Goal: Transaction & Acquisition: Subscribe to service/newsletter

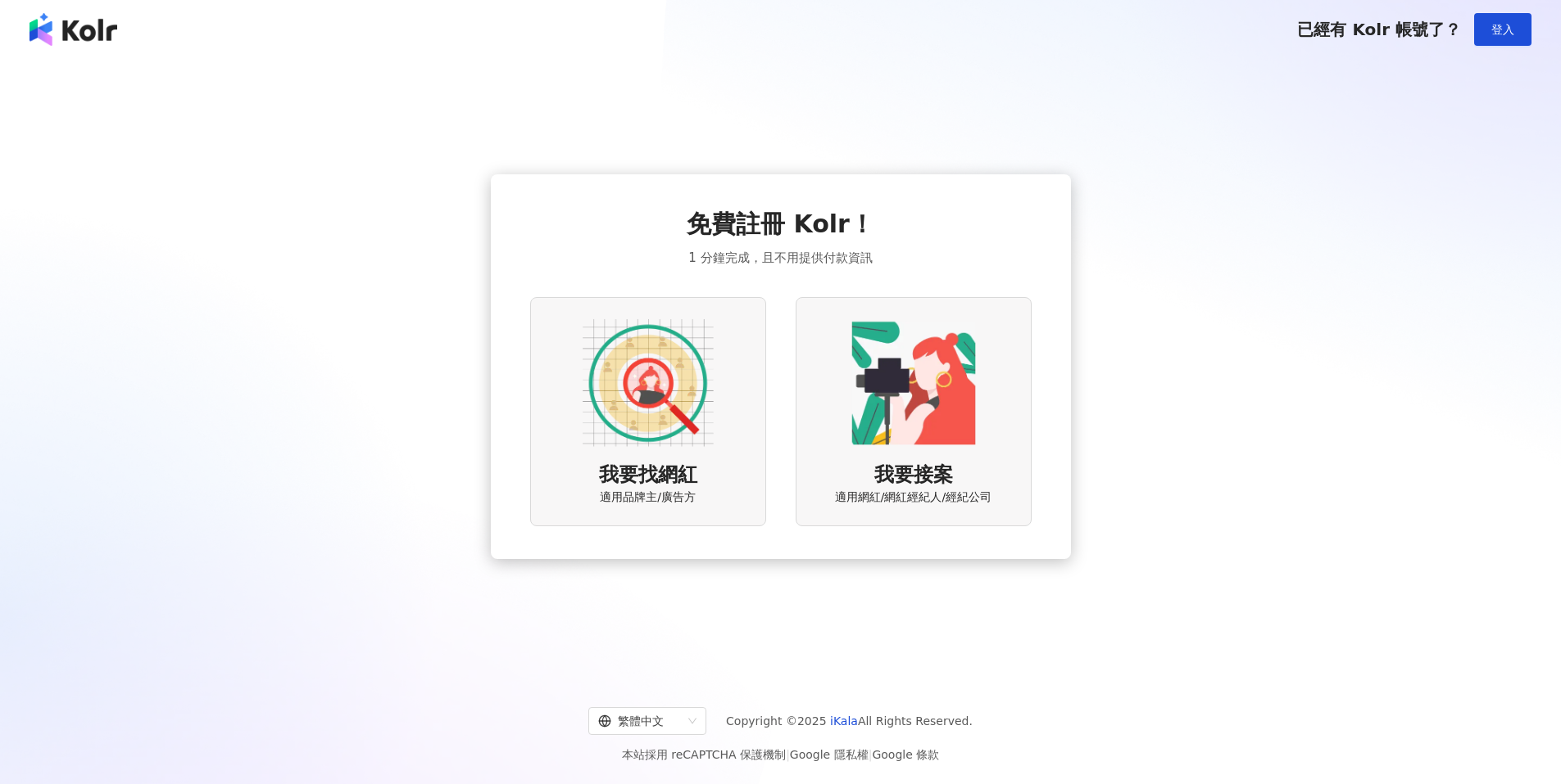
click at [719, 427] on div "我要找網紅 適用品牌主/廣告方" at bounding box center [648, 411] width 236 height 228
click at [986, 413] on div "我要接案 適用網紅/網紅經紀人/經紀公司" at bounding box center [913, 411] width 236 height 228
click at [585, 383] on img at bounding box center [648, 382] width 131 height 131
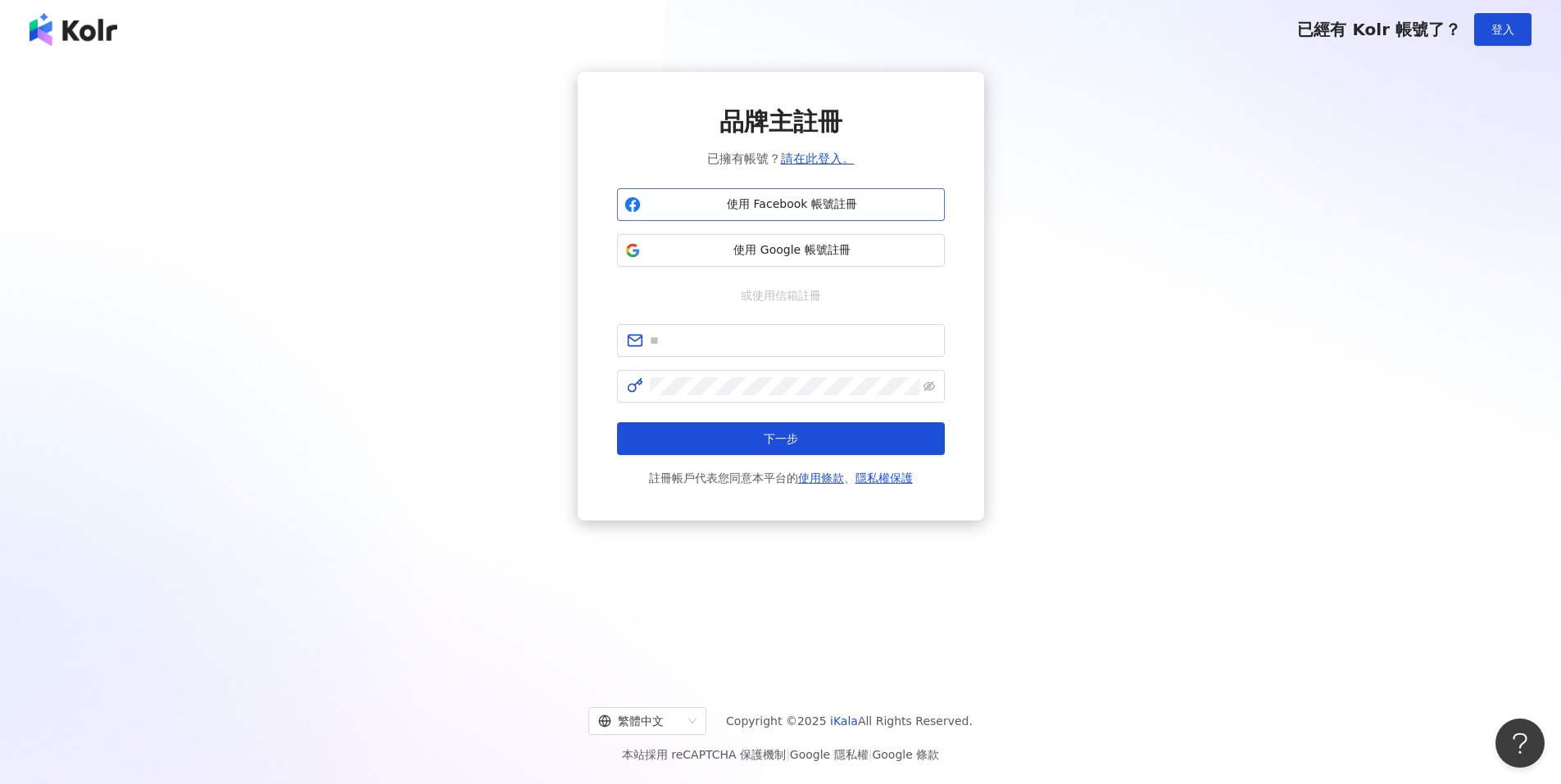
click at [860, 204] on span "使用 Facebook 帳號註冊" at bounding box center [792, 204] width 290 height 16
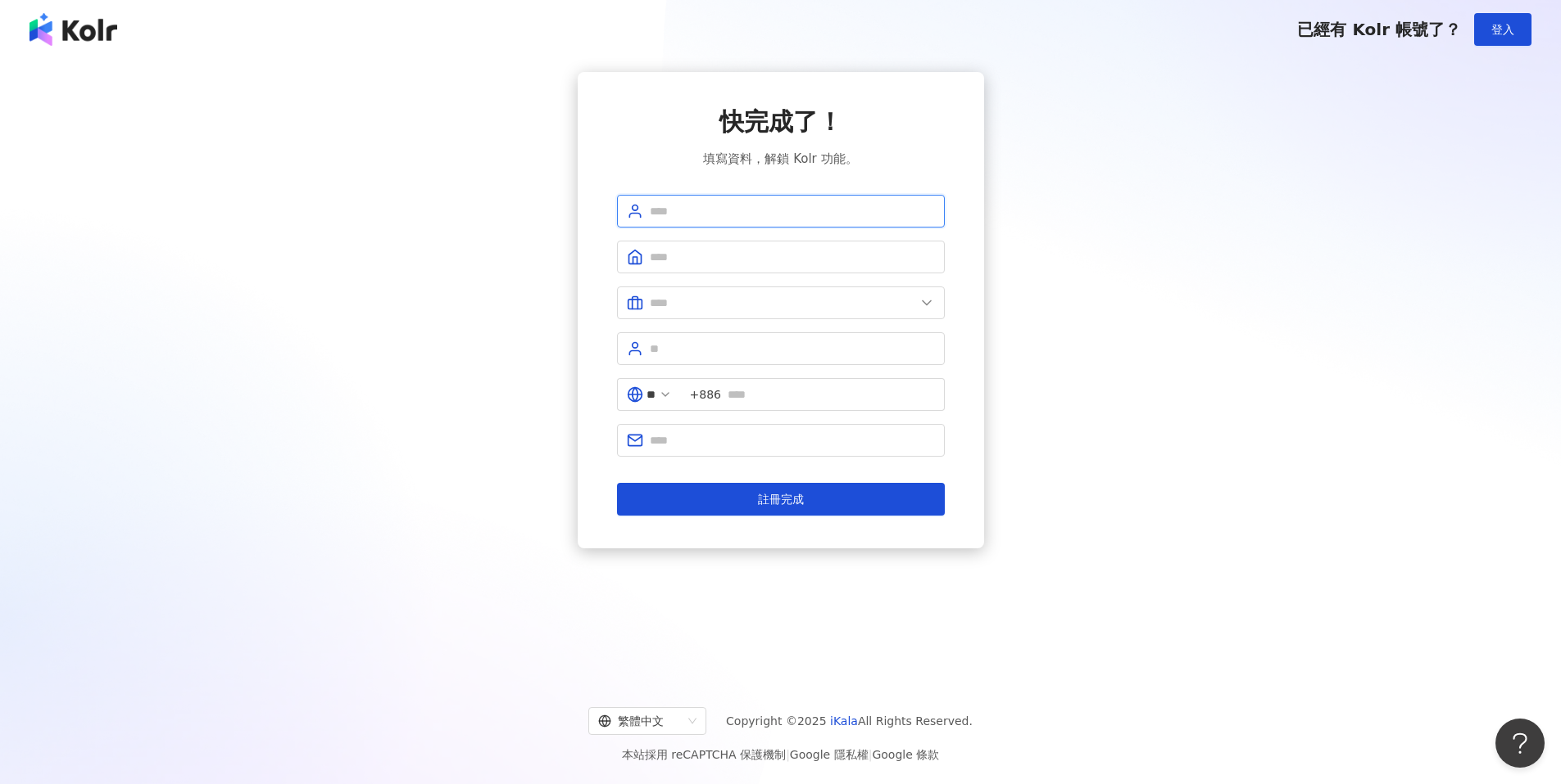
click at [835, 210] on input "text" at bounding box center [791, 211] width 285 height 18
type input "**********"
click at [724, 266] on input "text" at bounding box center [791, 257] width 285 height 18
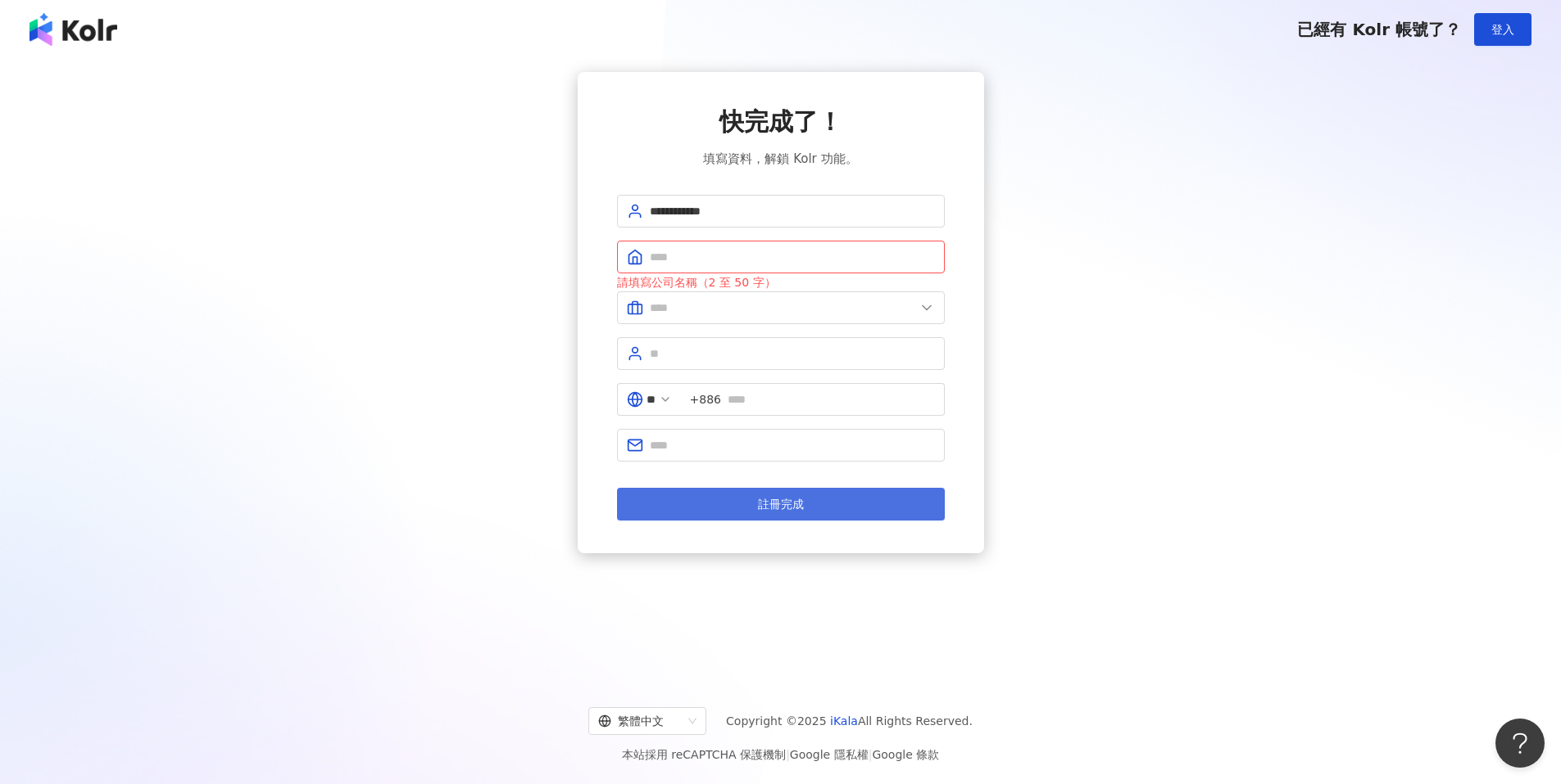
click at [790, 499] on span "註冊完成" at bounding box center [780, 504] width 46 height 13
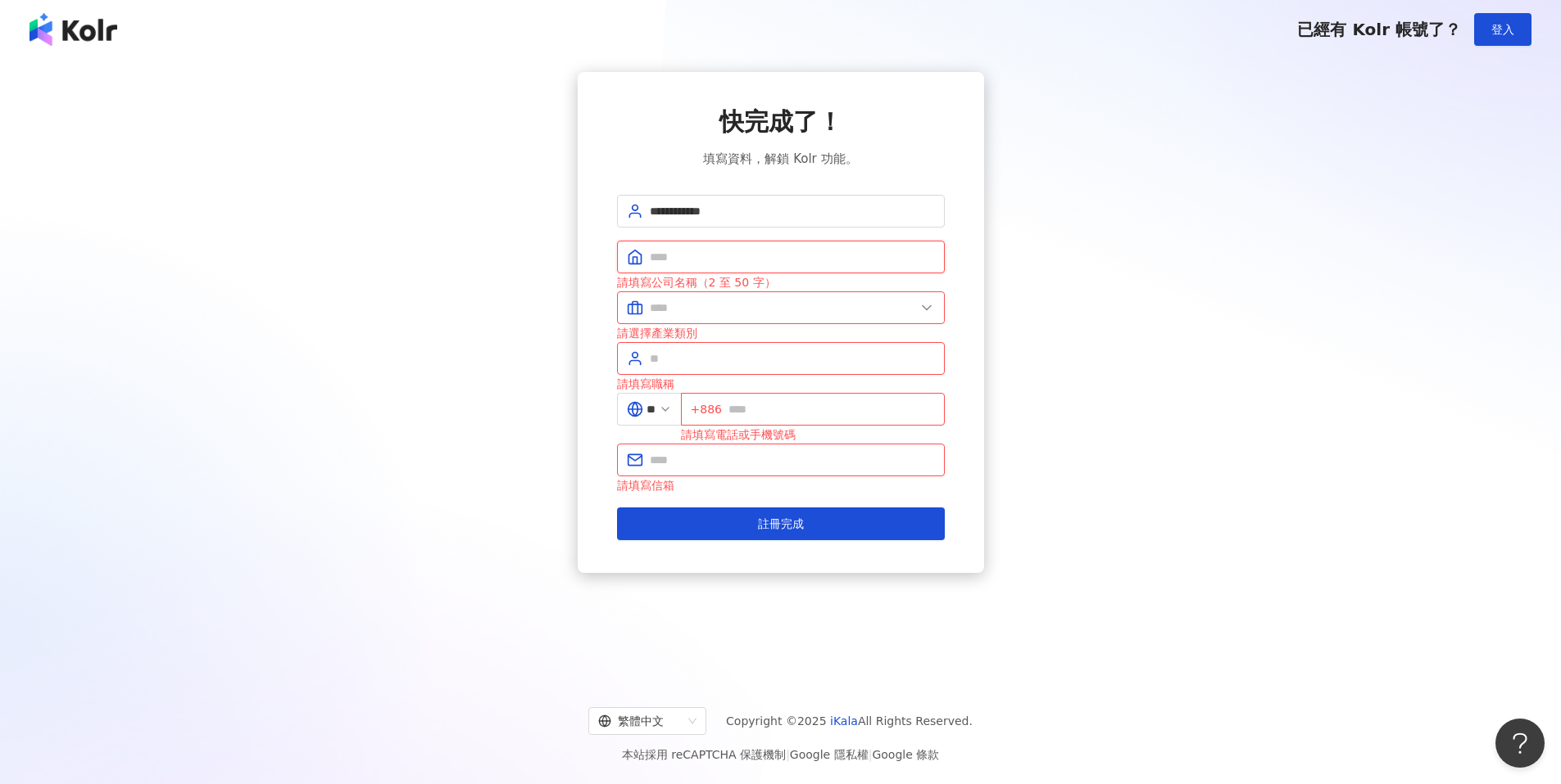
click at [687, 263] on input "text" at bounding box center [791, 257] width 285 height 18
click at [767, 223] on span "**********" at bounding box center [781, 211] width 327 height 33
drag, startPoint x: 779, startPoint y: 209, endPoint x: 610, endPoint y: 209, distance: 169.0
click at [610, 209] on div "**********" at bounding box center [780, 322] width 406 height 501
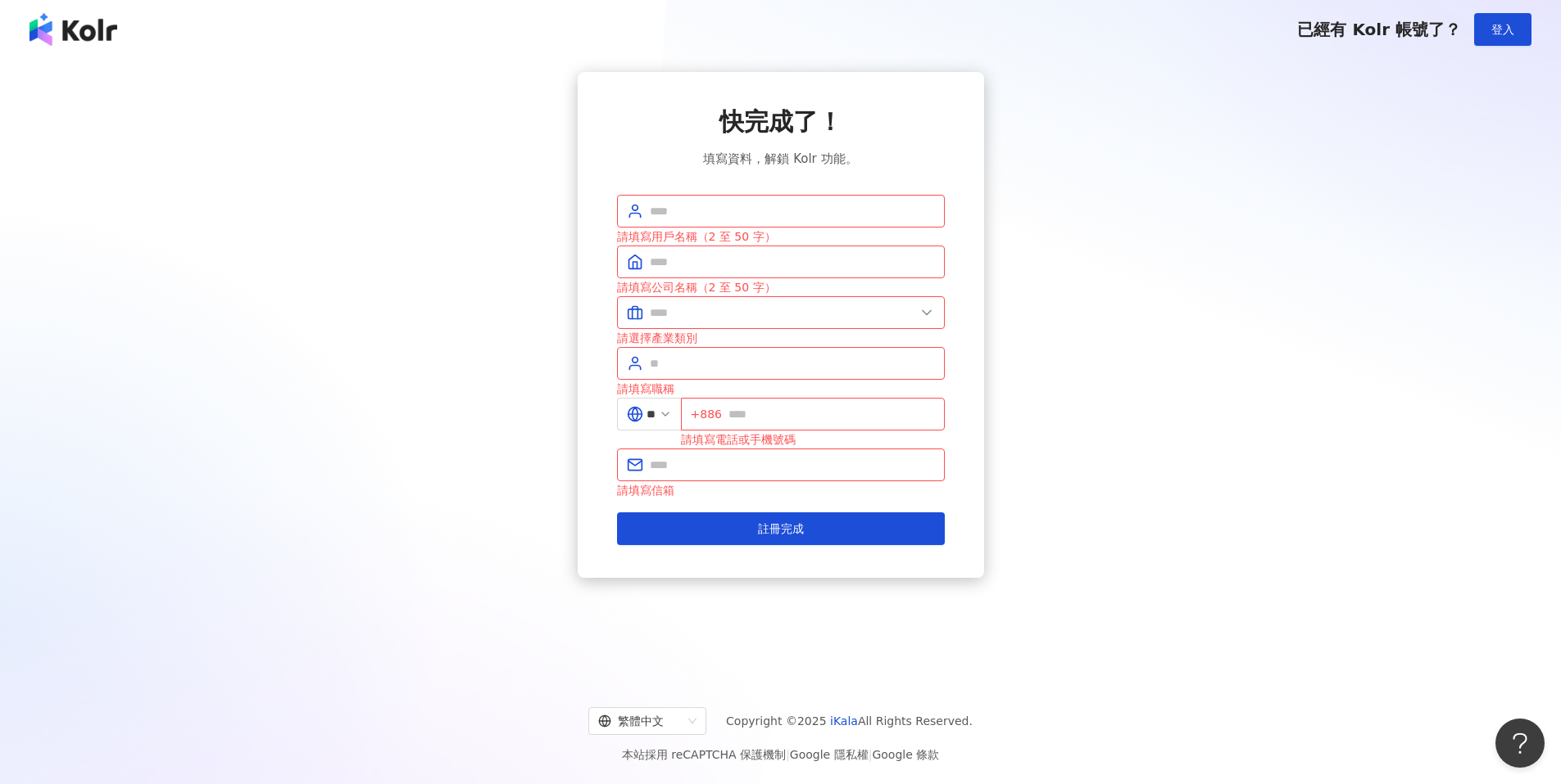
click at [1315, 470] on div "快完成了！ 填寫資料，解鎖 Kolr 功能。 請填寫用戶名稱（2 至 50 字） 請填寫公司名稱（2 至 50 字） 請選擇產業類別 請填寫職稱 ** +88…" at bounding box center [780, 325] width 1521 height 506
click at [1519, 29] on button "登入" at bounding box center [1502, 29] width 57 height 33
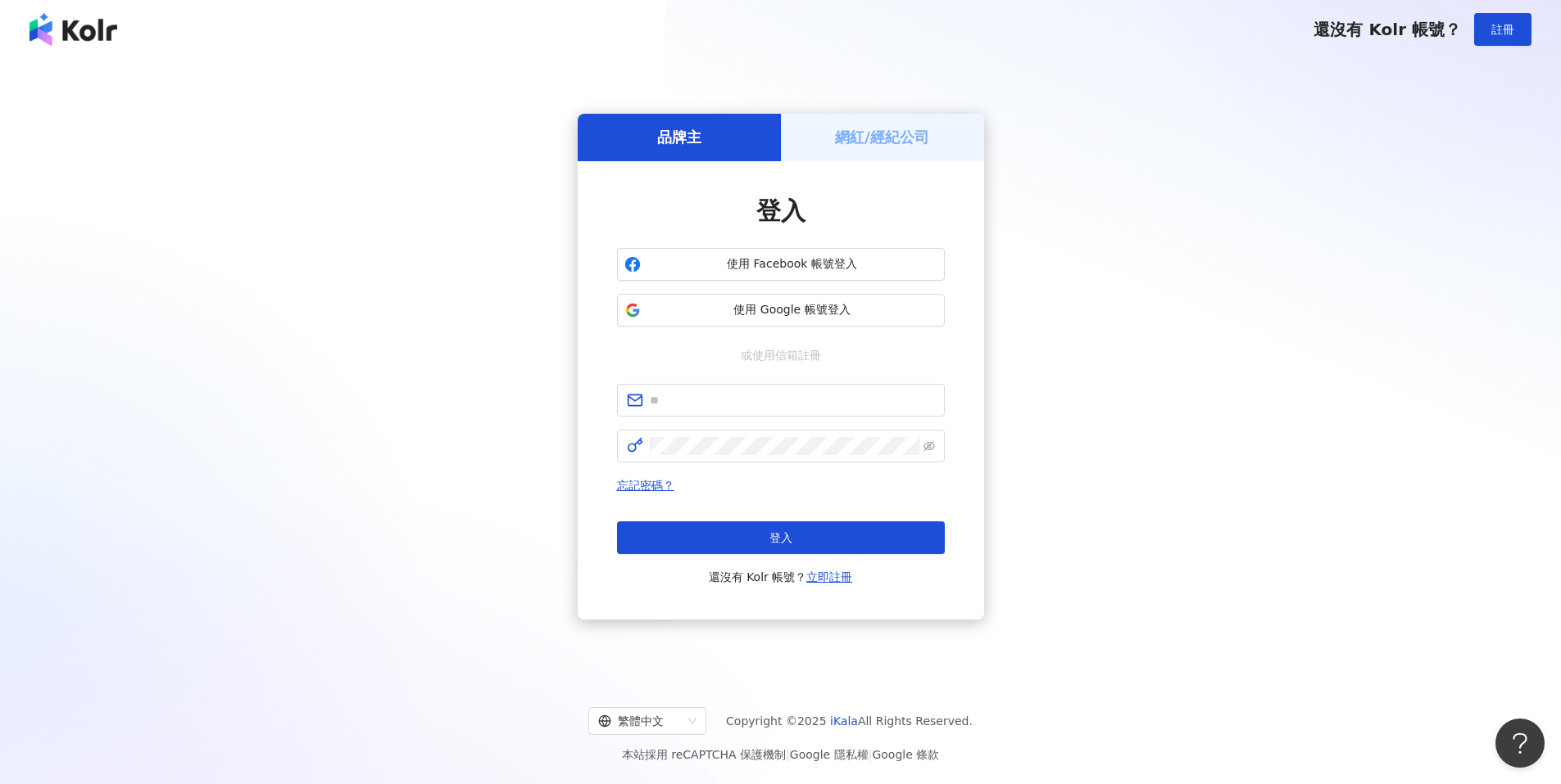
click at [887, 138] on h5 "網紅/經紀公司" at bounding box center [881, 138] width 94 height 21
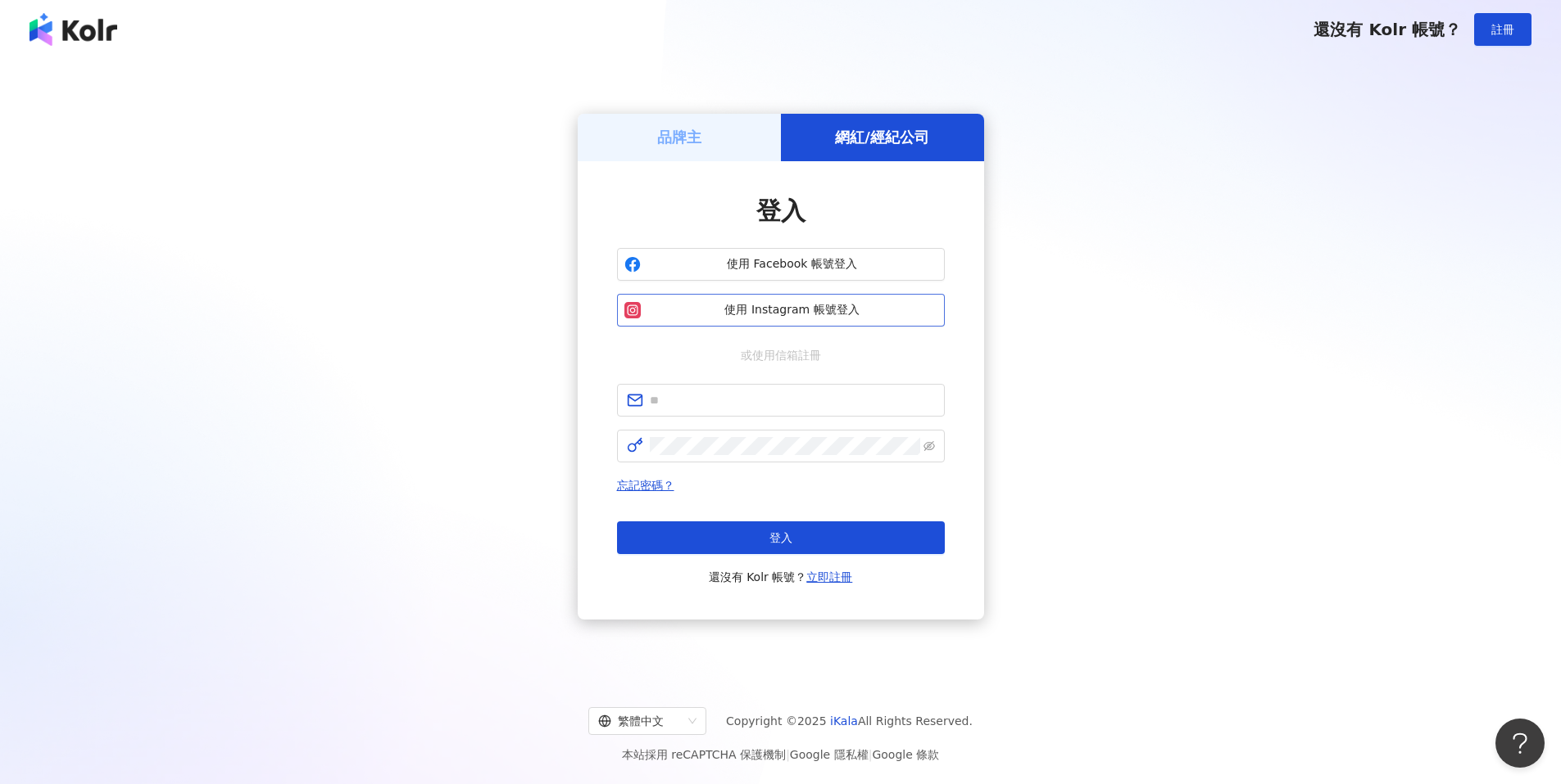
click at [835, 305] on span "使用 Instagram 帳號登入" at bounding box center [792, 310] width 290 height 16
click at [790, 313] on span "使用 Instagram 帳號登入" at bounding box center [792, 310] width 290 height 16
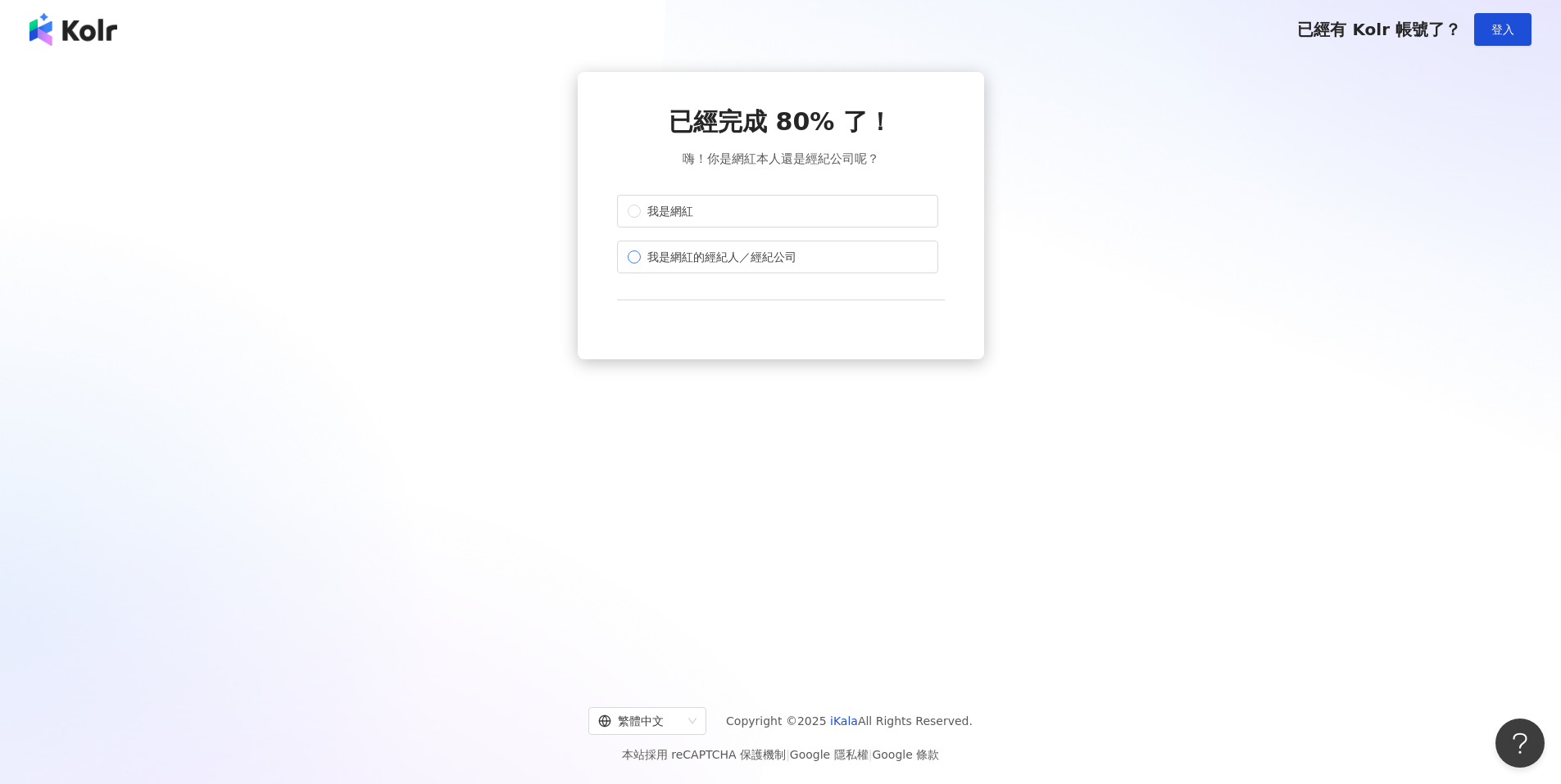
click at [682, 261] on span "我是網紅的經紀人／經紀公司" at bounding box center [721, 257] width 162 height 18
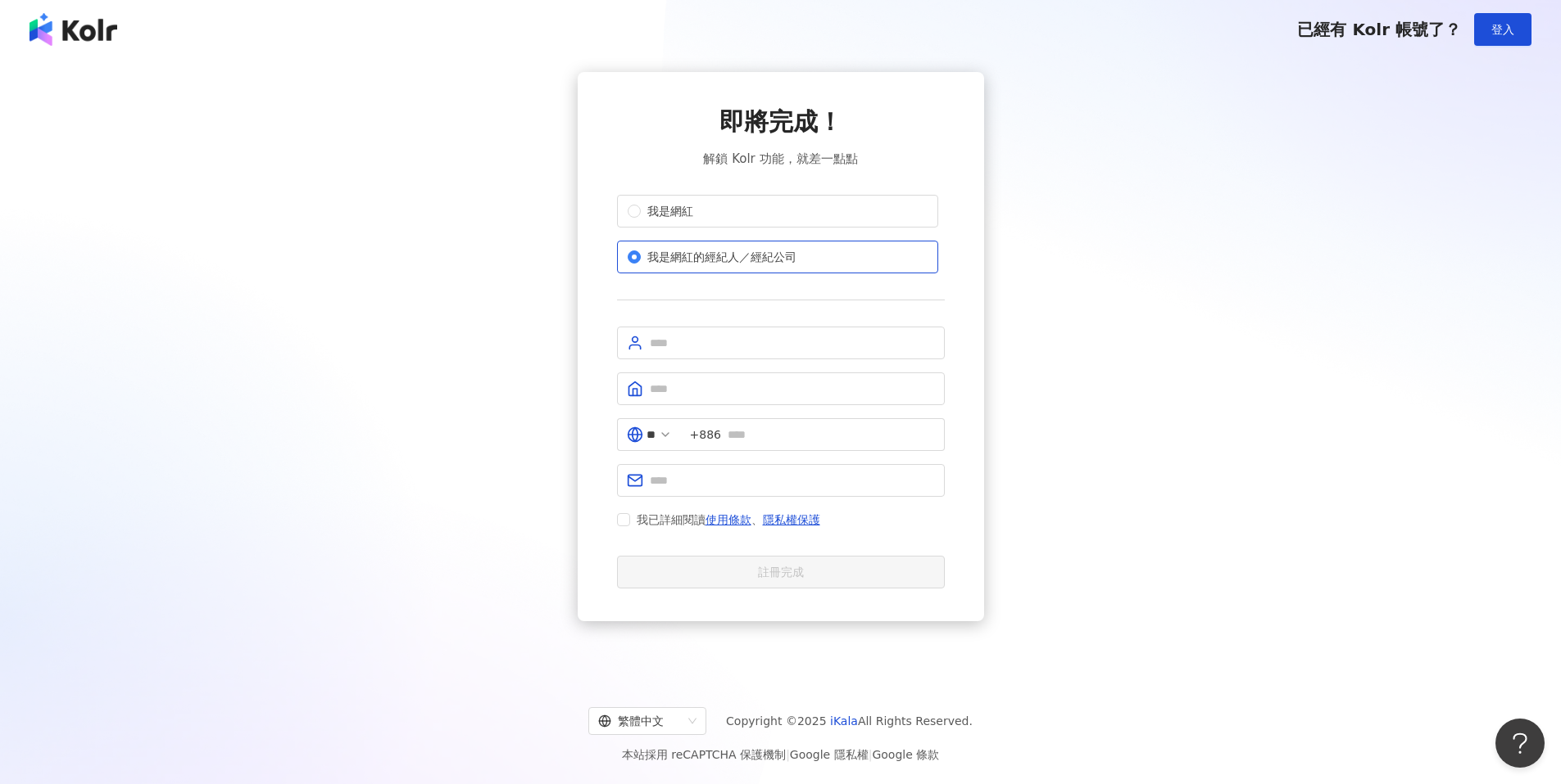
click at [683, 263] on span "我是網紅的經紀人／經紀公司" at bounding box center [721, 257] width 162 height 18
click at [677, 220] on span "我是網紅" at bounding box center [670, 211] width 59 height 18
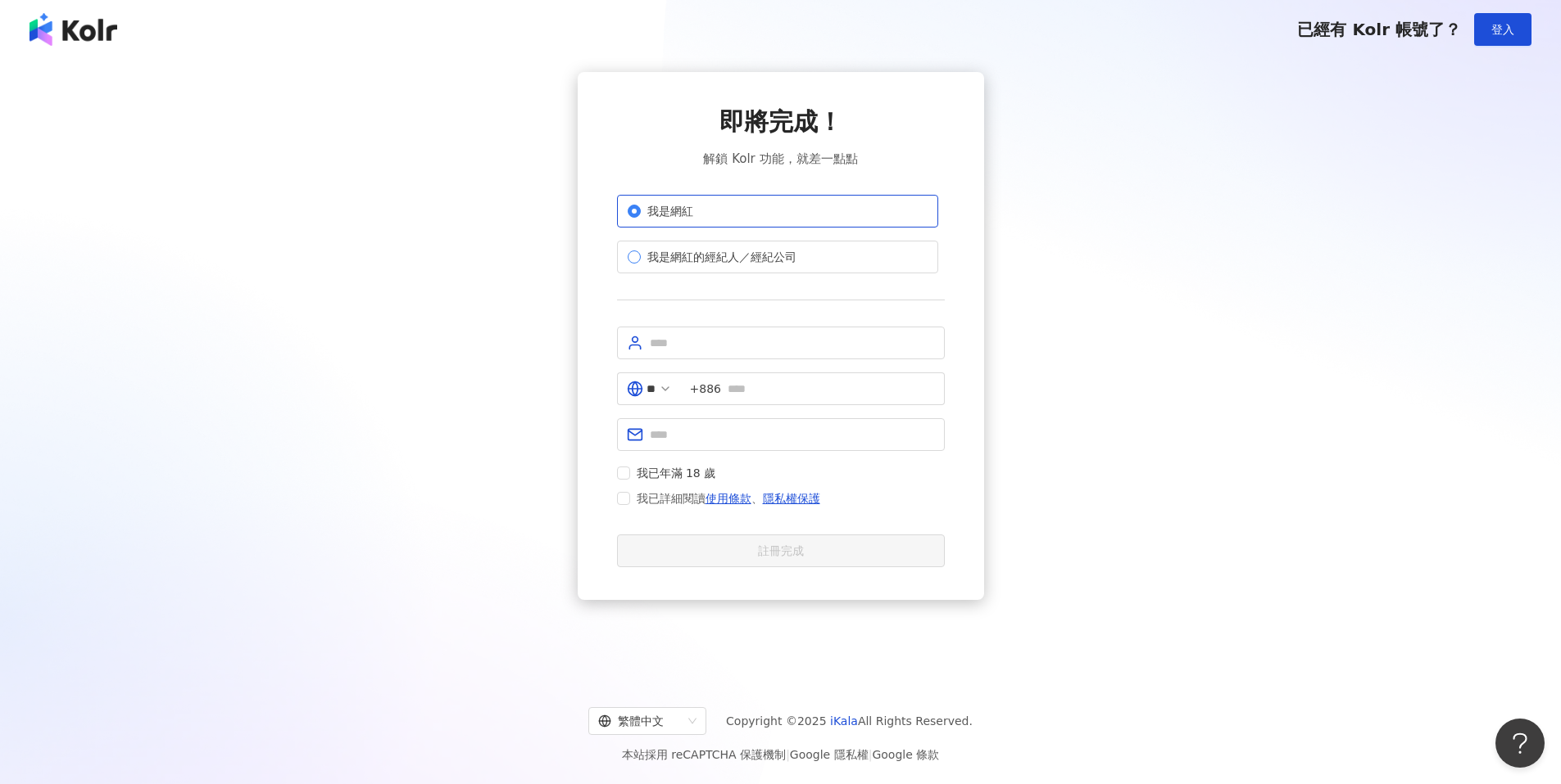
click at [684, 245] on label "我是網紅的經紀人／經紀公司" at bounding box center [777, 257] width 321 height 33
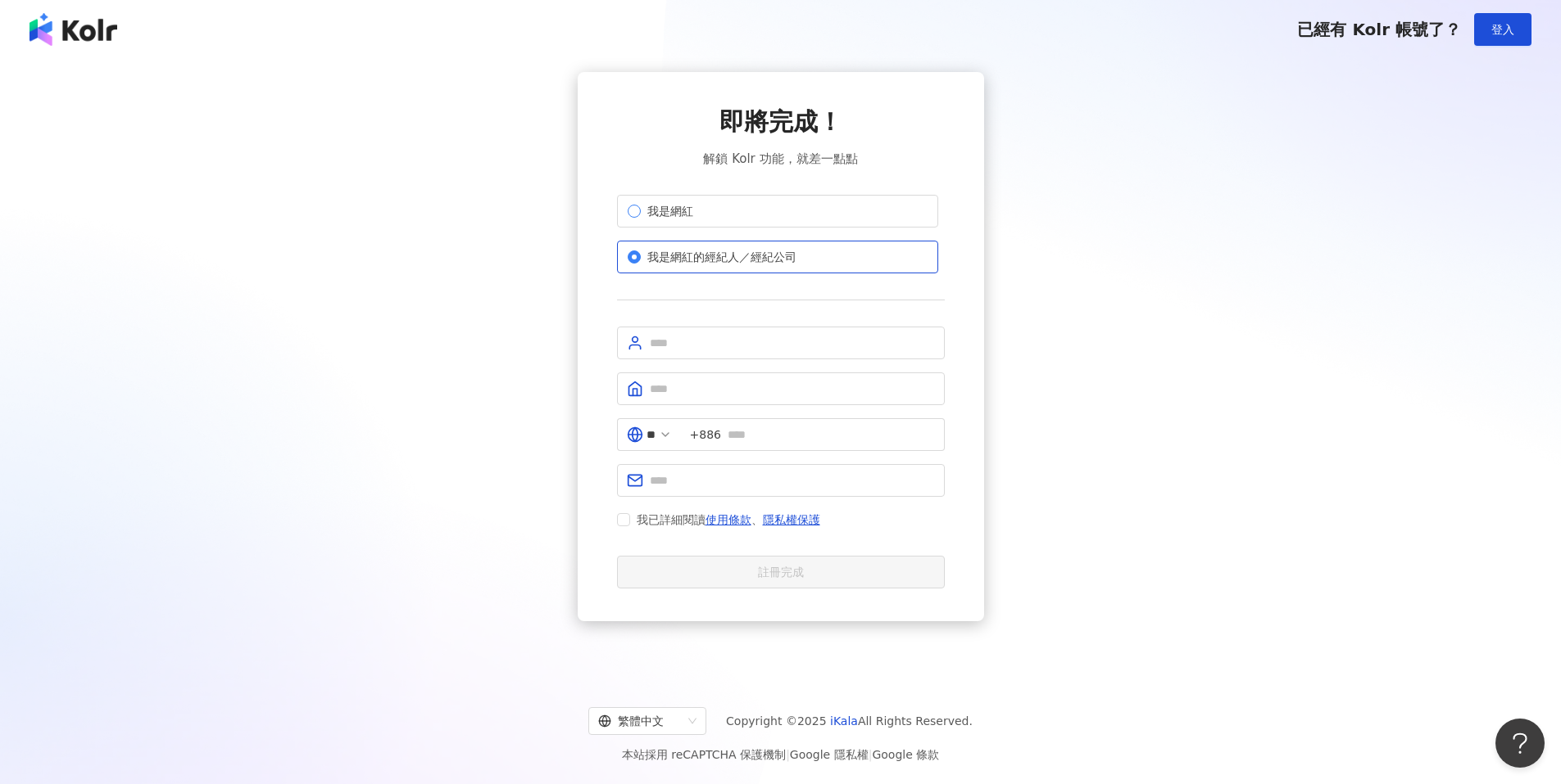
click at [691, 209] on span "我是網紅" at bounding box center [670, 211] width 59 height 18
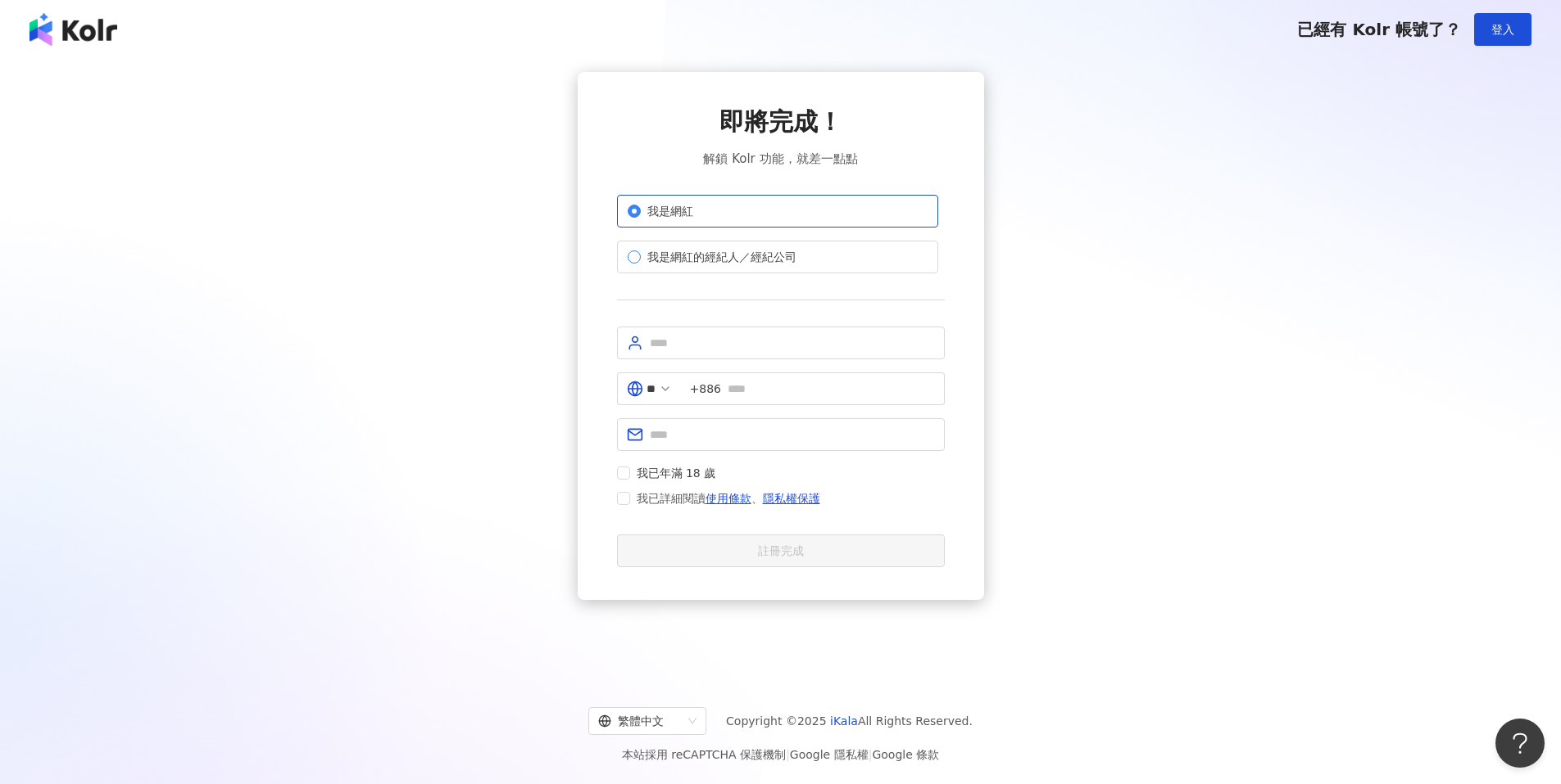
click at [696, 259] on span "我是網紅的經紀人／經紀公司" at bounding box center [721, 257] width 162 height 18
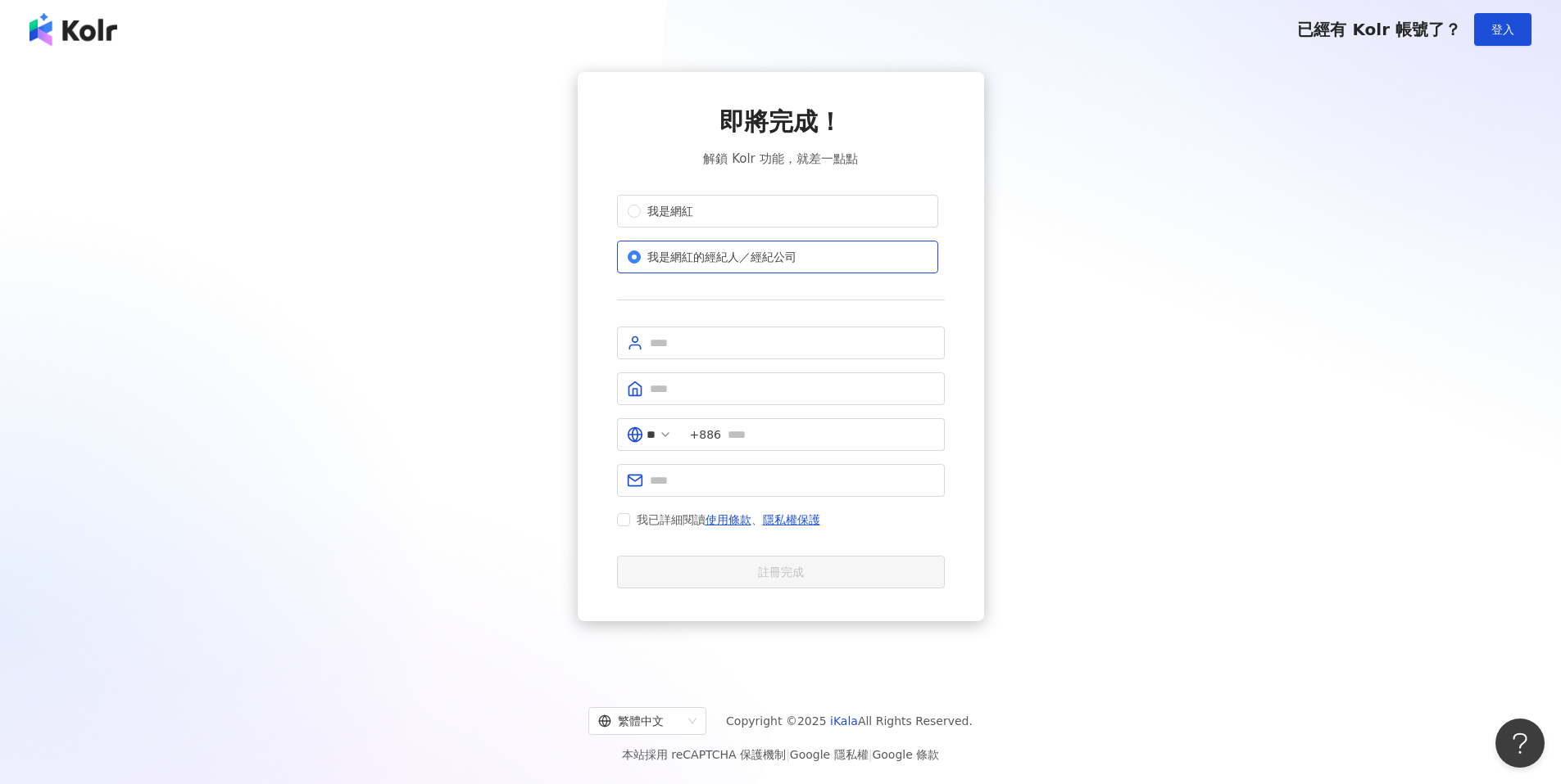
click at [1360, 286] on div "即將完成！ 解鎖 Kolr 功能，就差一點點 我是網紅 我是網紅的經紀人／經紀公司 ** +886 我已詳細閱讀 使用條款 、 隱私權保護 註冊完成" at bounding box center [780, 346] width 1521 height 549
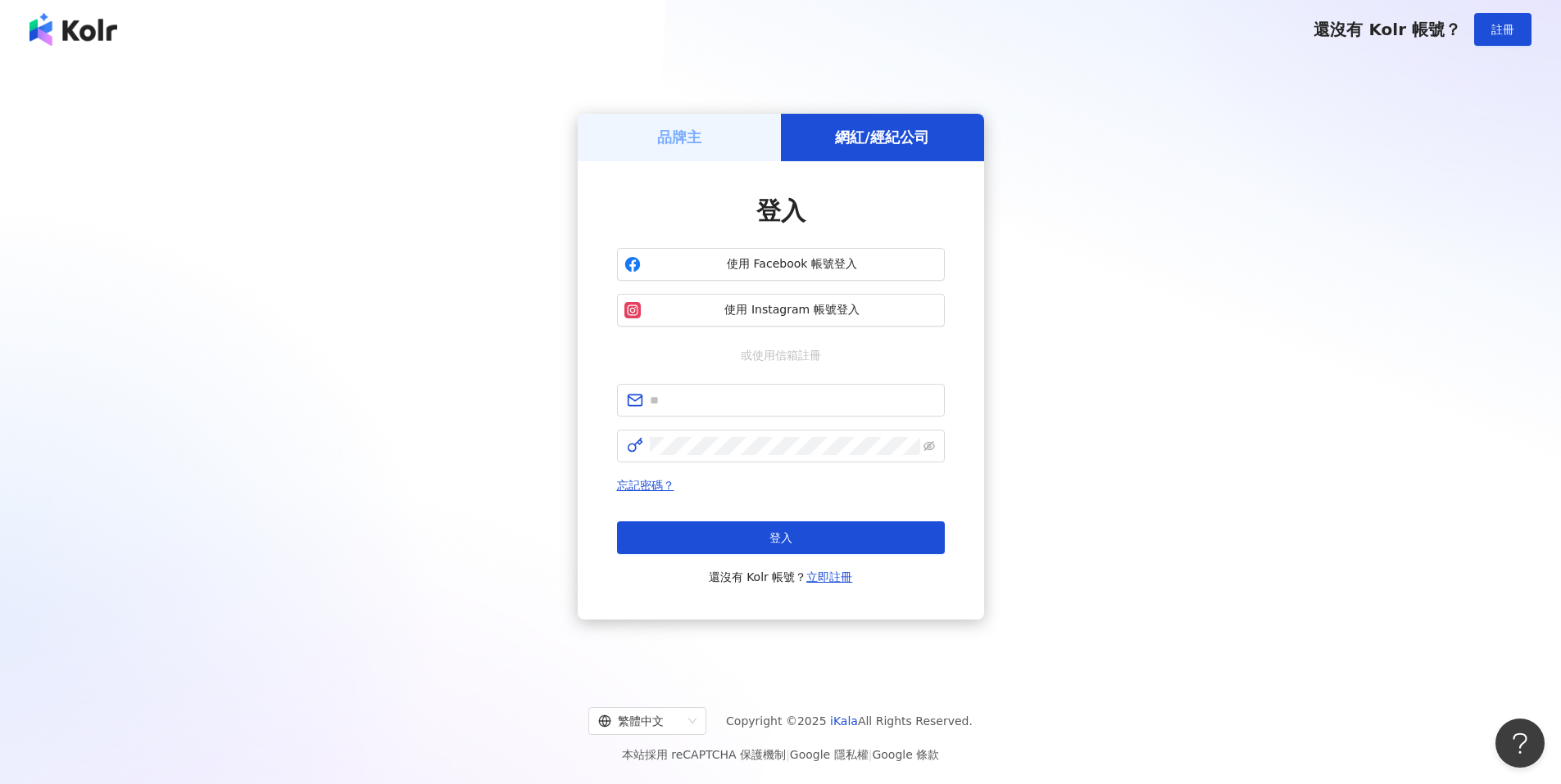
click at [730, 137] on div "品牌主" at bounding box center [679, 138] width 203 height 47
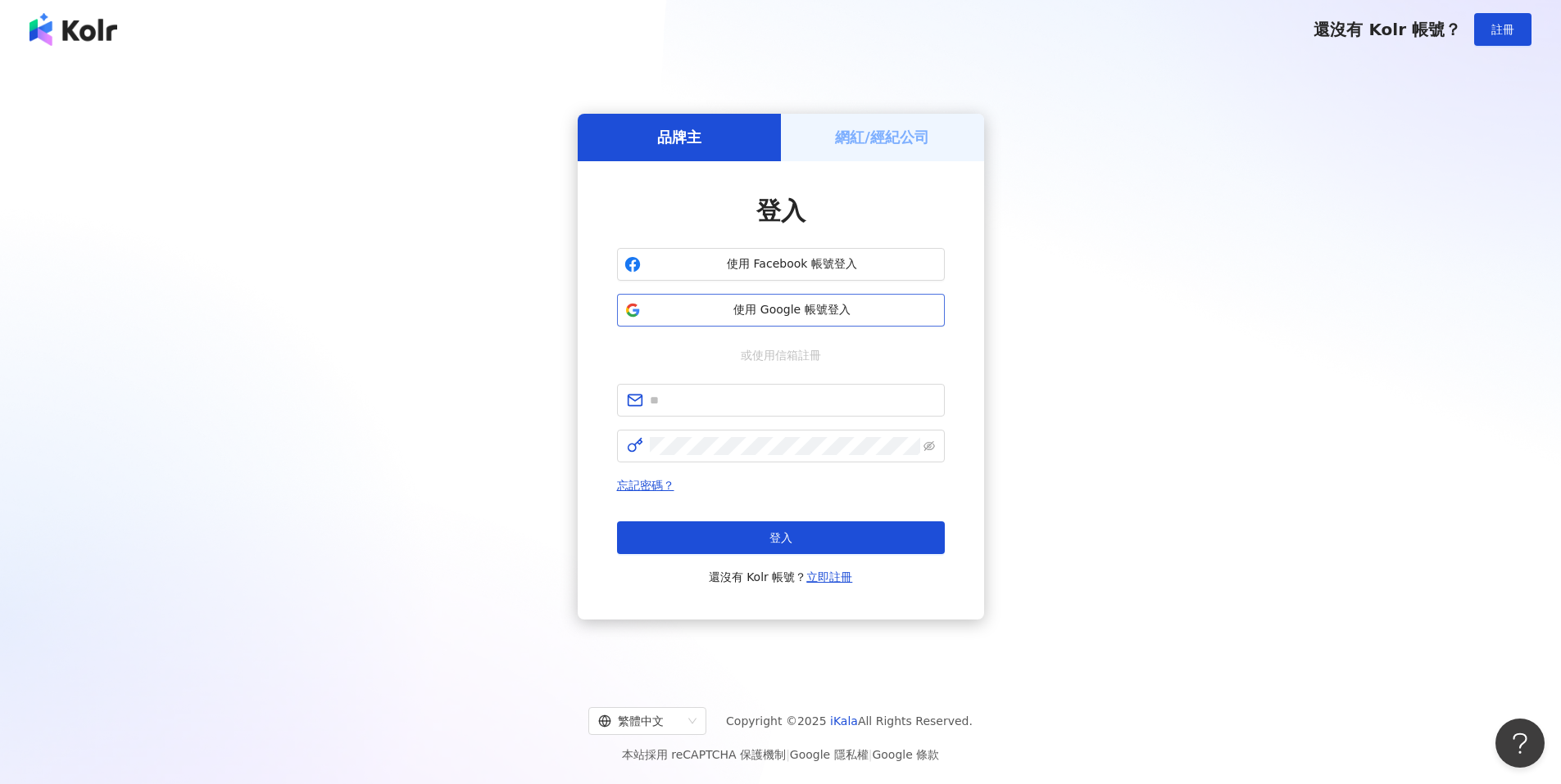
click at [806, 314] on span "使用 Google 帳號登入" at bounding box center [792, 310] width 290 height 16
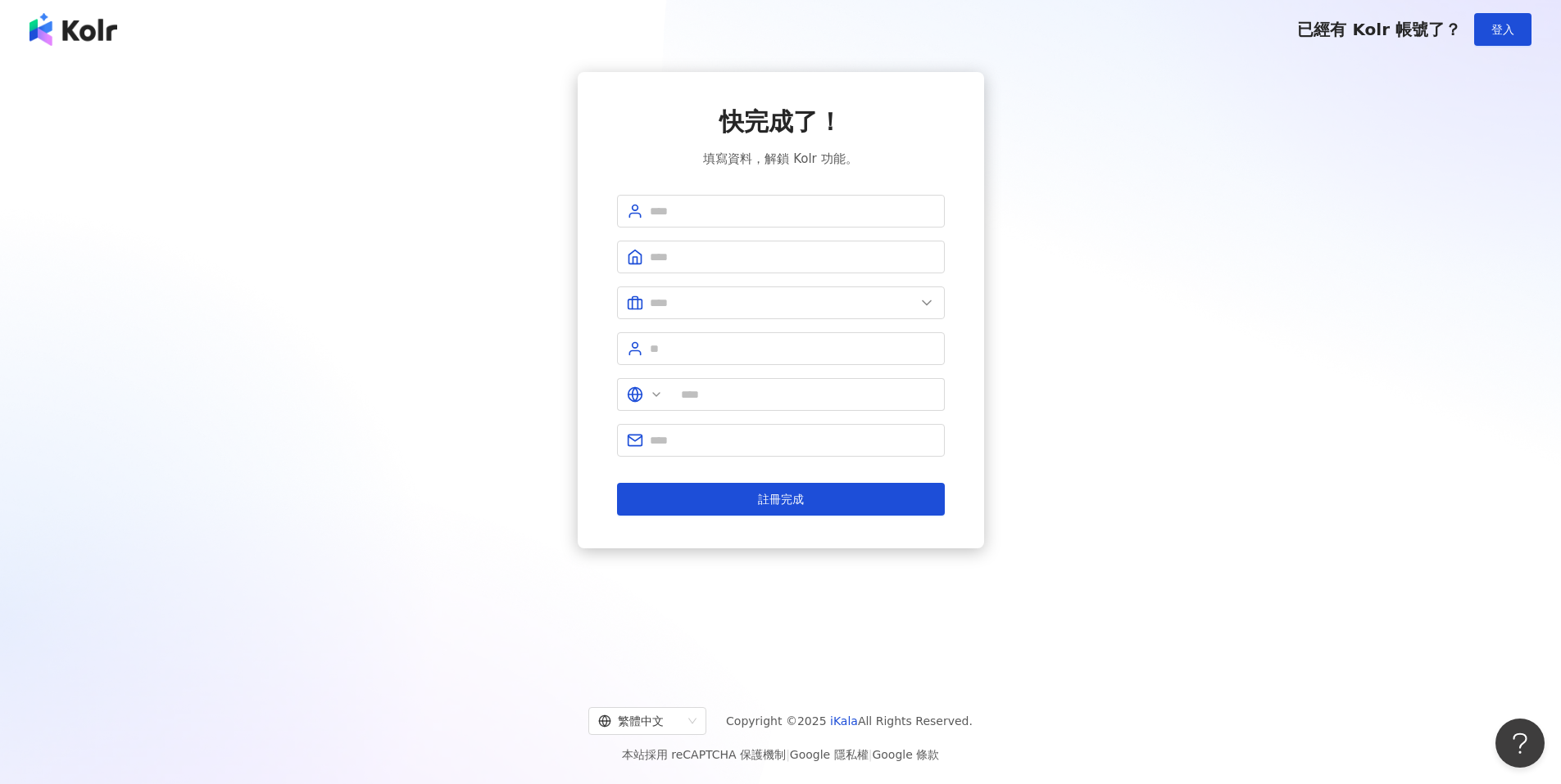
type input "**"
click at [723, 209] on input "text" at bounding box center [791, 211] width 285 height 18
type input "*"
type input "***"
click at [704, 260] on input "text" at bounding box center [791, 257] width 285 height 18
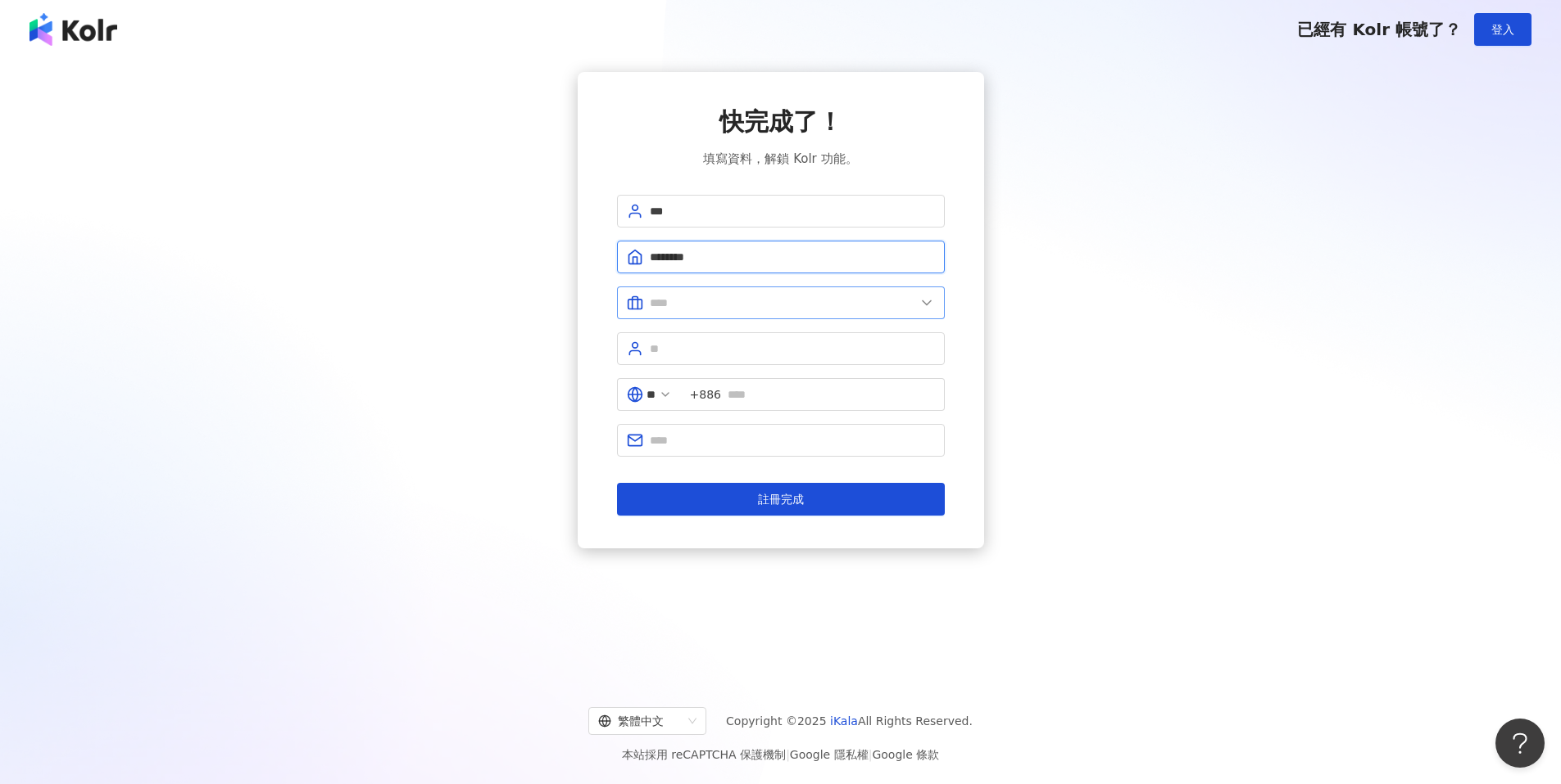
type input "********"
click at [810, 297] on input "text" at bounding box center [782, 303] width 266 height 18
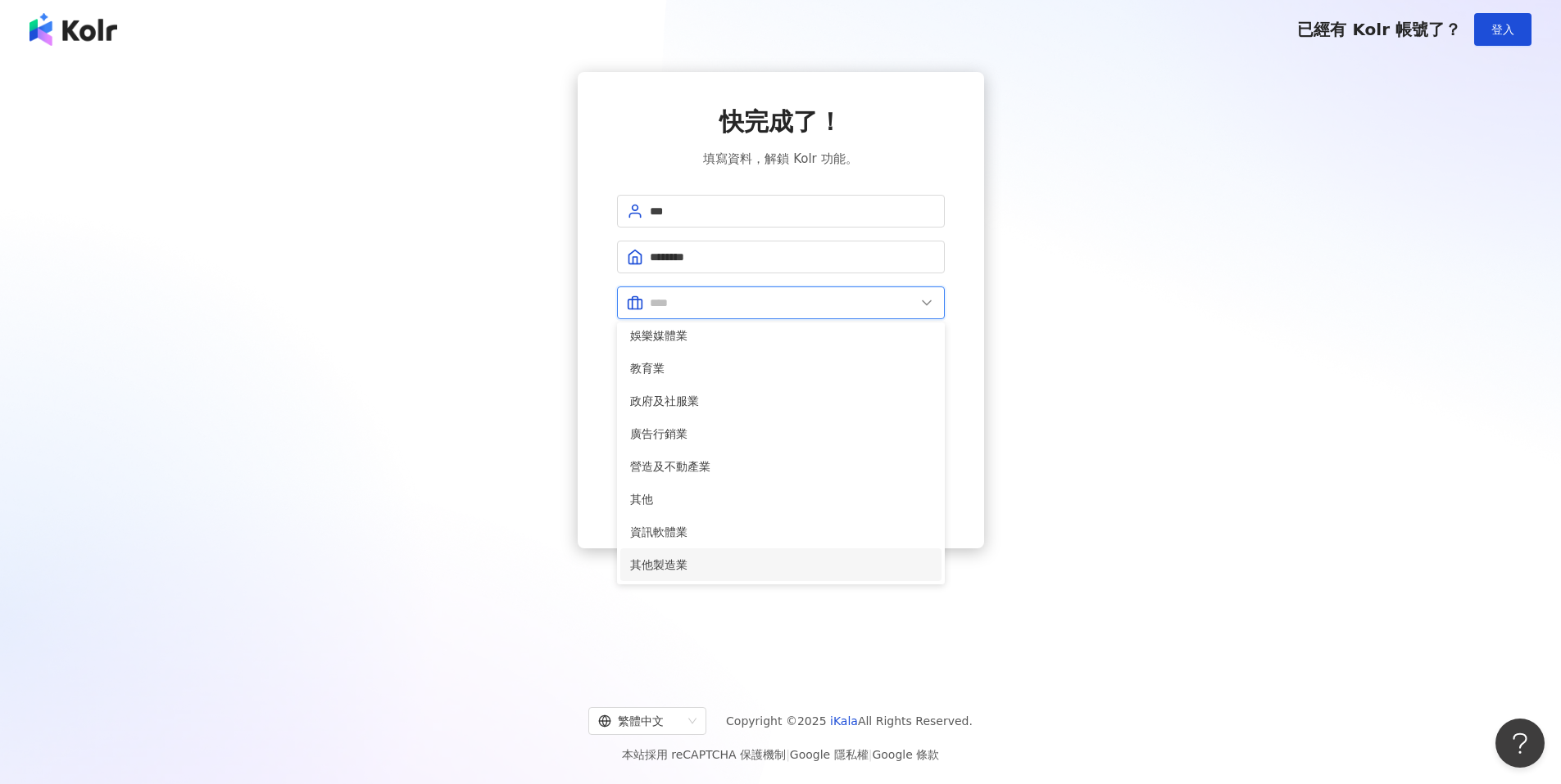
scroll to position [3, 0]
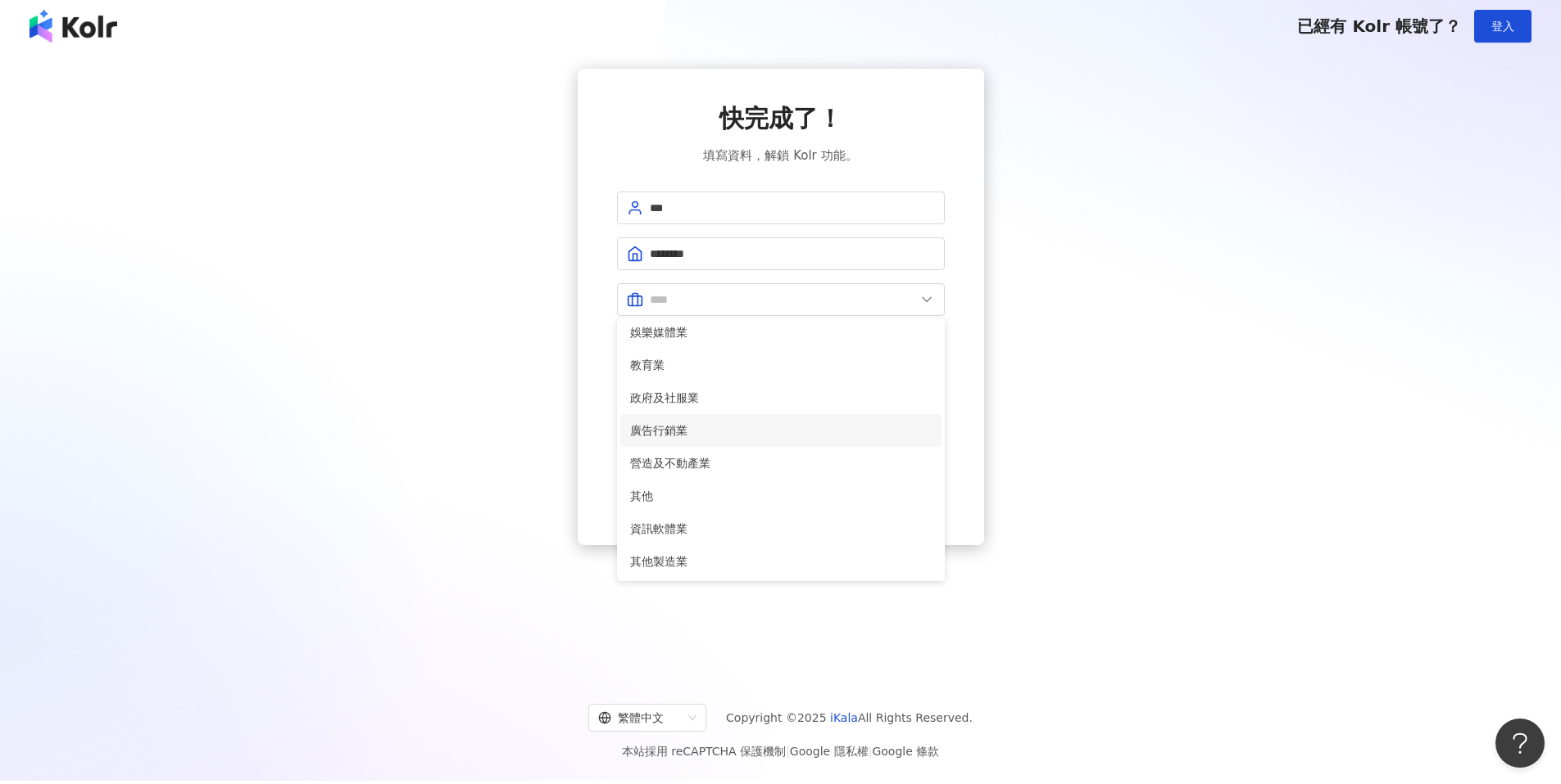
click at [696, 432] on span "廣告行銷業" at bounding box center [781, 430] width 301 height 18
type input "*****"
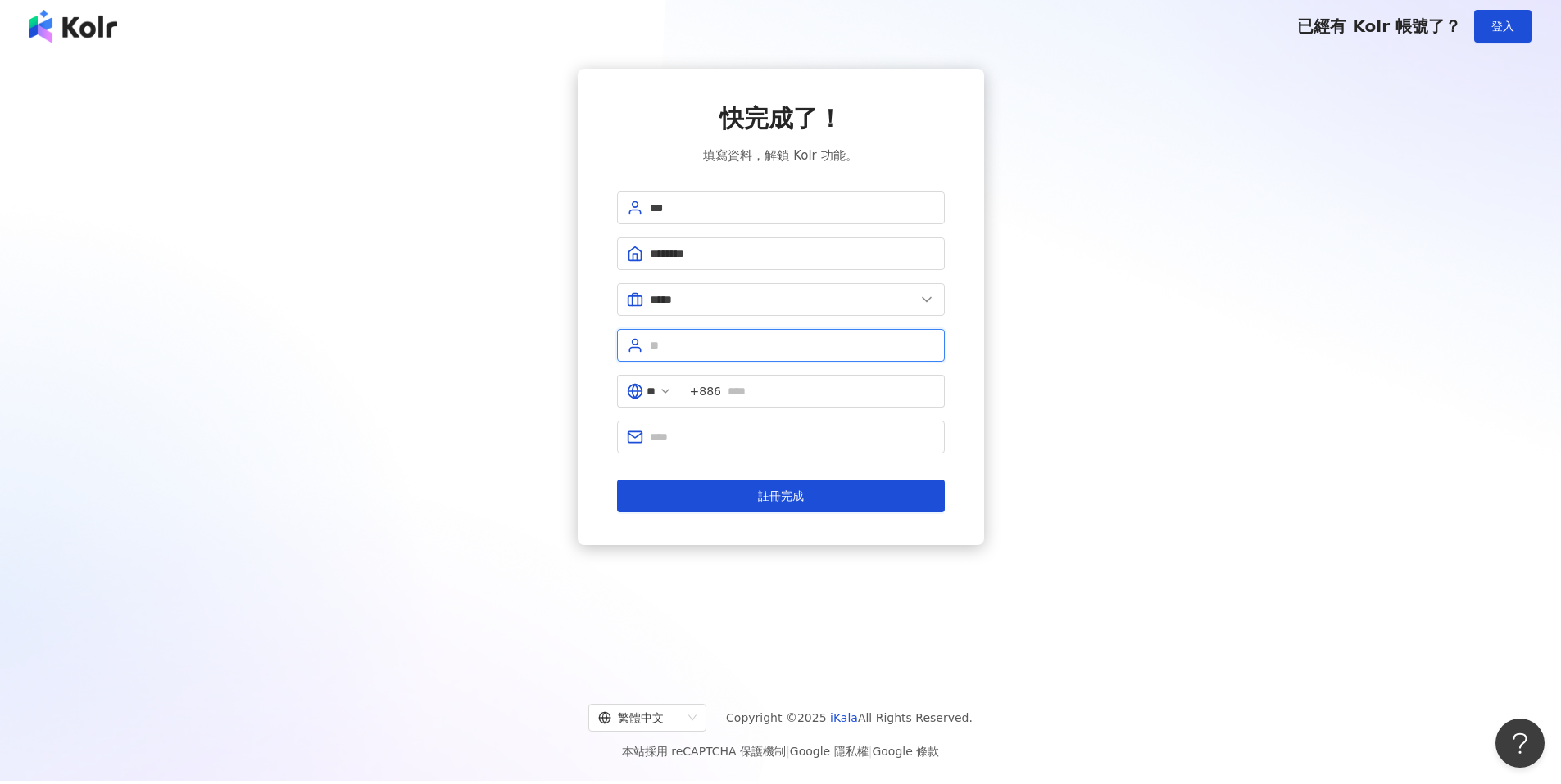
click at [689, 343] on input "text" at bounding box center [791, 345] width 285 height 18
type input "*"
type input "***"
drag, startPoint x: 803, startPoint y: 389, endPoint x: 784, endPoint y: 391, distance: 19.1
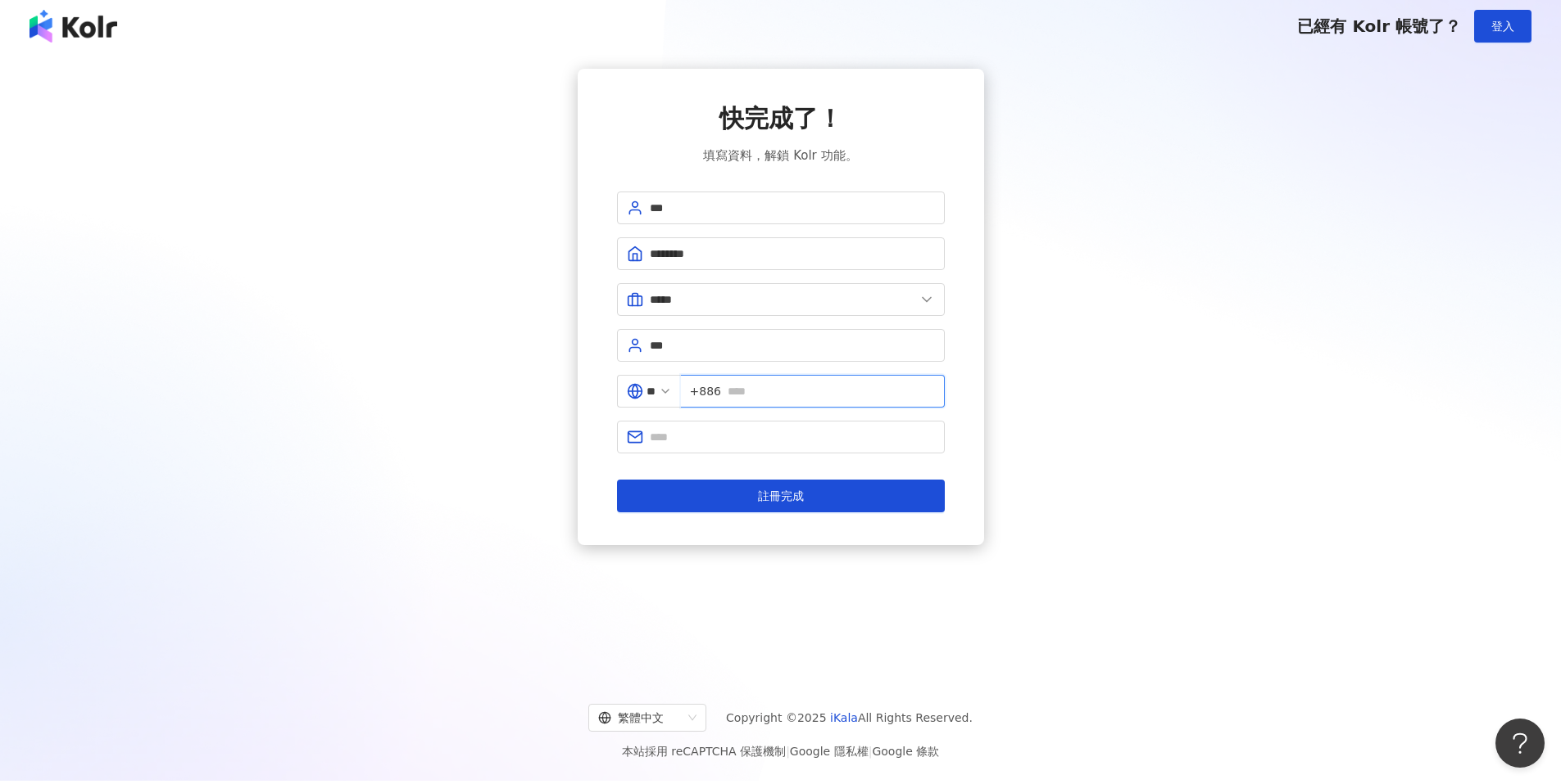
click at [803, 389] on input "text" at bounding box center [830, 391] width 207 height 18
drag, startPoint x: 667, startPoint y: 397, endPoint x: 678, endPoint y: 391, distance: 12.5
click at [655, 395] on input "**" at bounding box center [651, 391] width 9 height 18
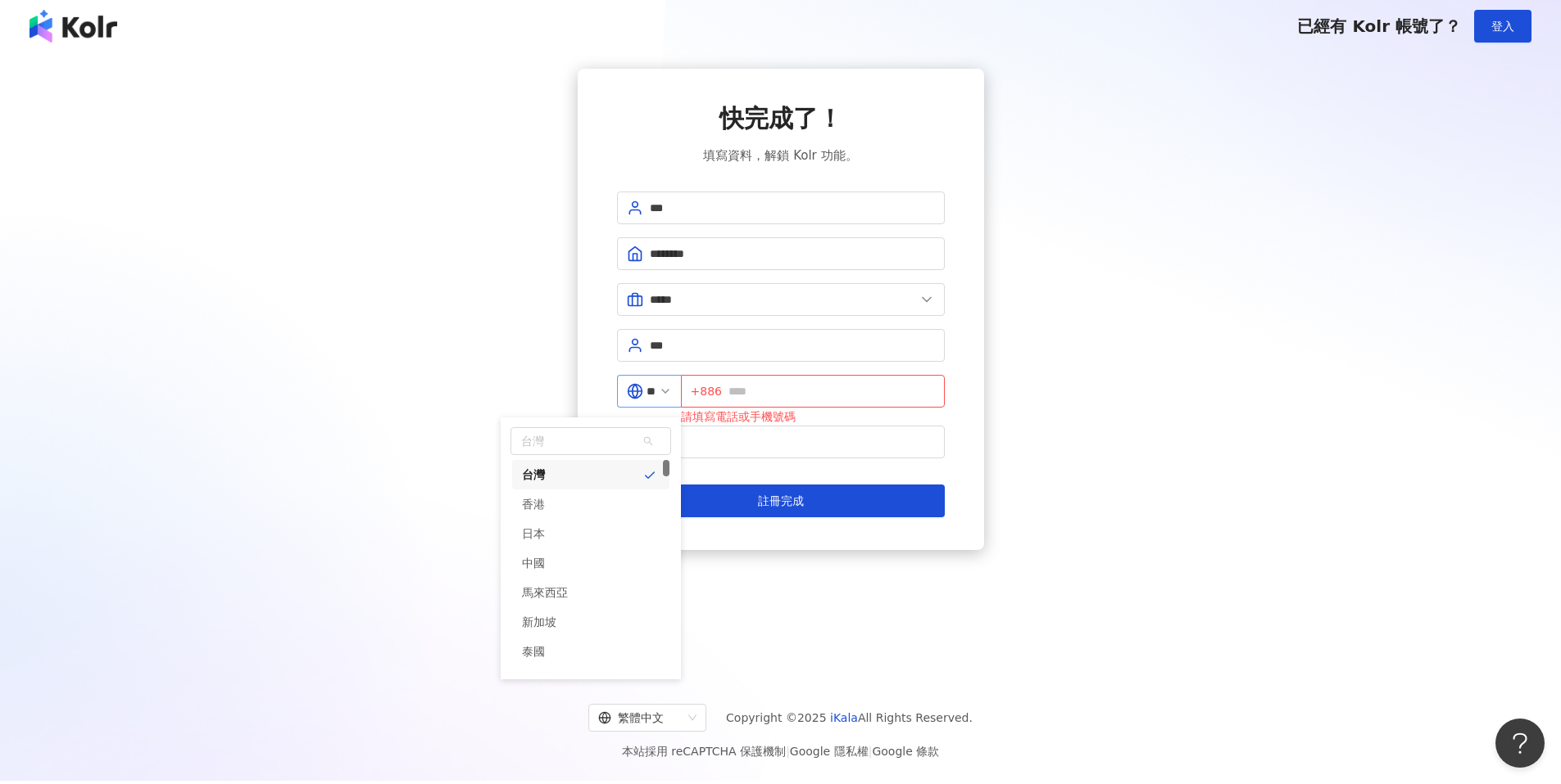
click at [672, 389] on icon at bounding box center [665, 391] width 13 height 13
click at [577, 562] on div "中國" at bounding box center [590, 563] width 158 height 29
type input "**"
click at [776, 396] on input "text" at bounding box center [828, 391] width 213 height 18
type input "*"
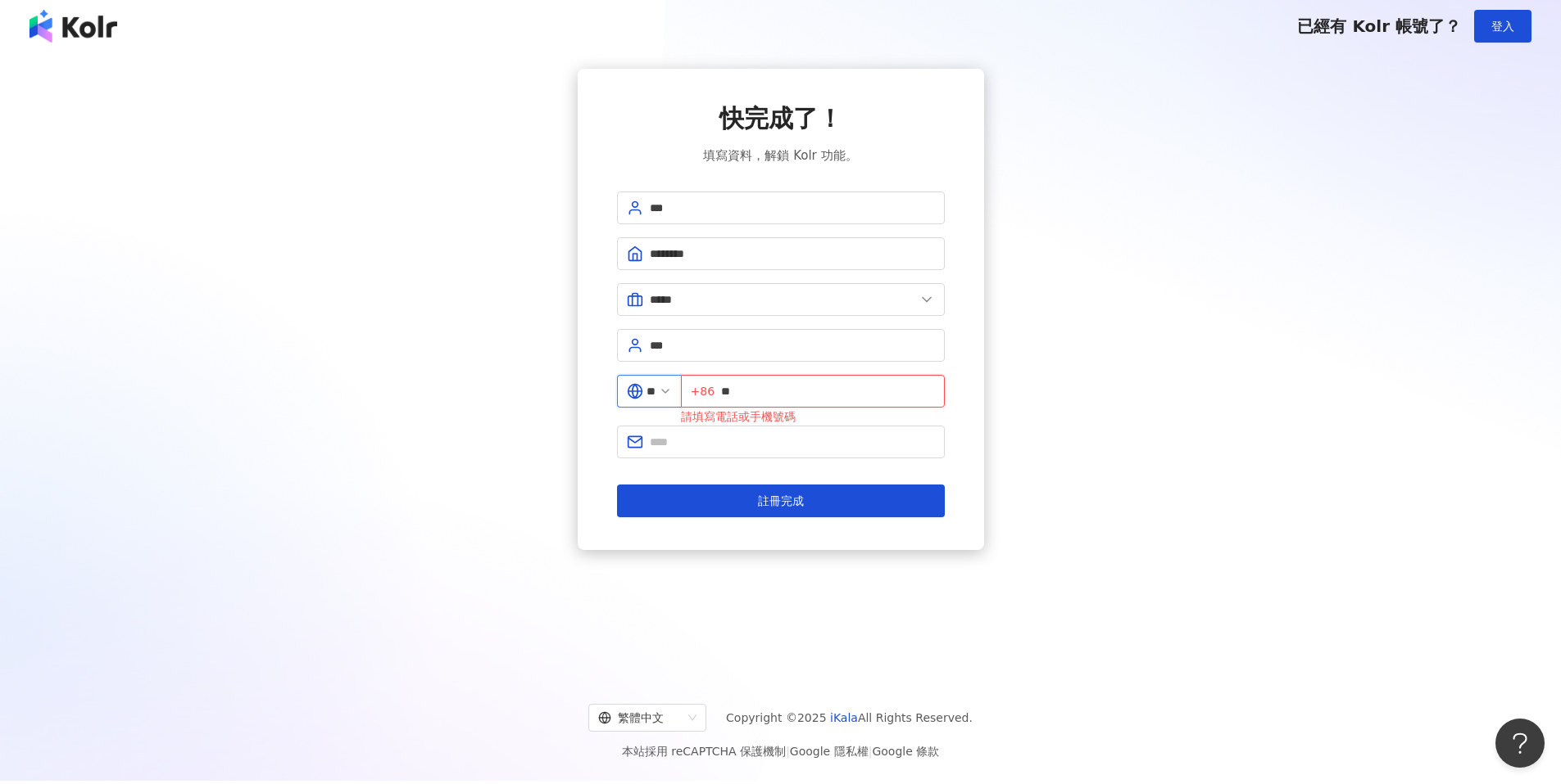
type input "*"
type input "**********"
click at [803, 511] on button "註冊完成" at bounding box center [781, 501] width 327 height 33
click at [754, 438] on input "text" at bounding box center [791, 437] width 285 height 18
type input "**********"
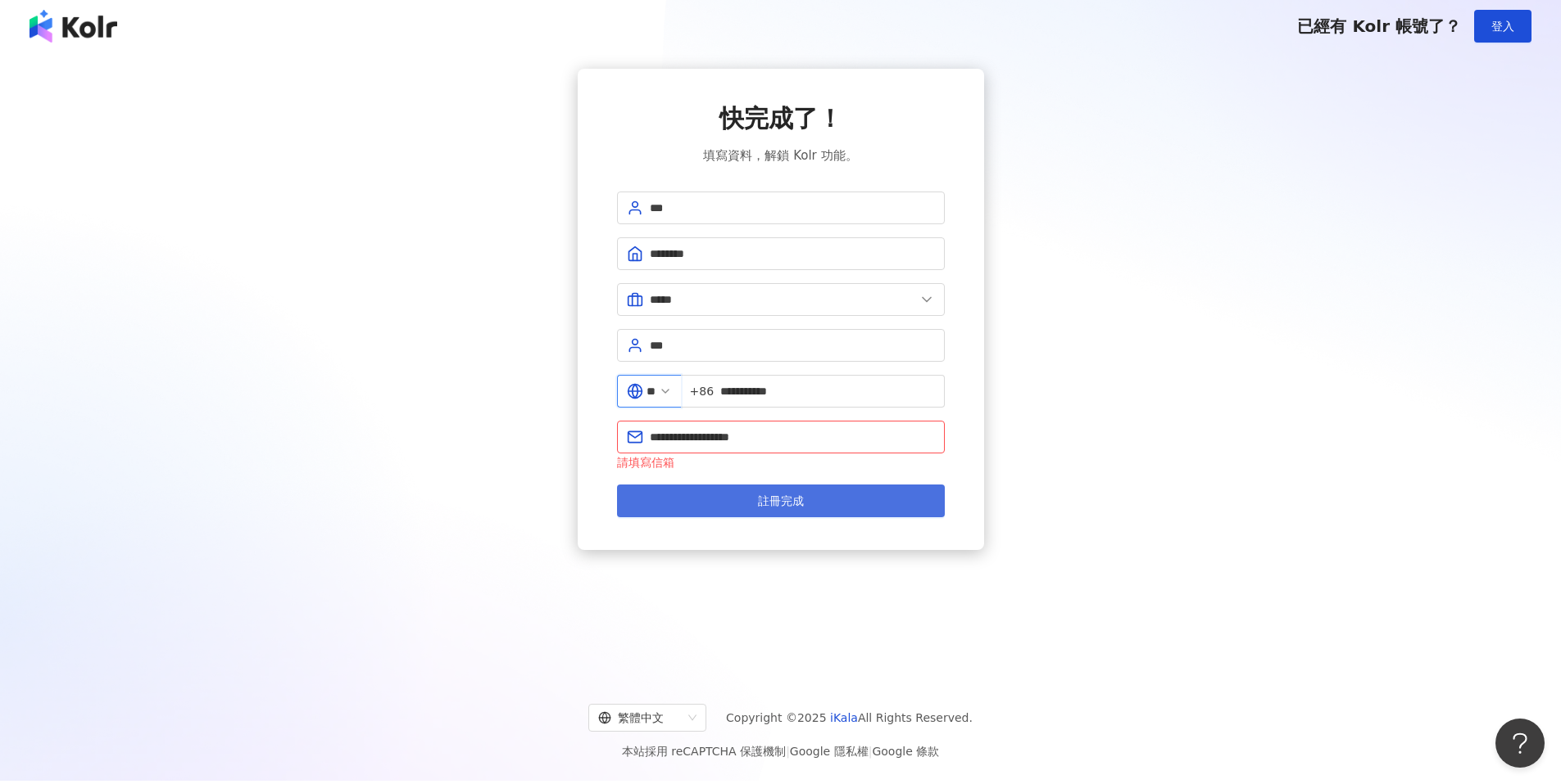
click at [849, 501] on button "註冊完成" at bounding box center [781, 501] width 327 height 33
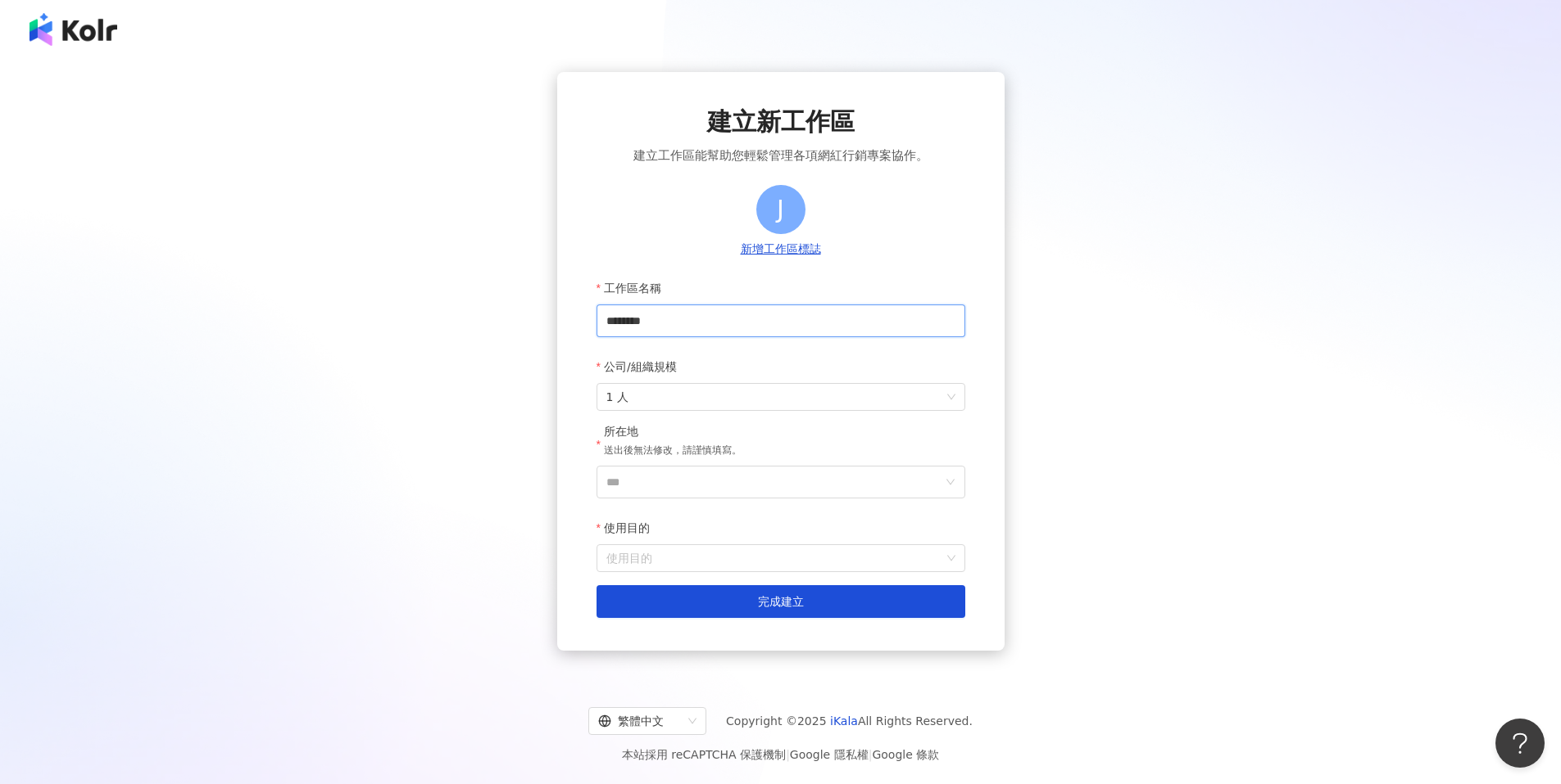
click at [722, 333] on input "********" at bounding box center [781, 321] width 369 height 33
drag, startPoint x: 738, startPoint y: 326, endPoint x: 487, endPoint y: 317, distance: 251.2
click at [487, 317] on div "建立新工作區 建立工作區能幫助您輕鬆管理各項網紅行銷專案協作。 J 新增工作區標誌 工作區名稱 ******** 公司/組織規模 1 人 所在地 送出後無法修…" at bounding box center [780, 366] width 1521 height 589
drag, startPoint x: 609, startPoint y: 223, endPoint x: 644, endPoint y: 281, distance: 67.7
click at [610, 223] on div "J 新增工作區標誌 工作區名稱 ******** 公司/組織規模 1 人 所在地 送出後無法修改，請謹慎填寫。 *** 使用目的 使用目的 建立為測試工作區 …" at bounding box center [781, 402] width 369 height 434
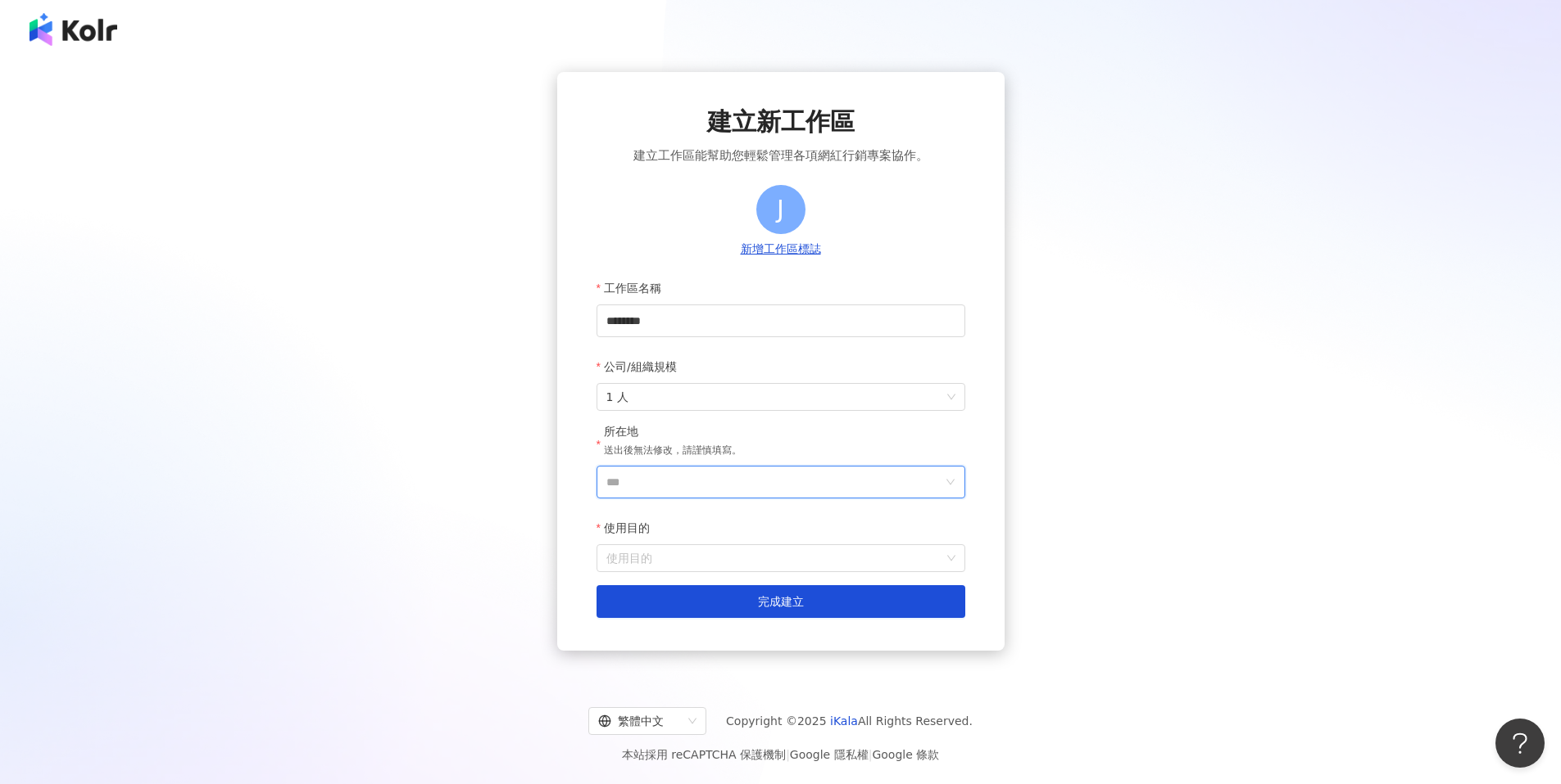
click at [676, 471] on input "***" at bounding box center [774, 482] width 336 height 31
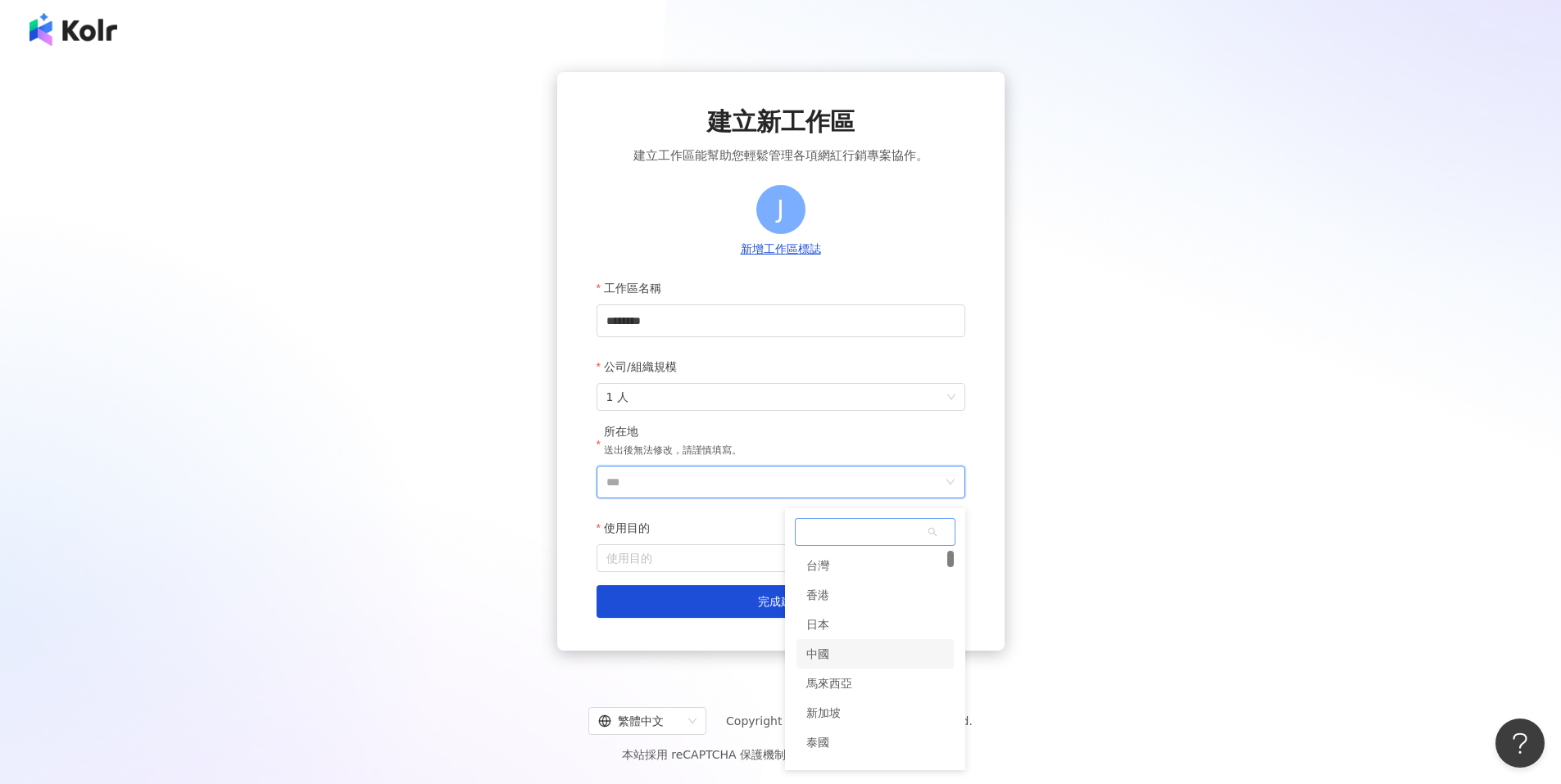
click at [855, 662] on div "中國" at bounding box center [875, 654] width 158 height 29
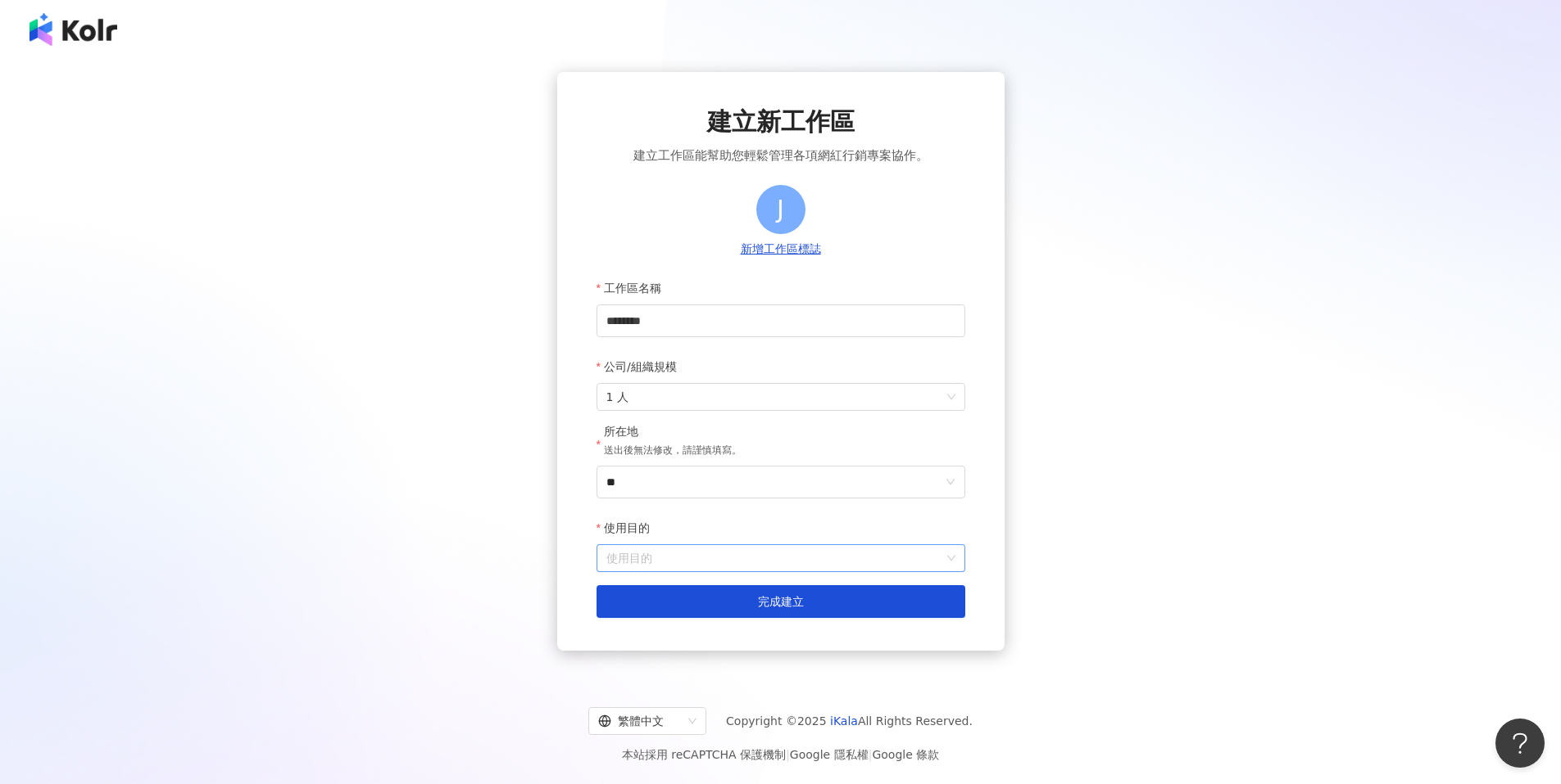
click at [741, 548] on input "使用目的" at bounding box center [780, 558] width 349 height 26
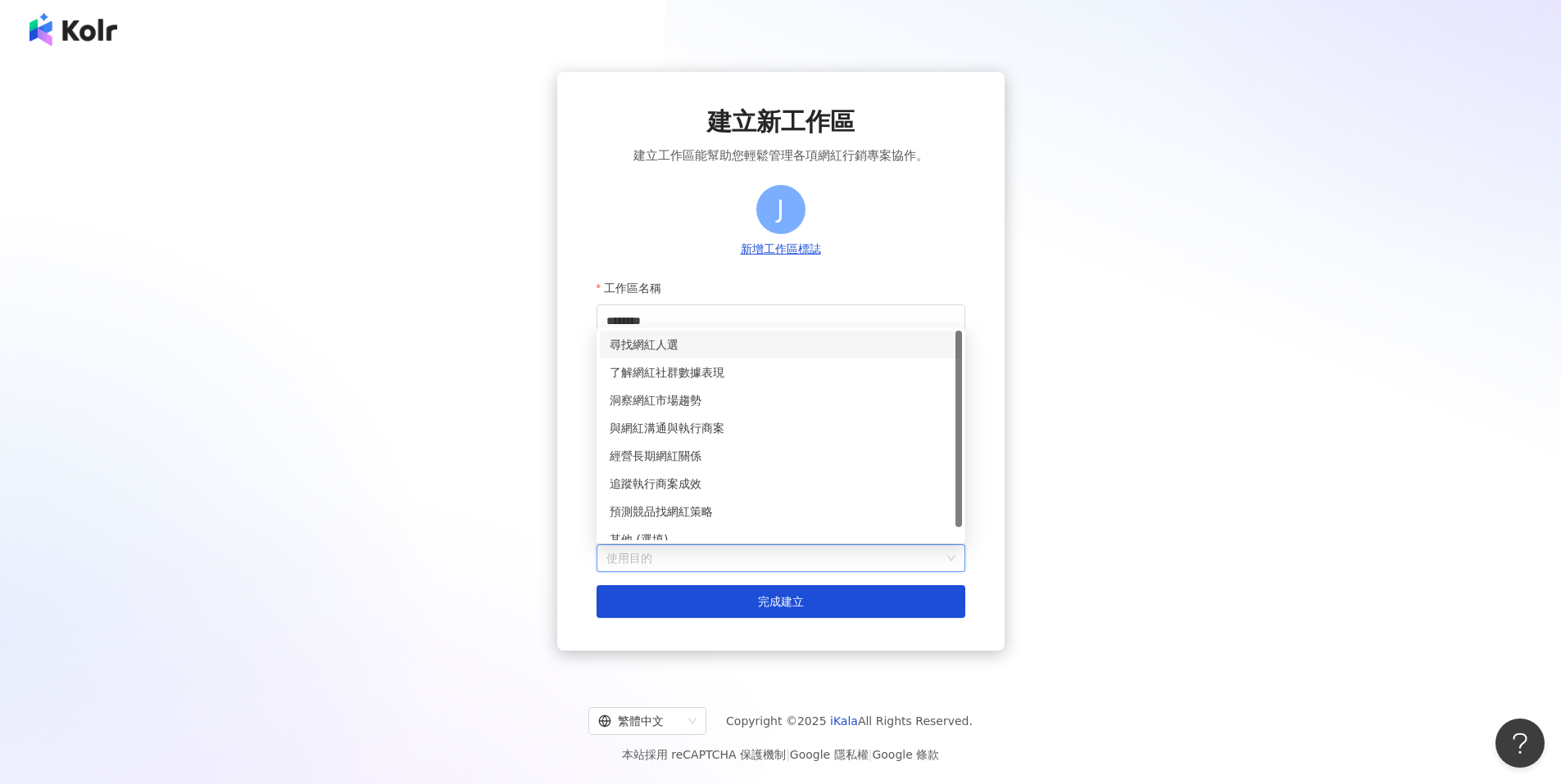
click at [708, 337] on div "尋找網紅人選" at bounding box center [781, 344] width 343 height 18
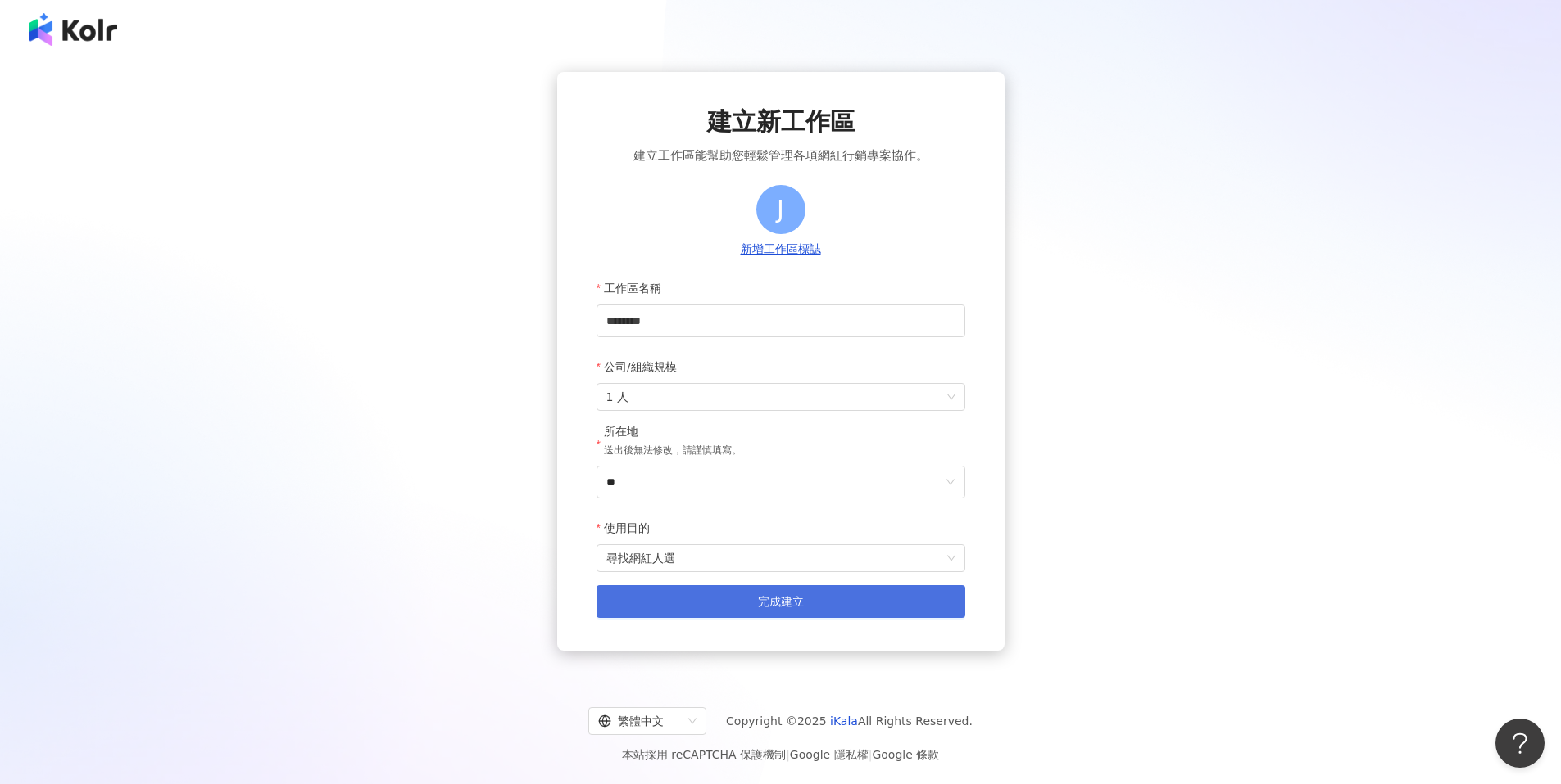
click at [822, 608] on button "完成建立" at bounding box center [781, 602] width 369 height 33
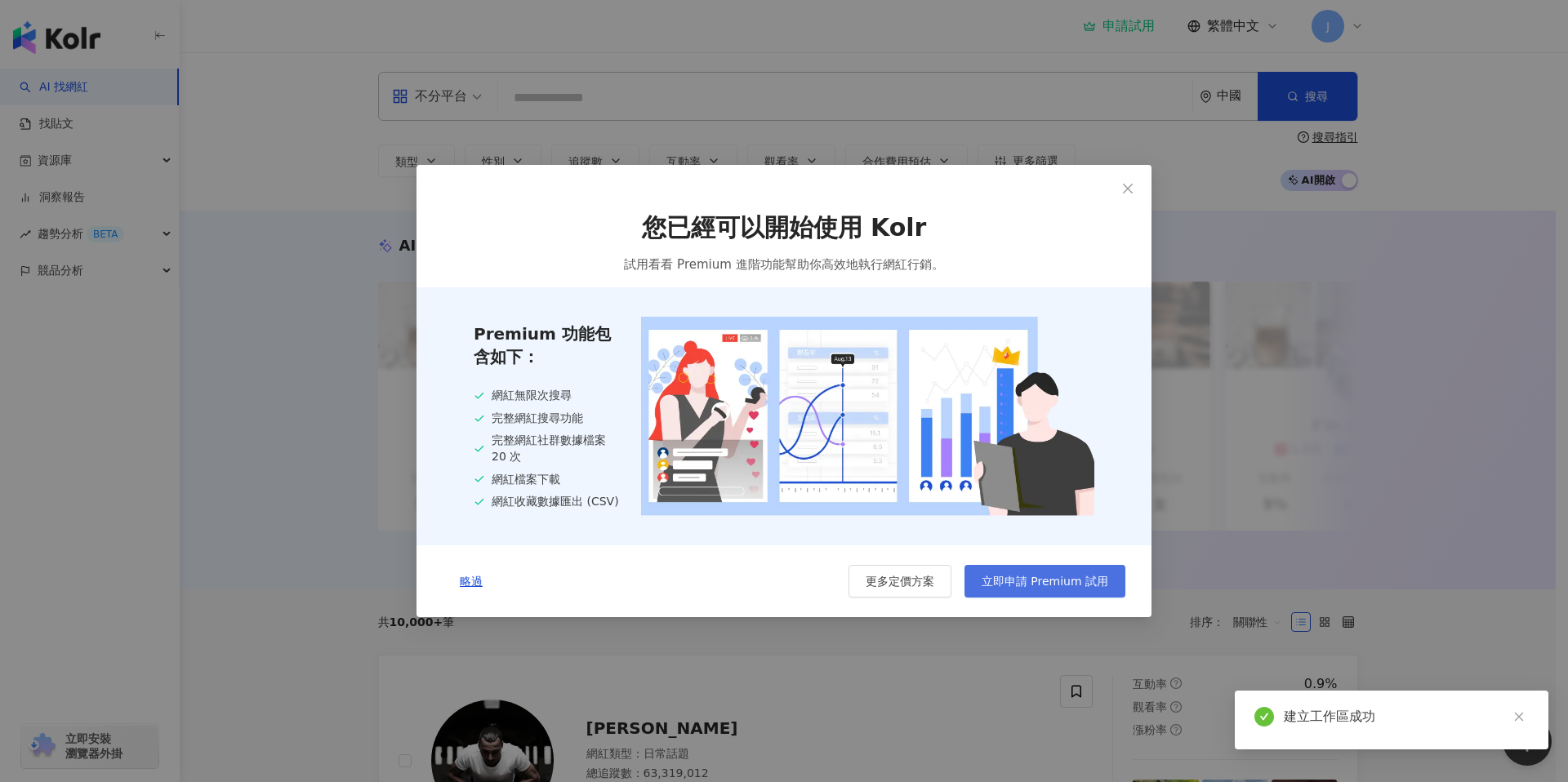
click at [1034, 582] on span "立即申請 Premium 試用" at bounding box center [1044, 581] width 127 height 13
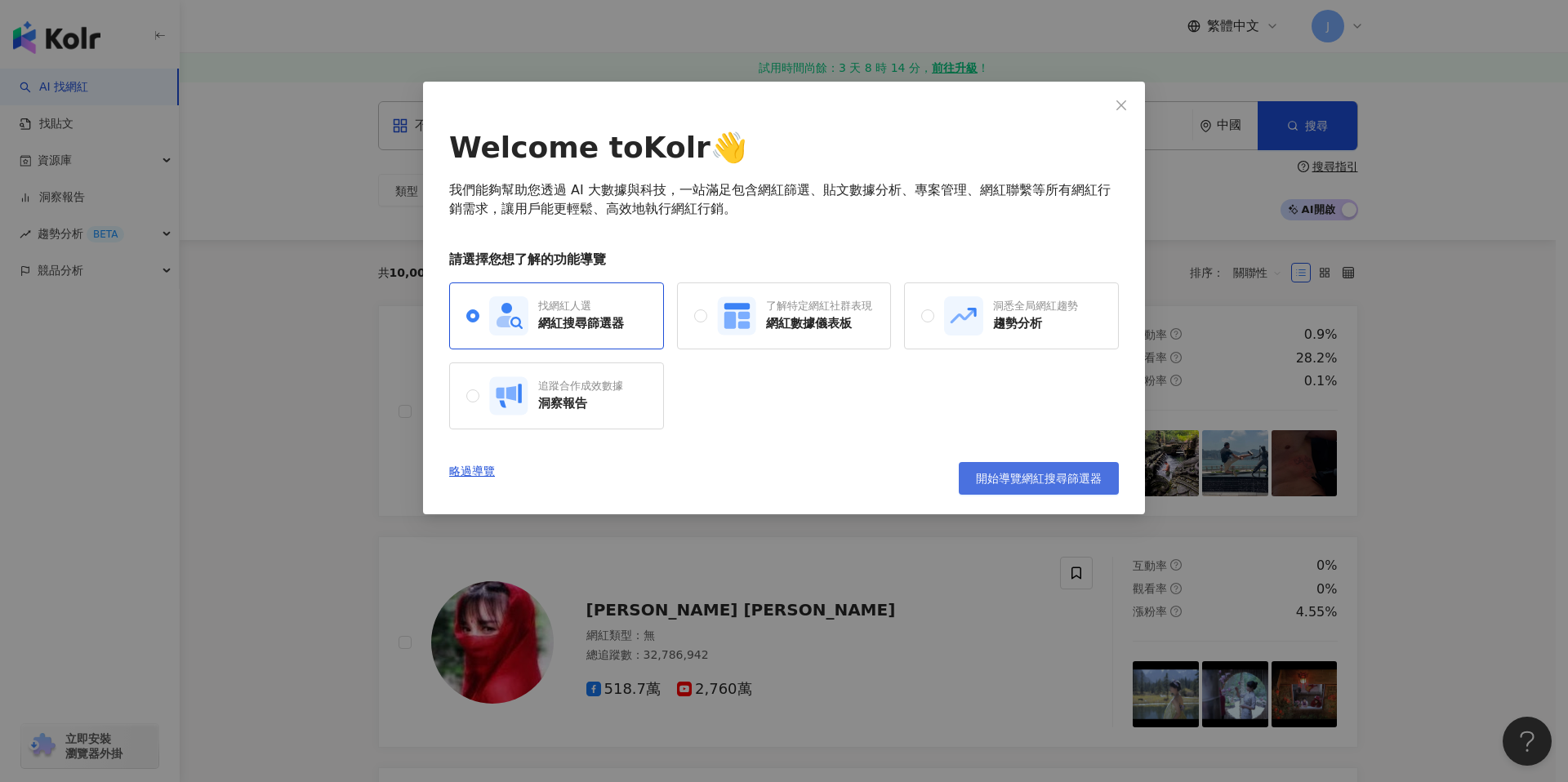
click at [1061, 478] on span "開始導覽網紅搜尋篩選器" at bounding box center [1039, 478] width 126 height 13
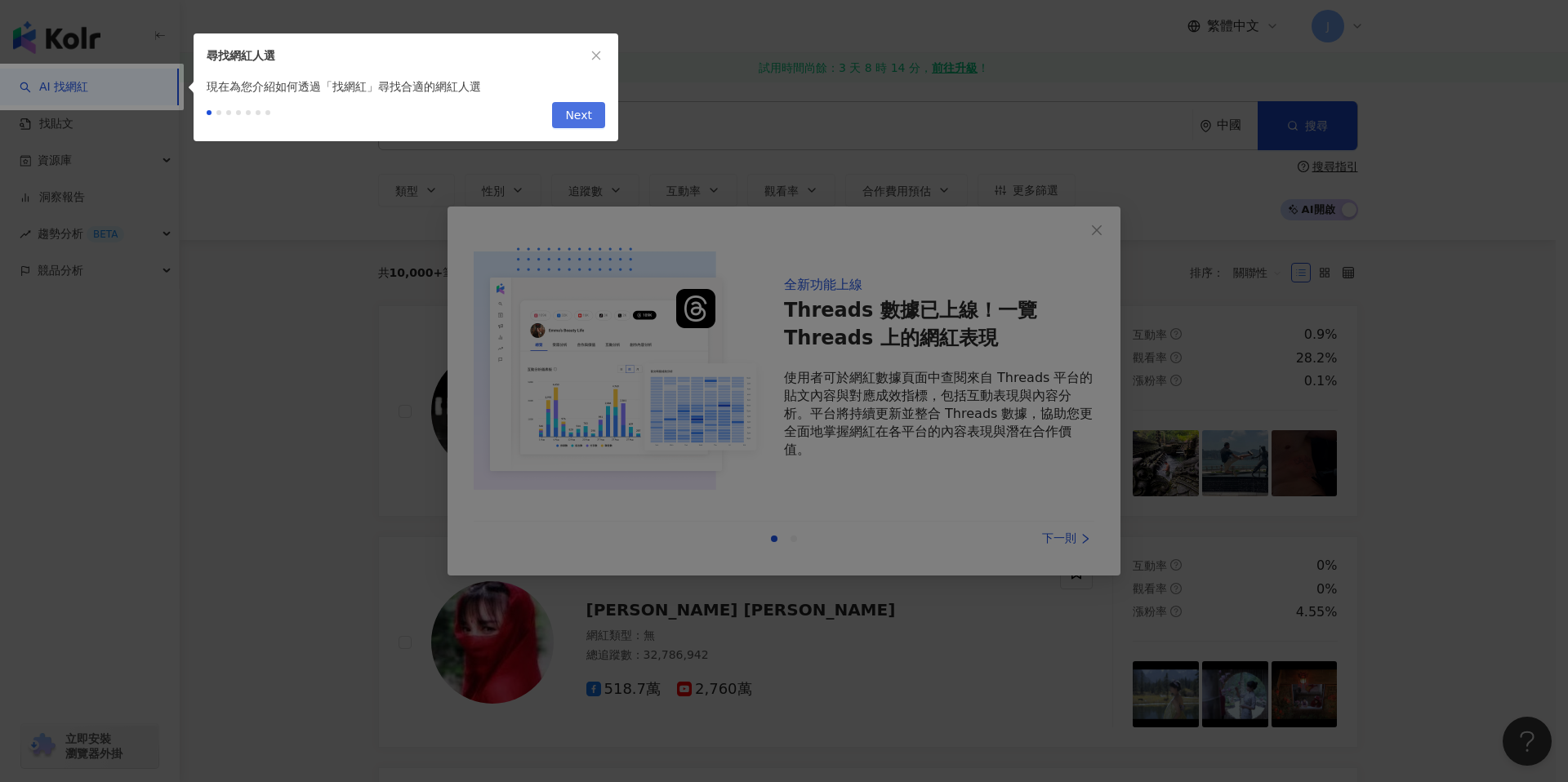
click at [596, 114] on button "Next" at bounding box center [579, 115] width 54 height 26
type input "**********"
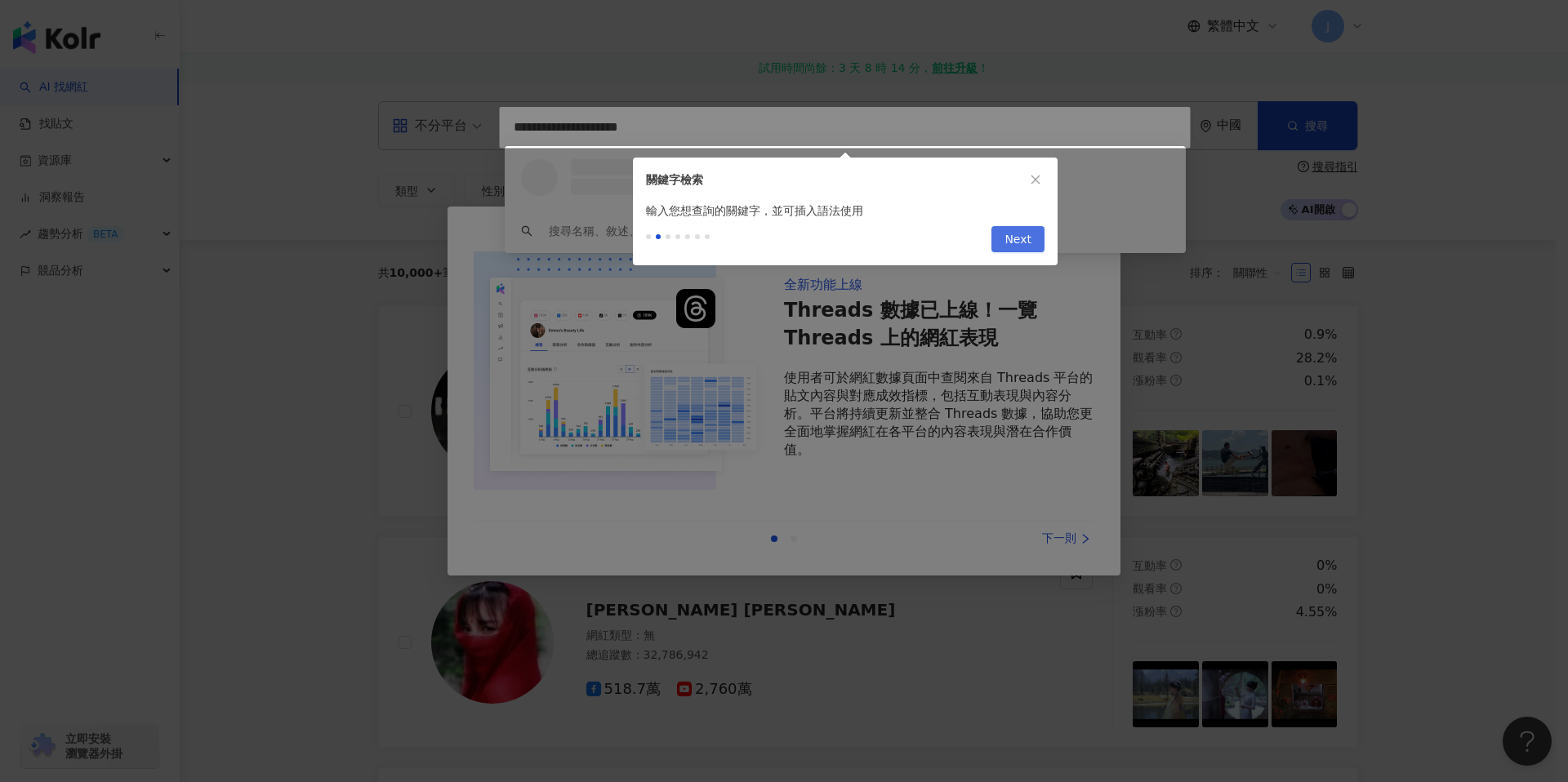
click at [596, 114] on div at bounding box center [784, 391] width 1568 height 782
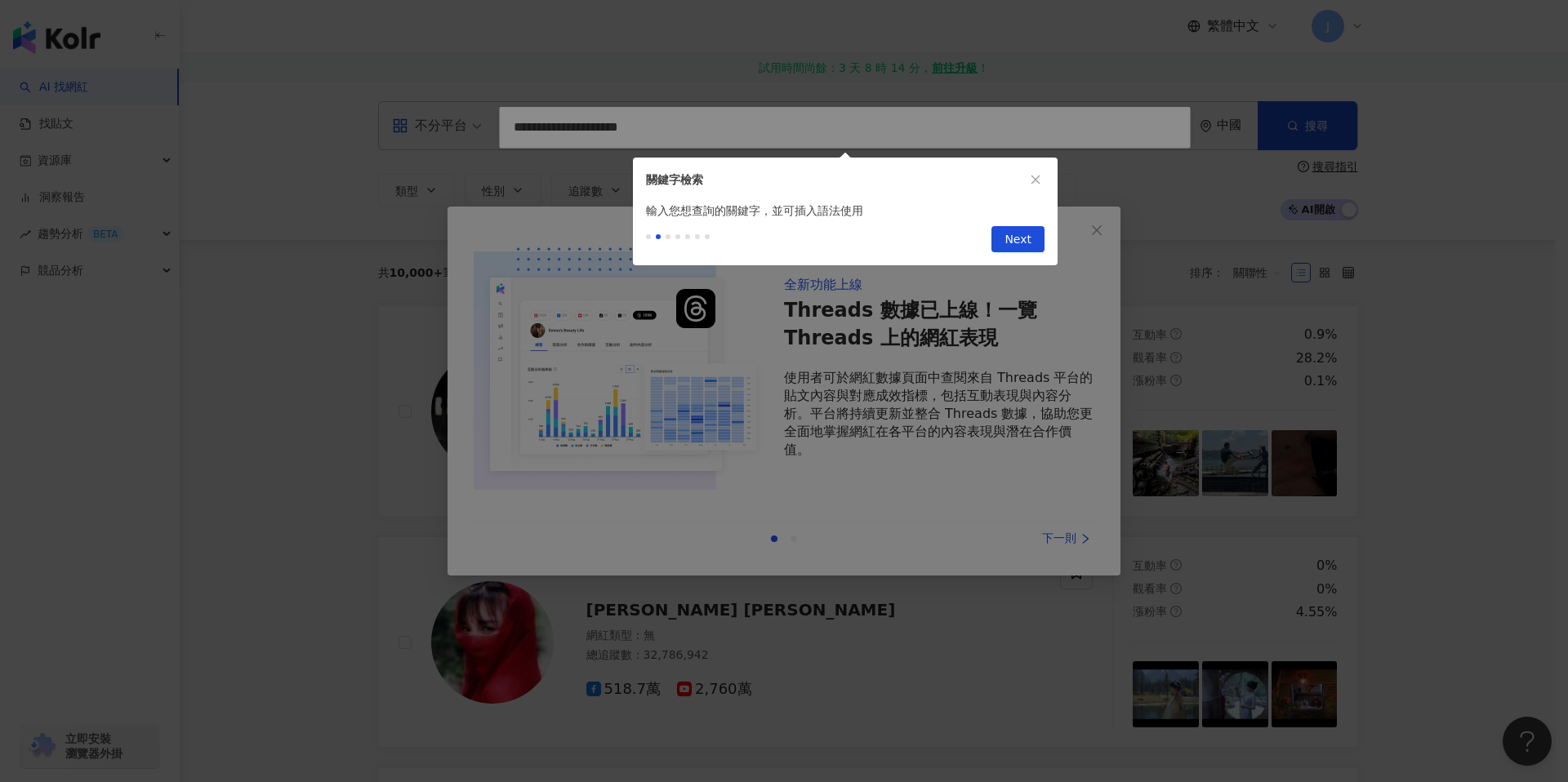
click at [1042, 244] on button "Next" at bounding box center [1018, 239] width 54 height 26
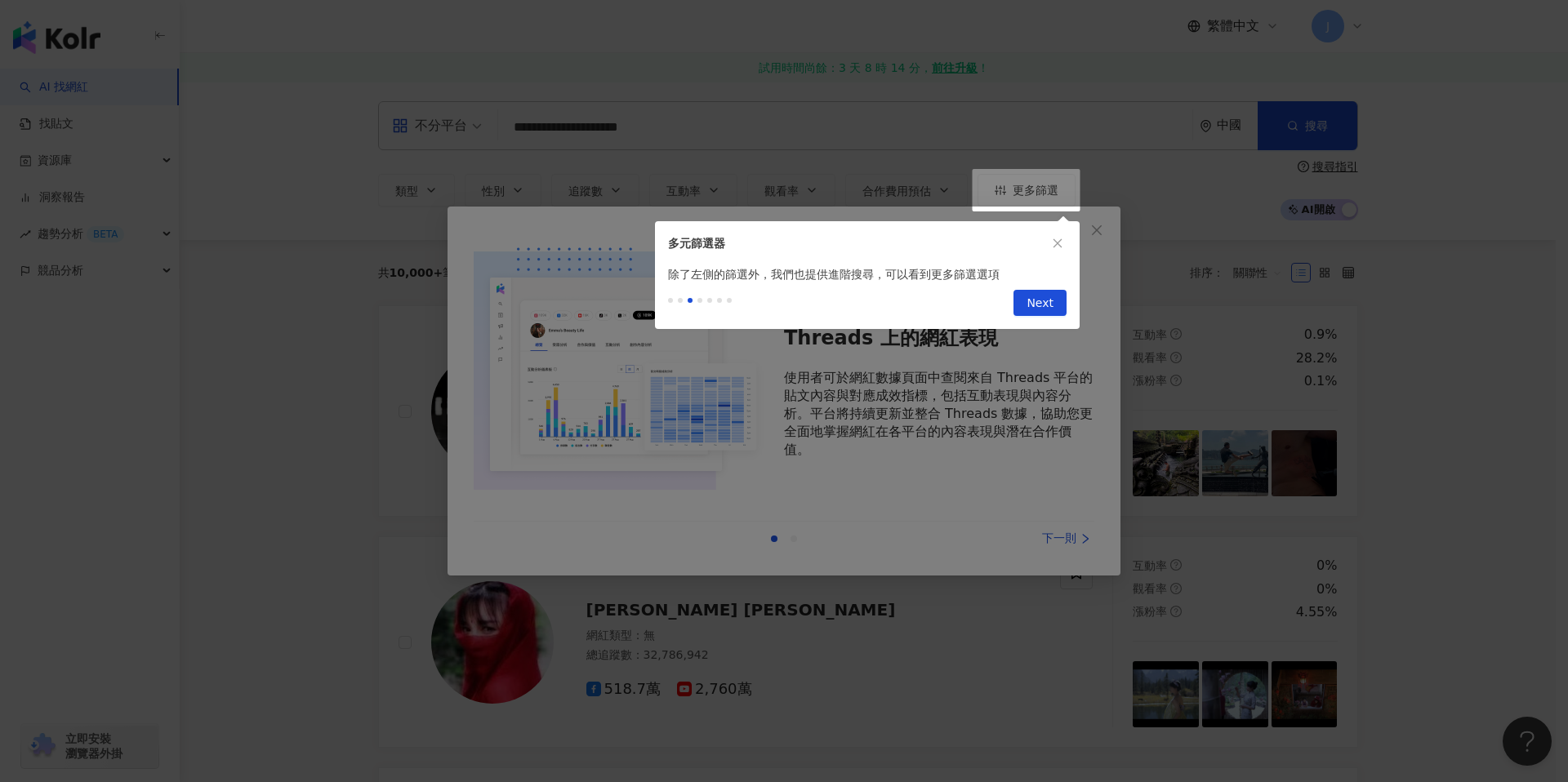
click at [1100, 231] on div at bounding box center [784, 391] width 1568 height 782
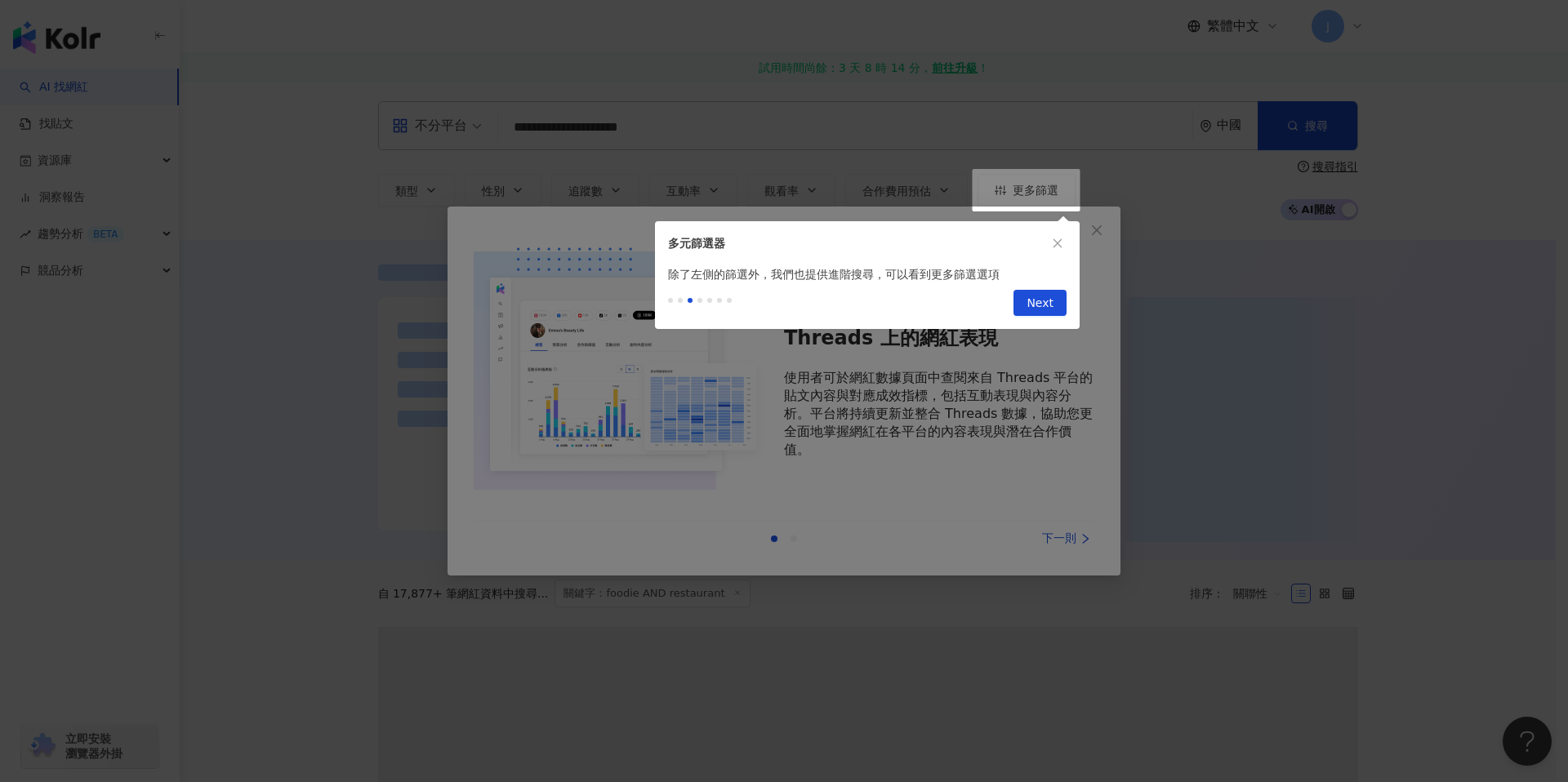
drag, startPoint x: 1058, startPoint y: 292, endPoint x: 1075, endPoint y: 277, distance: 22.7
click at [1058, 293] on button "Next" at bounding box center [1040, 303] width 54 height 26
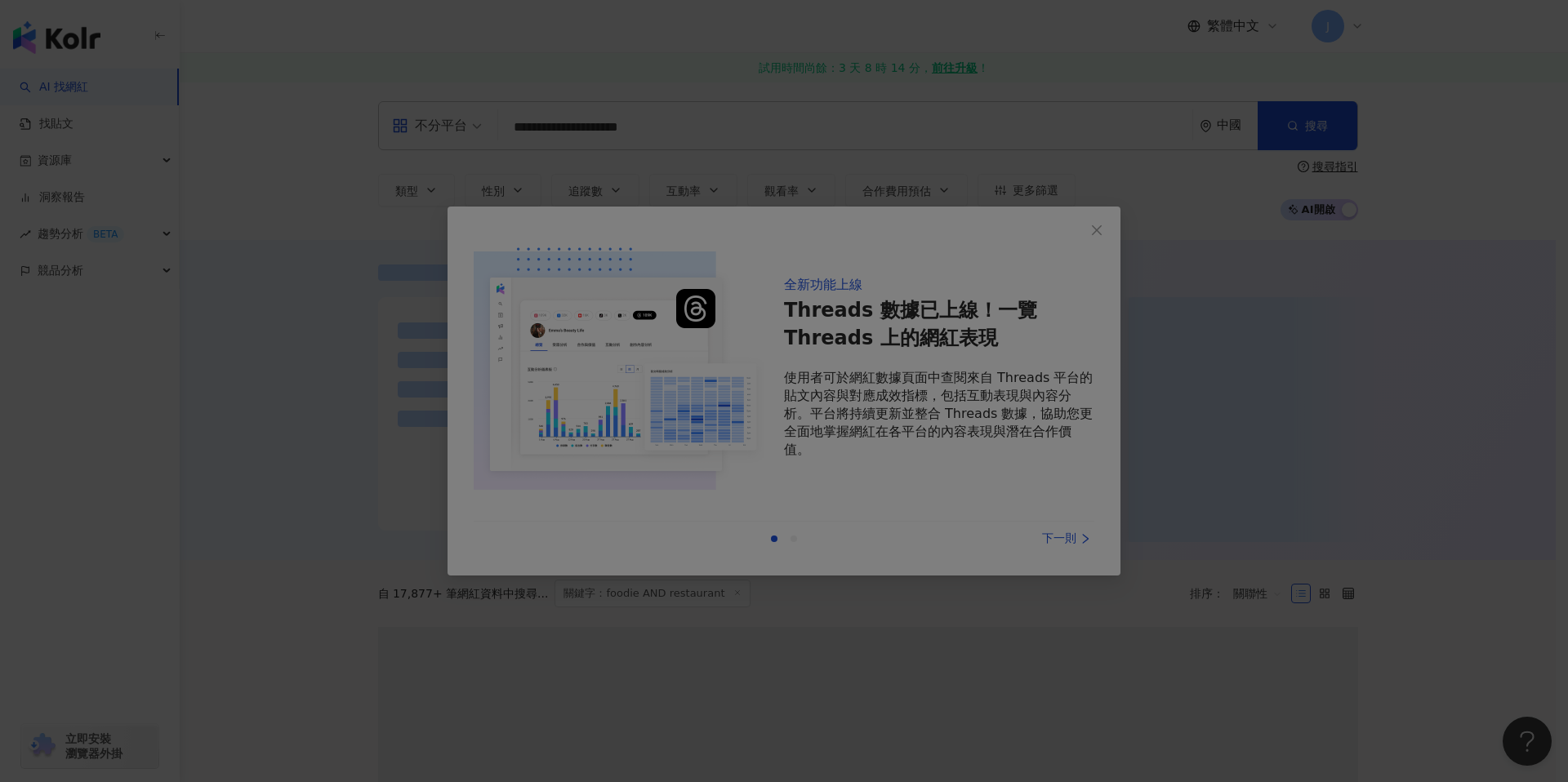
click at [1099, 227] on div at bounding box center [784, 391] width 1568 height 782
drag, startPoint x: 1074, startPoint y: 552, endPoint x: 1105, endPoint y: 400, distance: 155.1
click at [1074, 548] on div at bounding box center [784, 391] width 1568 height 782
click at [1099, 229] on div at bounding box center [784, 391] width 1568 height 782
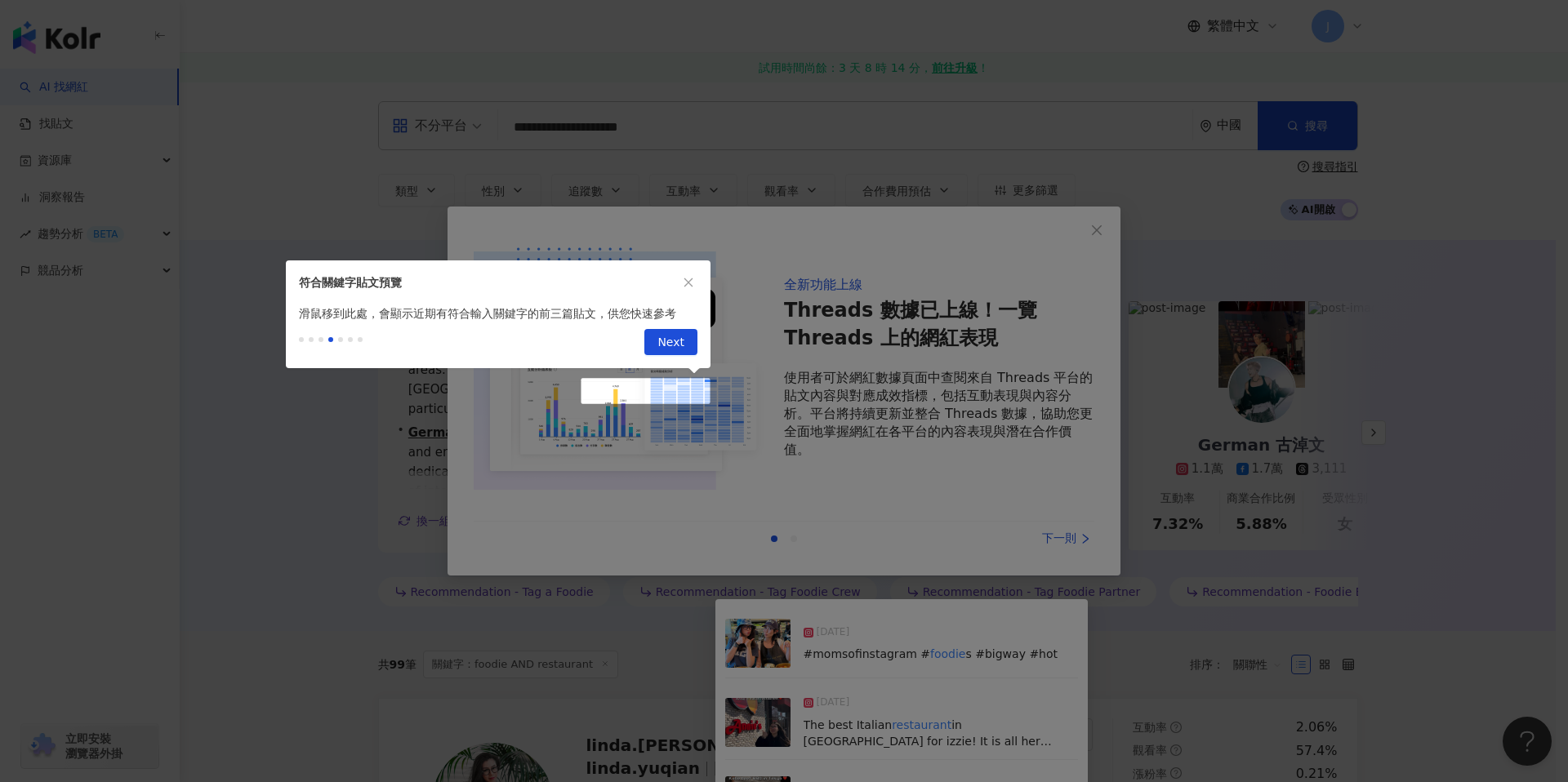
click at [690, 345] on button "Next" at bounding box center [671, 342] width 54 height 26
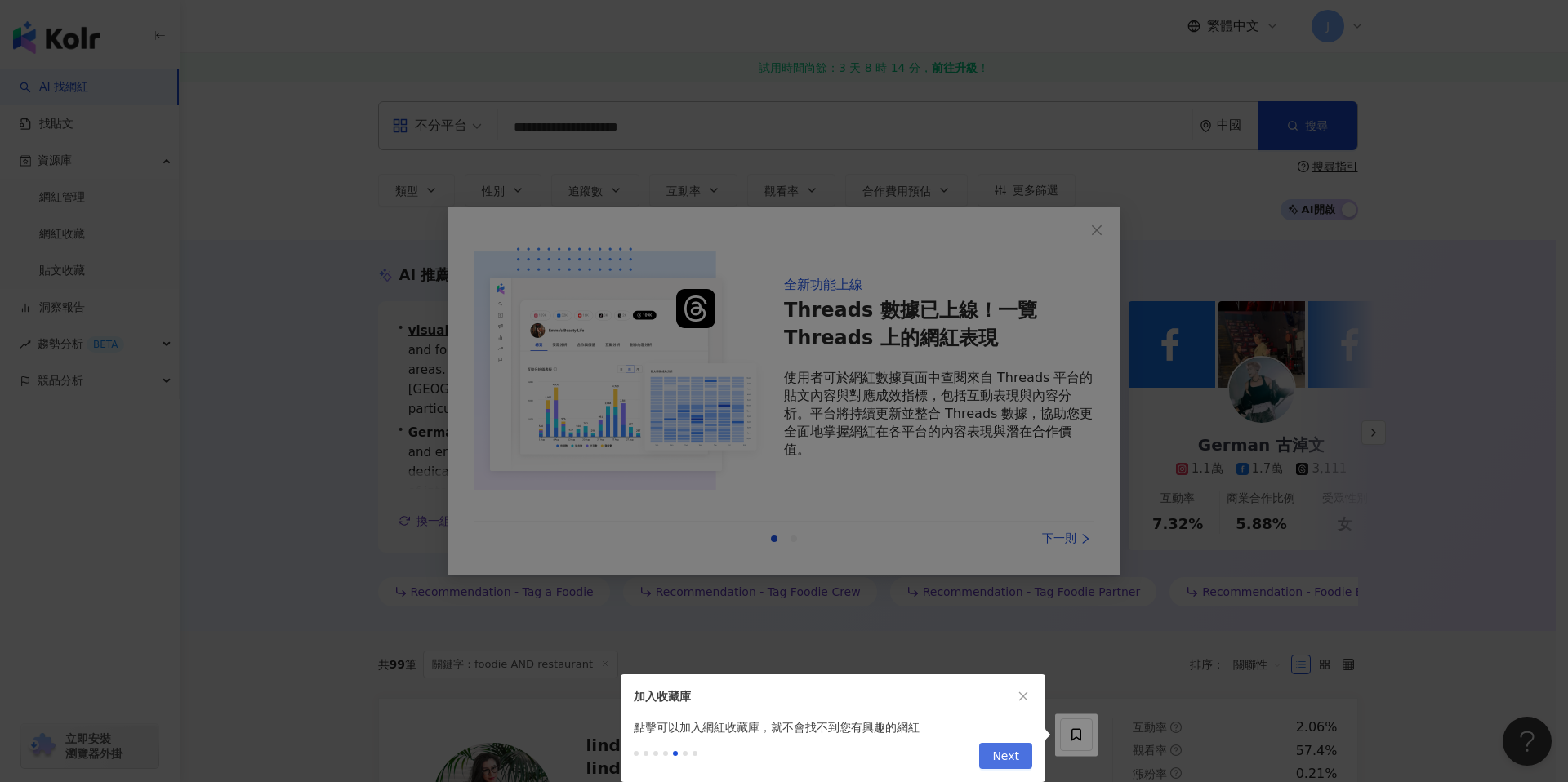
click at [1009, 758] on span "Next" at bounding box center [1005, 757] width 27 height 26
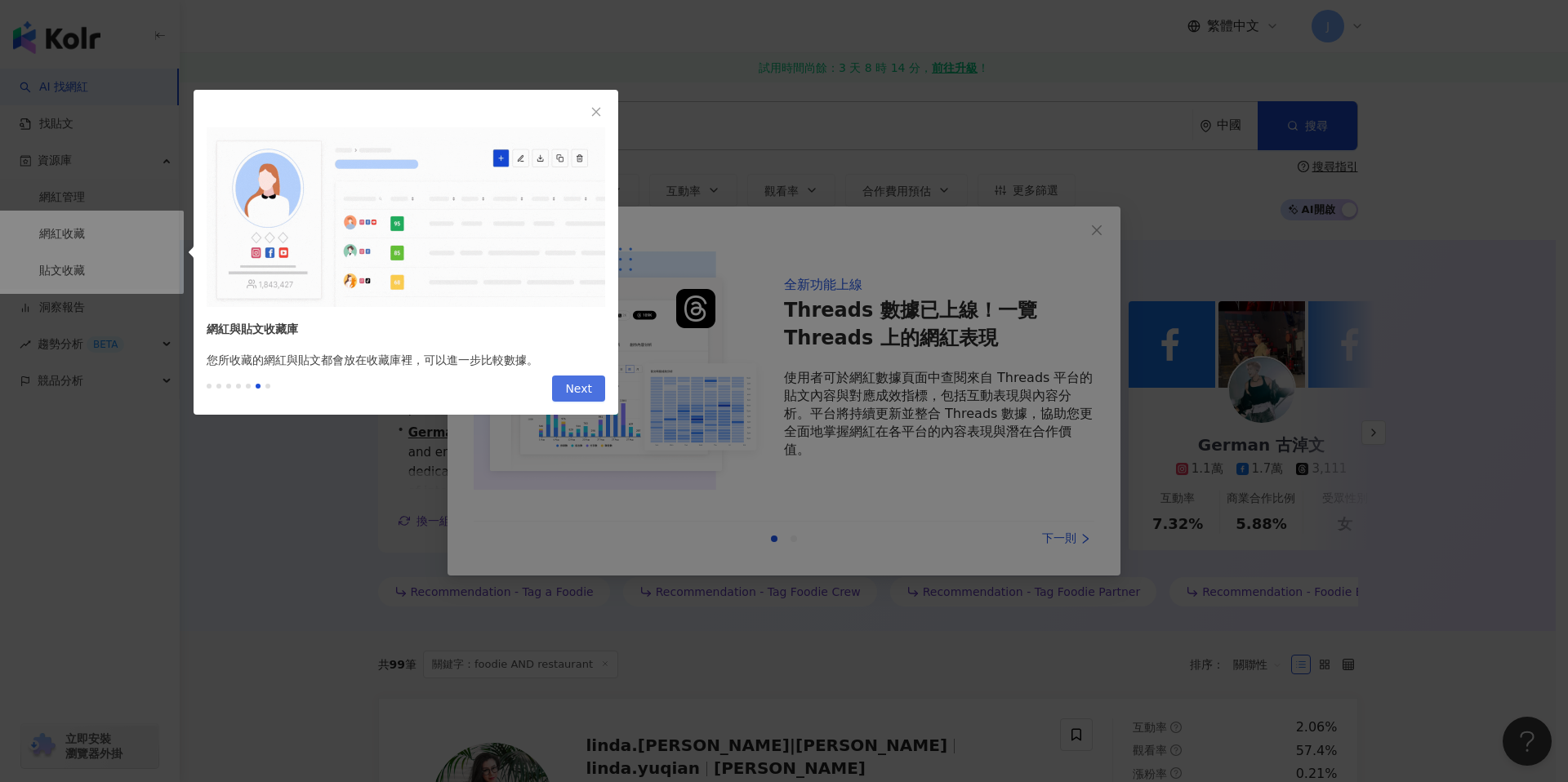
click at [576, 378] on span "Next" at bounding box center [578, 389] width 27 height 26
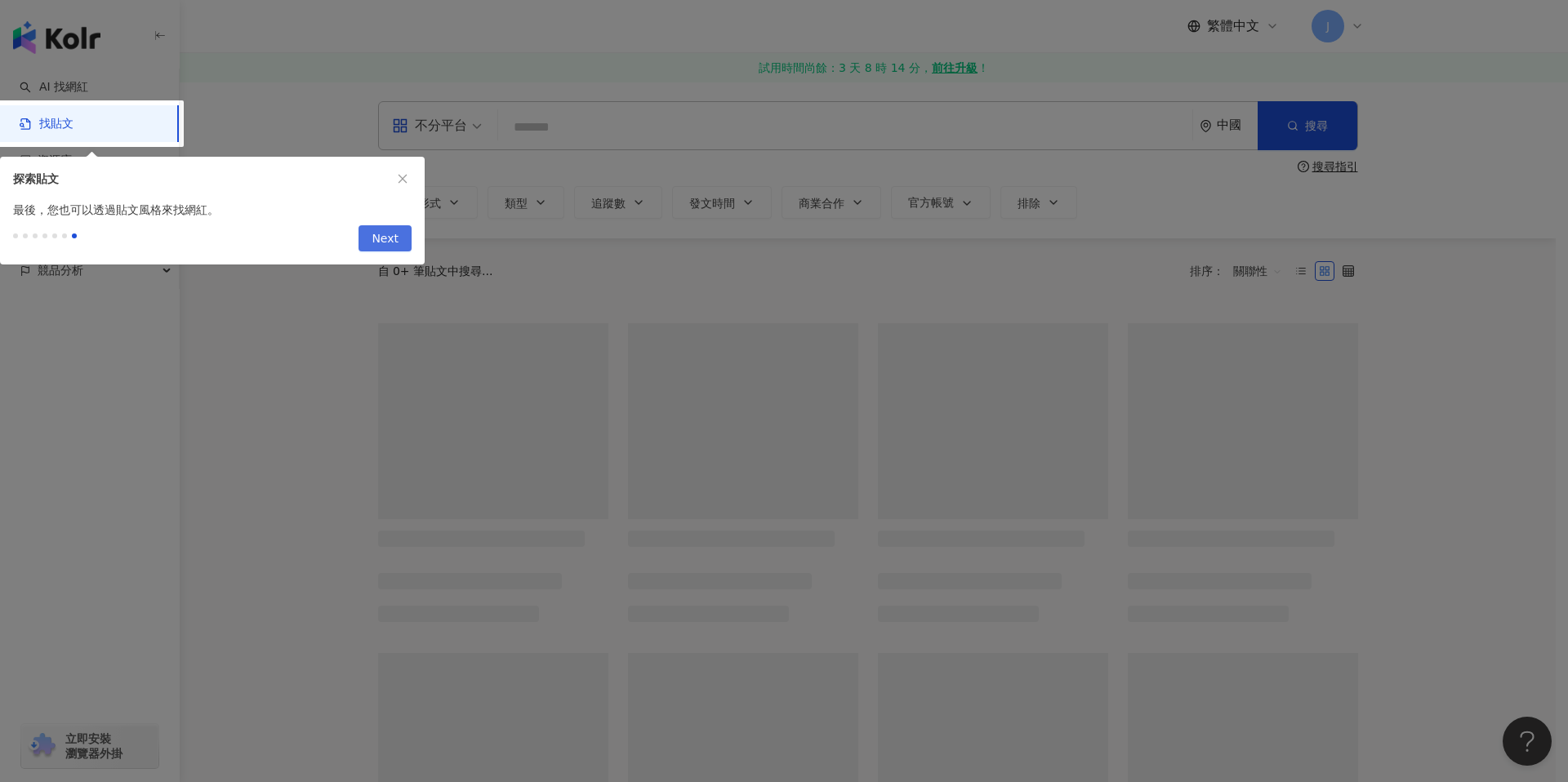
click at [576, 378] on div at bounding box center [784, 391] width 1568 height 782
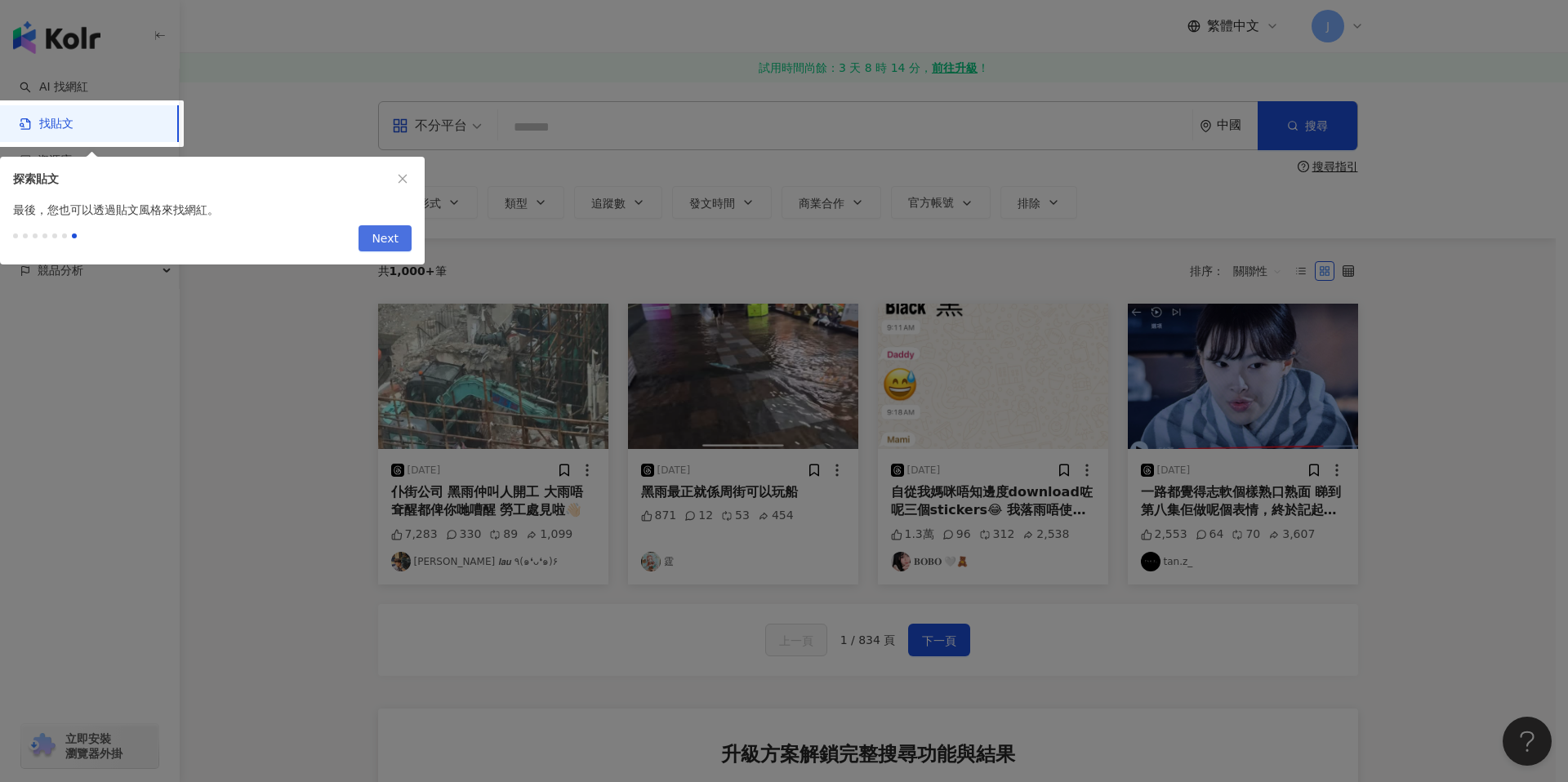
click at [381, 231] on span "Next" at bounding box center [385, 239] width 27 height 26
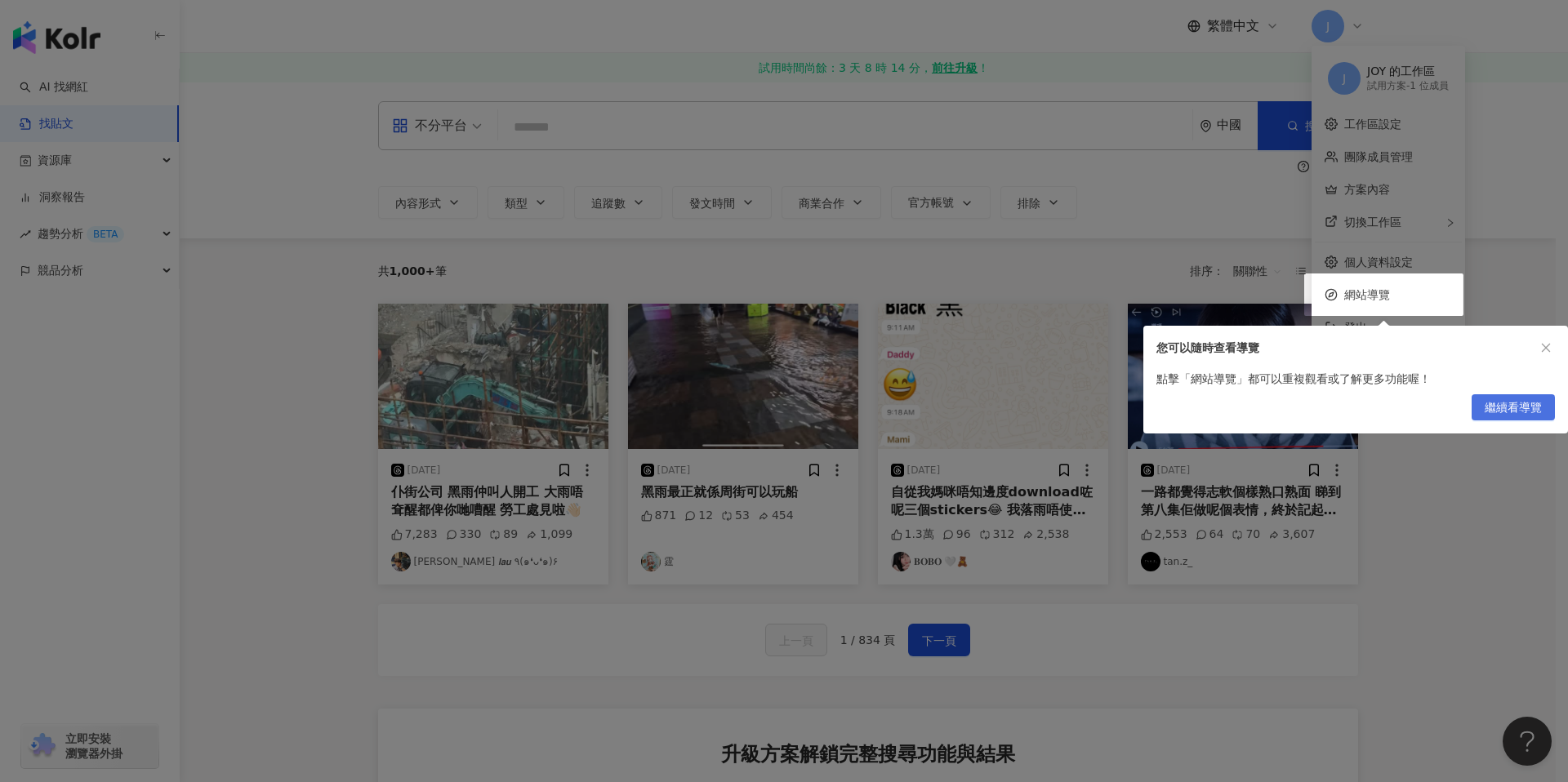
click at [1523, 409] on span "繼續看導覽" at bounding box center [1513, 408] width 57 height 26
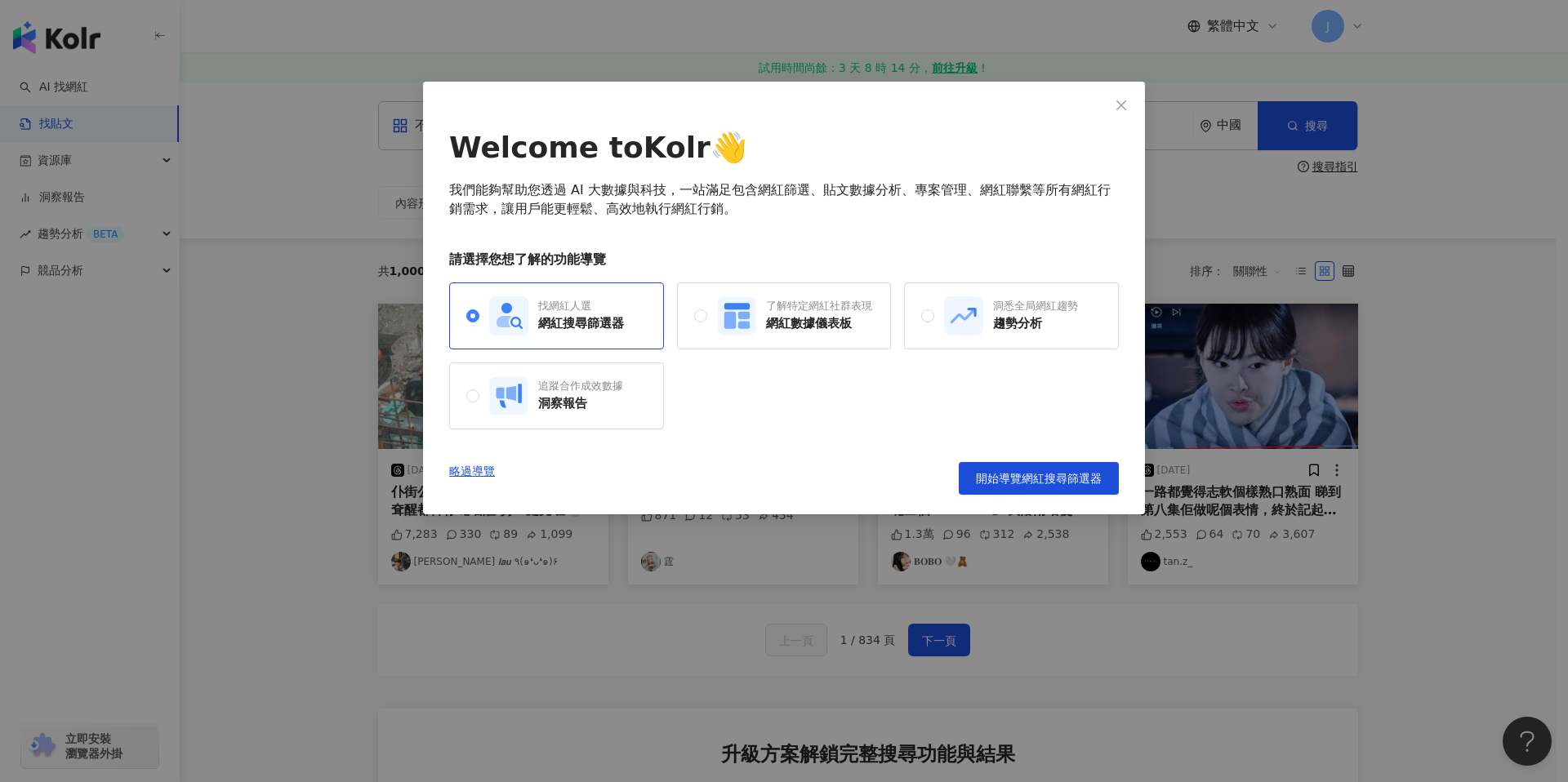
click at [1122, 107] on icon "close" at bounding box center [1121, 104] width 13 height 13
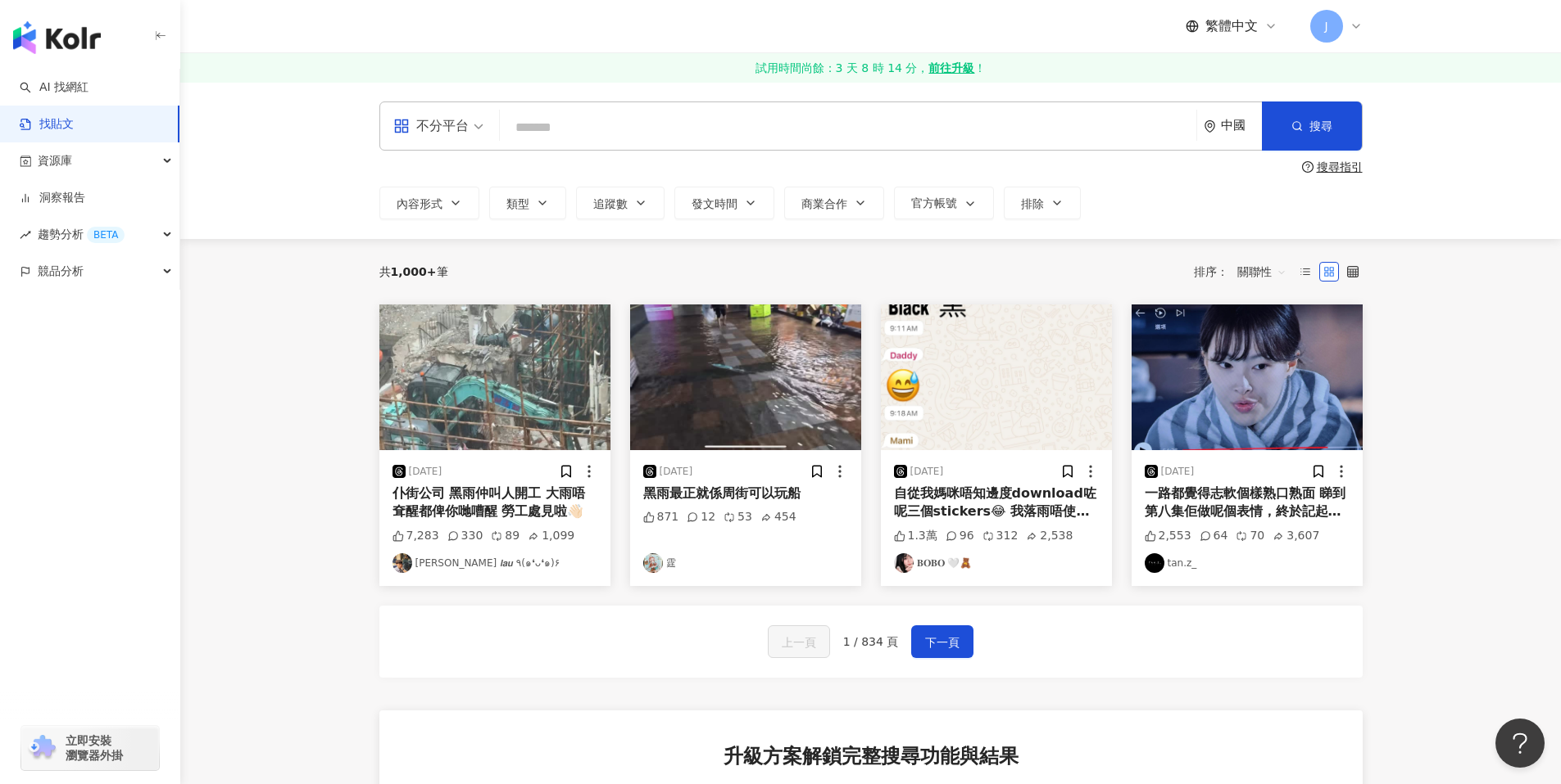
click at [951, 114] on input "search" at bounding box center [848, 127] width 683 height 35
type input "**"
click at [1302, 134] on button "搜尋" at bounding box center [1311, 125] width 100 height 49
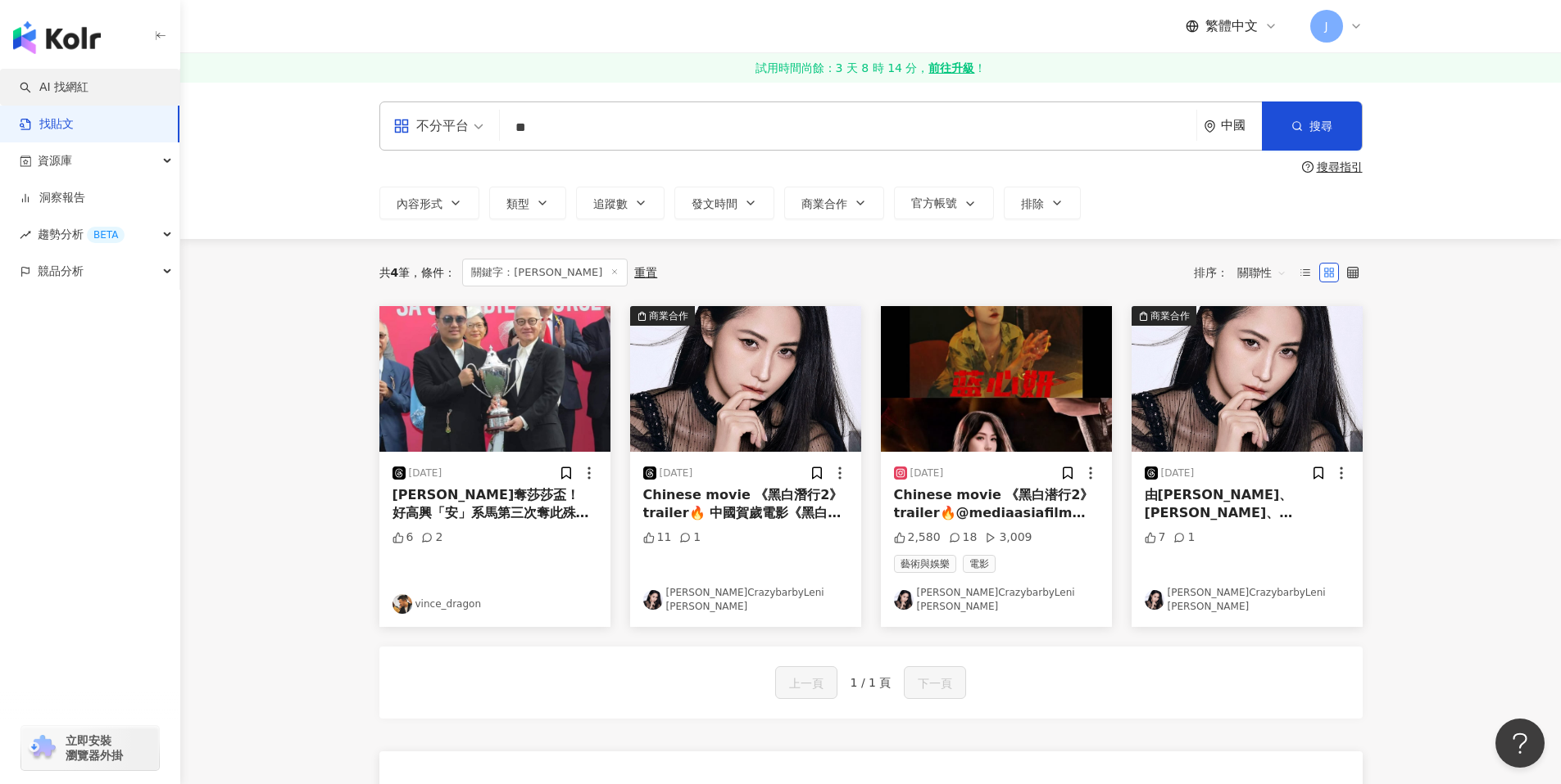
click at [88, 91] on link "AI 找網紅" at bounding box center [54, 87] width 68 height 16
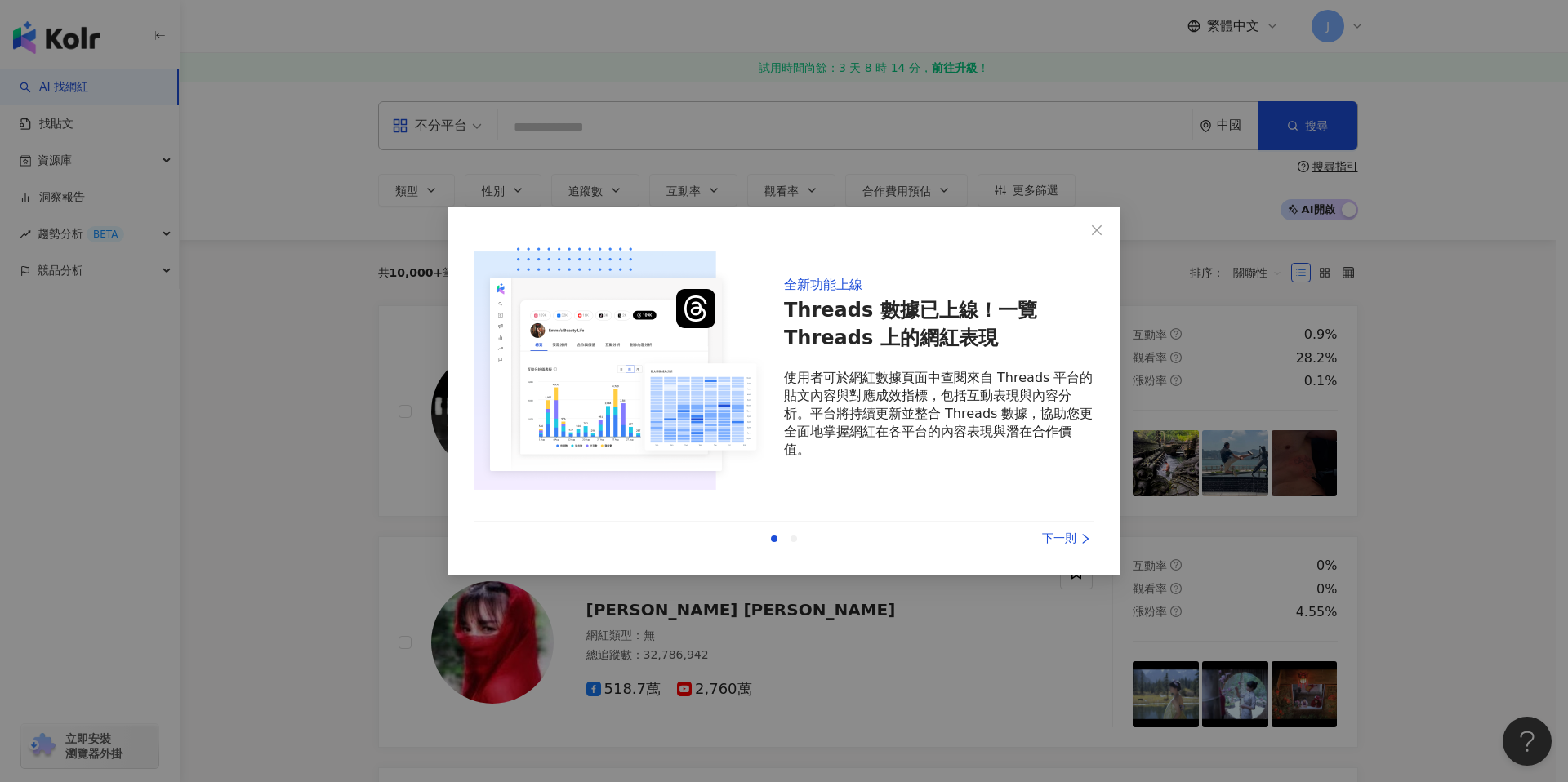
click at [1067, 539] on div "下一則" at bounding box center [1033, 539] width 123 height 18
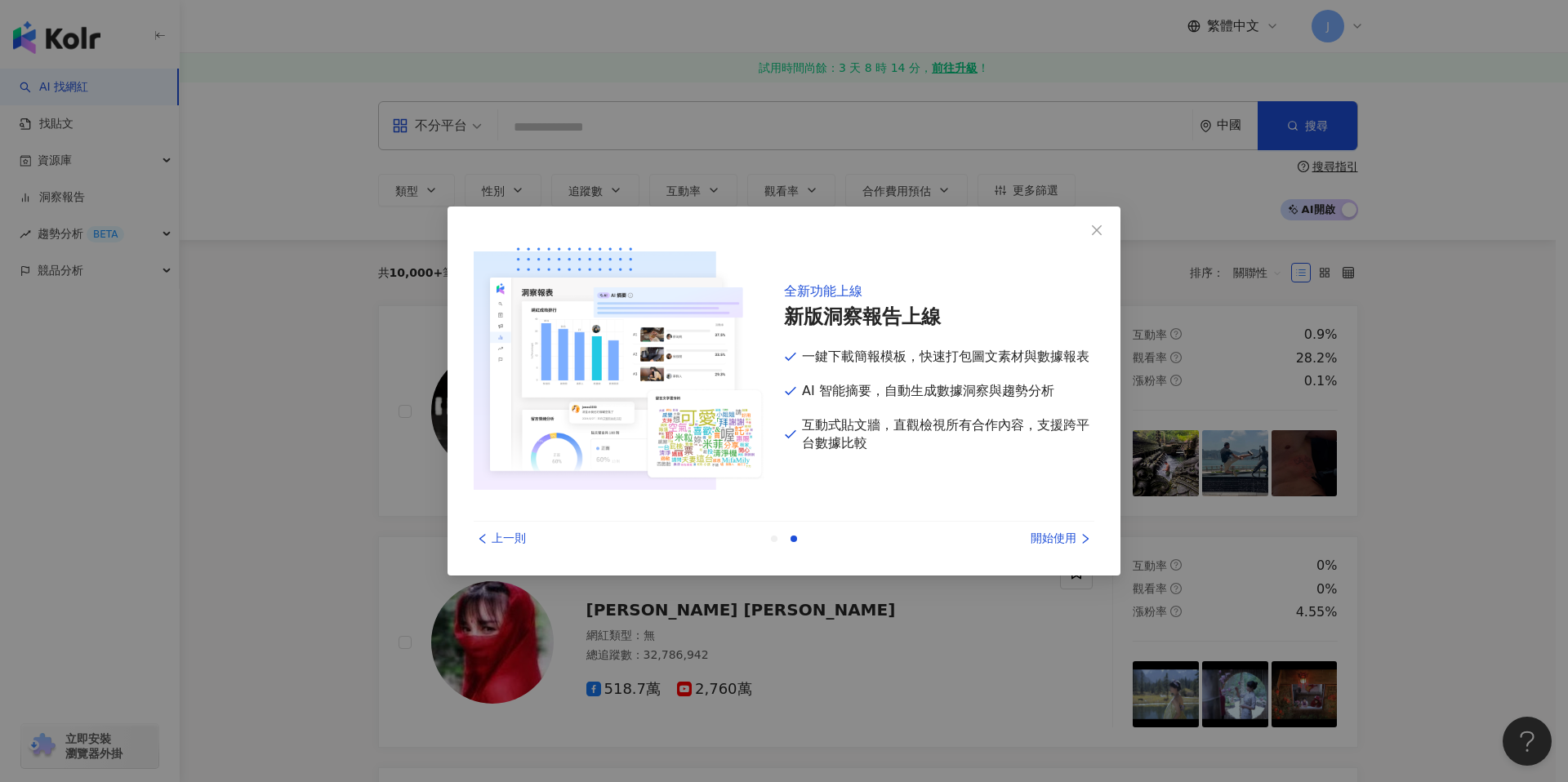
click at [1078, 527] on div "上一則 開始使用" at bounding box center [784, 539] width 620 height 35
click at [1065, 539] on div "開始使用" at bounding box center [1033, 539] width 123 height 18
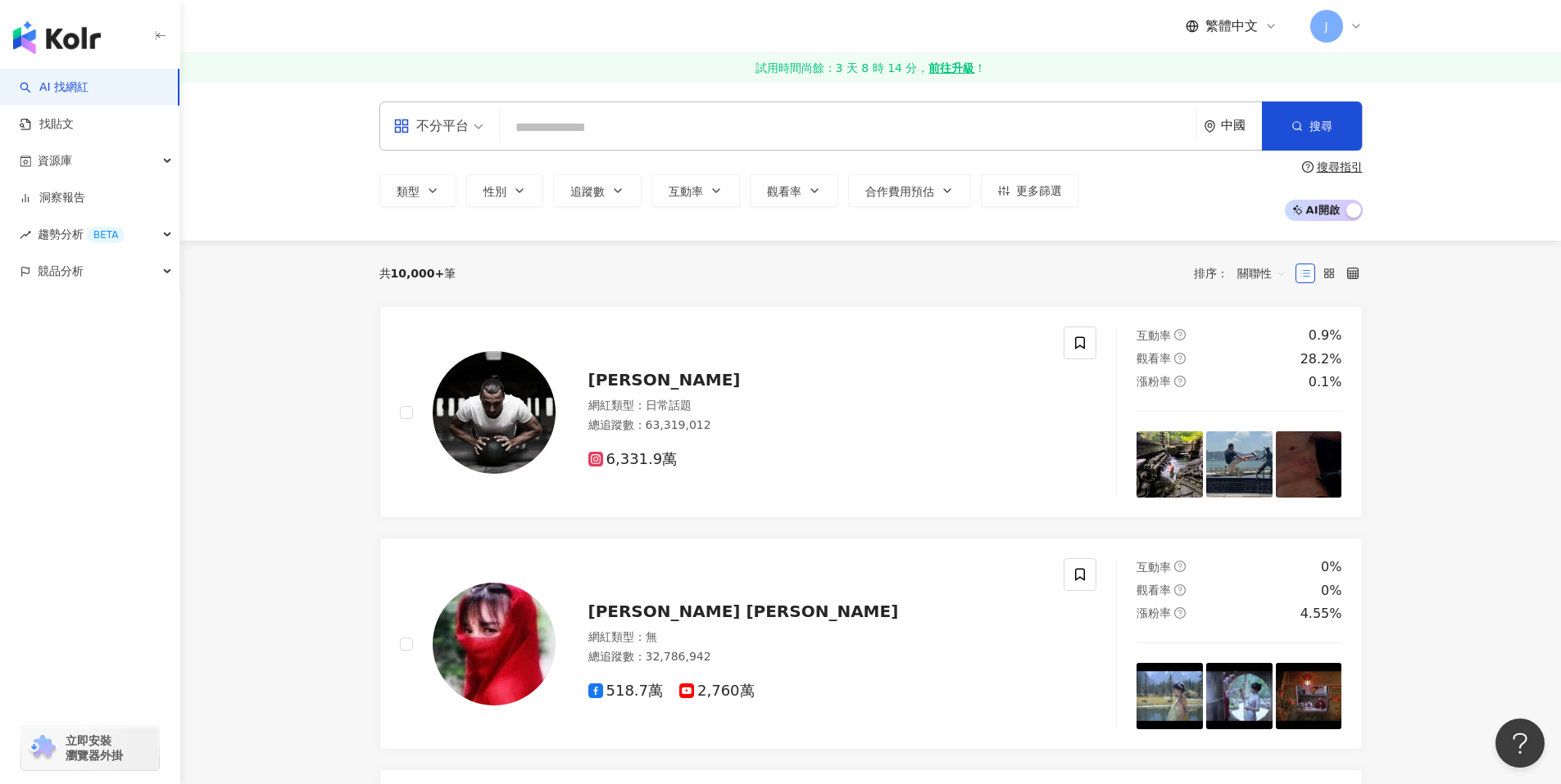
click at [564, 114] on input "search" at bounding box center [848, 128] width 683 height 31
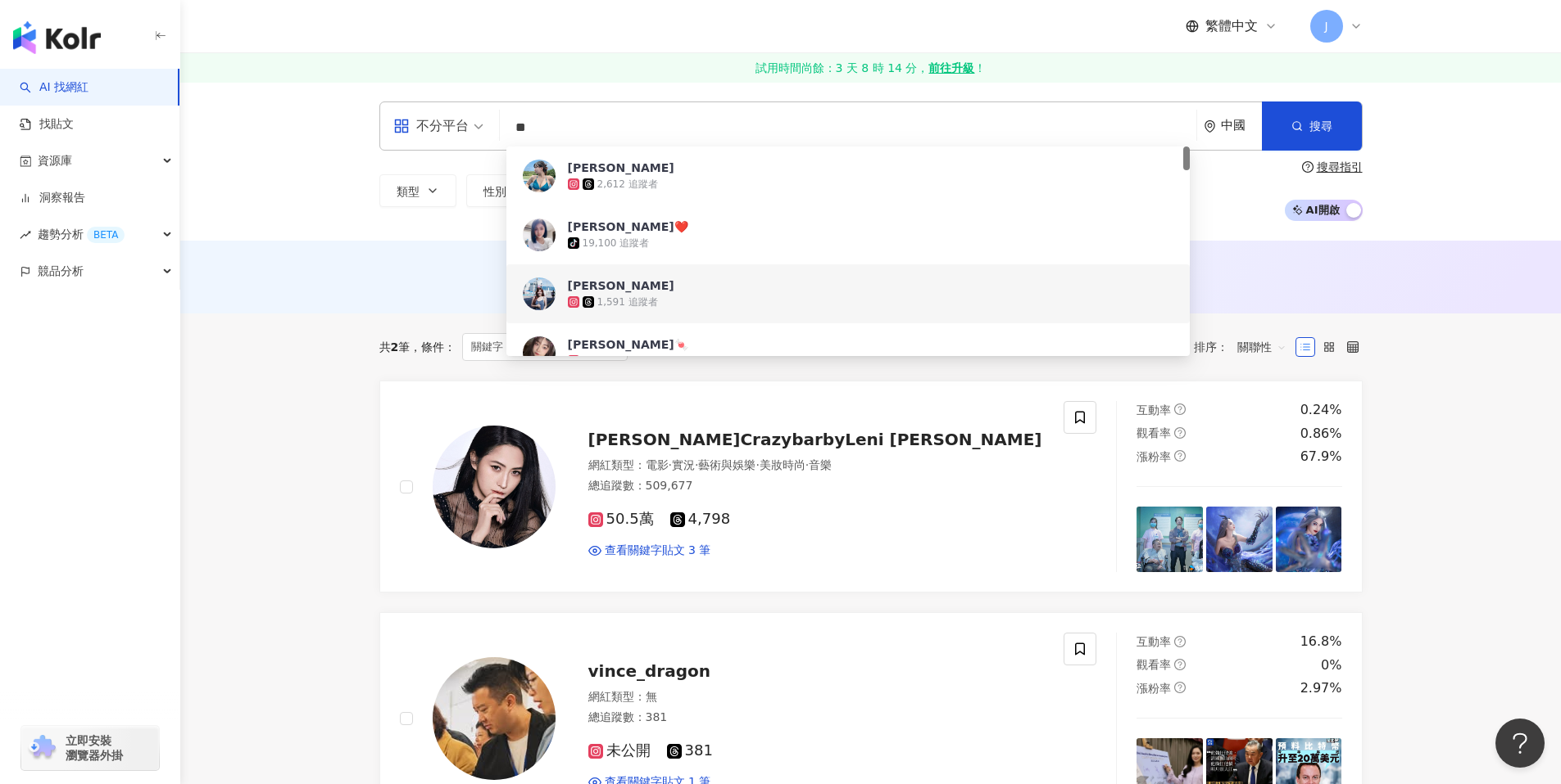
type input "**"
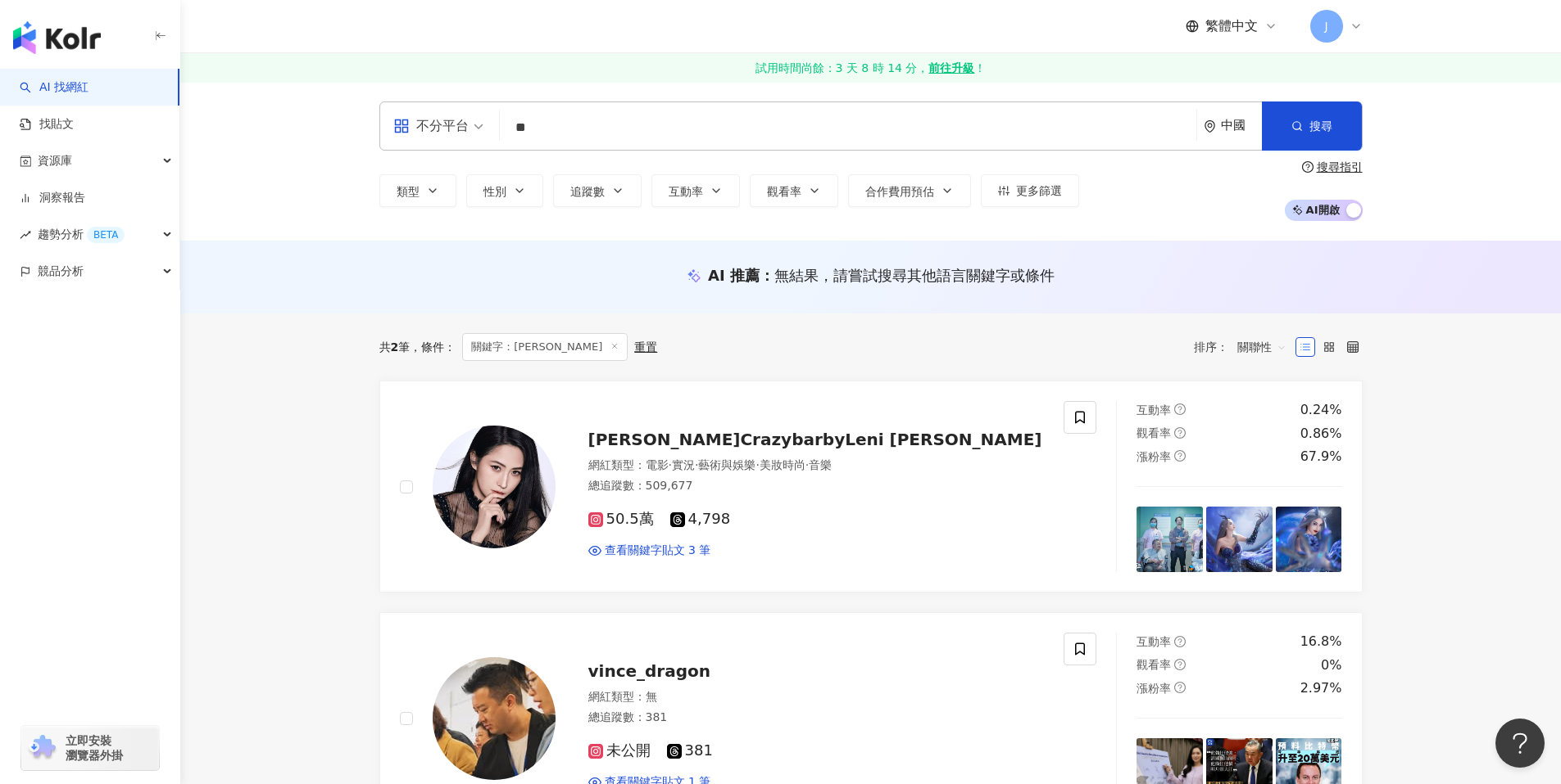
click at [465, 130] on div "不分平台" at bounding box center [430, 126] width 75 height 26
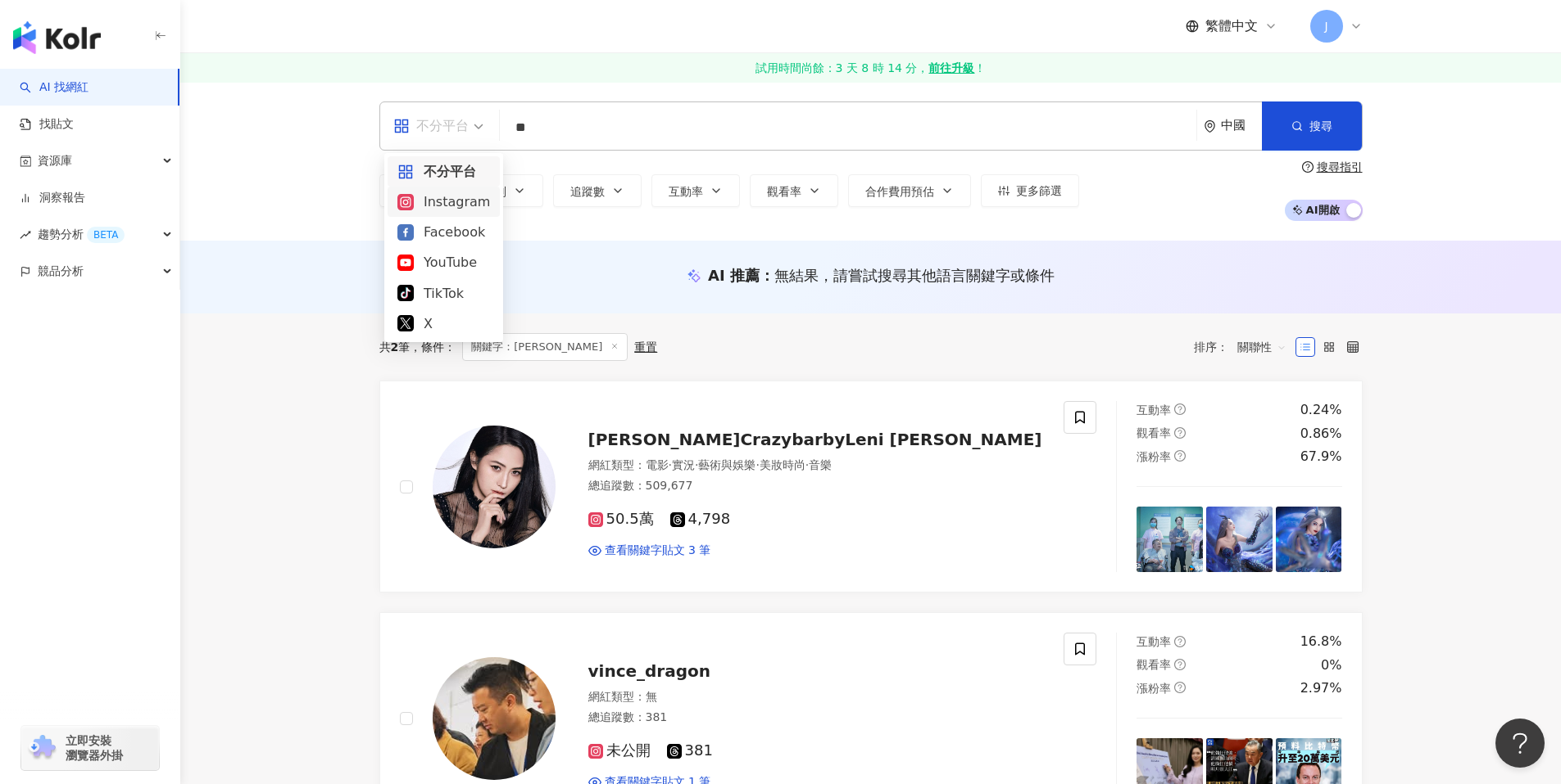
click at [449, 209] on div "Instagram" at bounding box center [443, 202] width 93 height 21
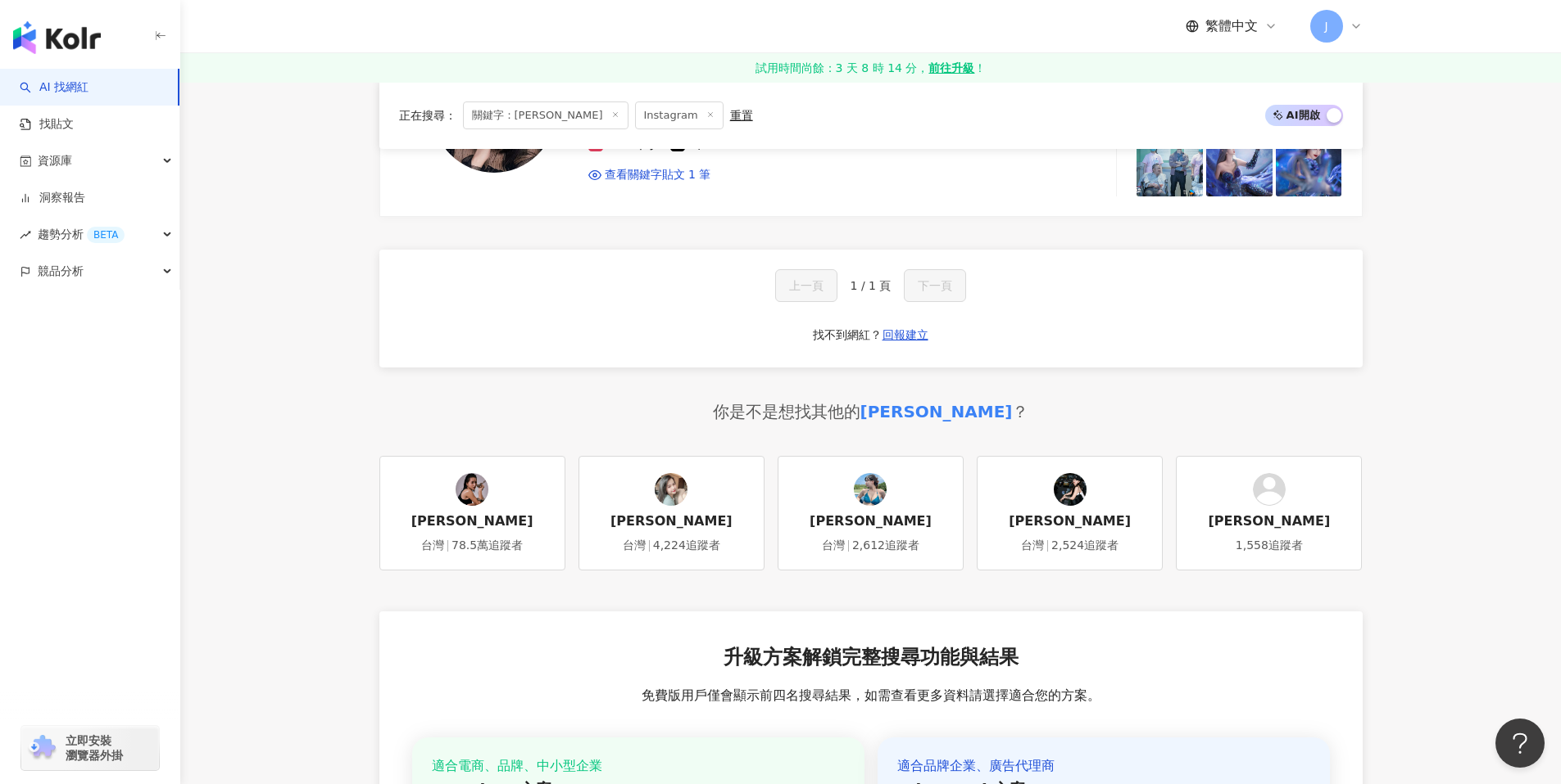
scroll to position [481, 0]
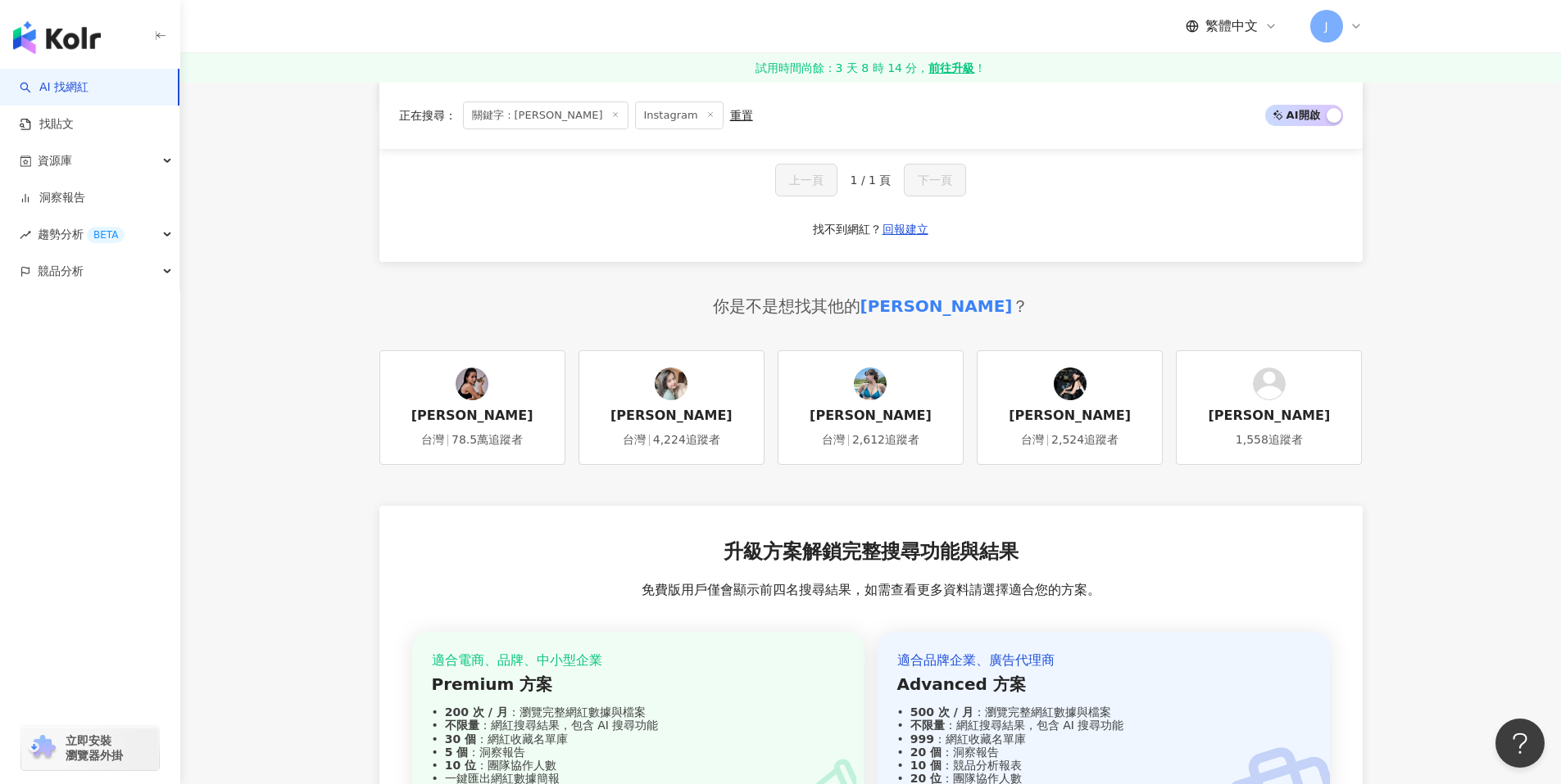
click at [462, 395] on img at bounding box center [472, 384] width 33 height 33
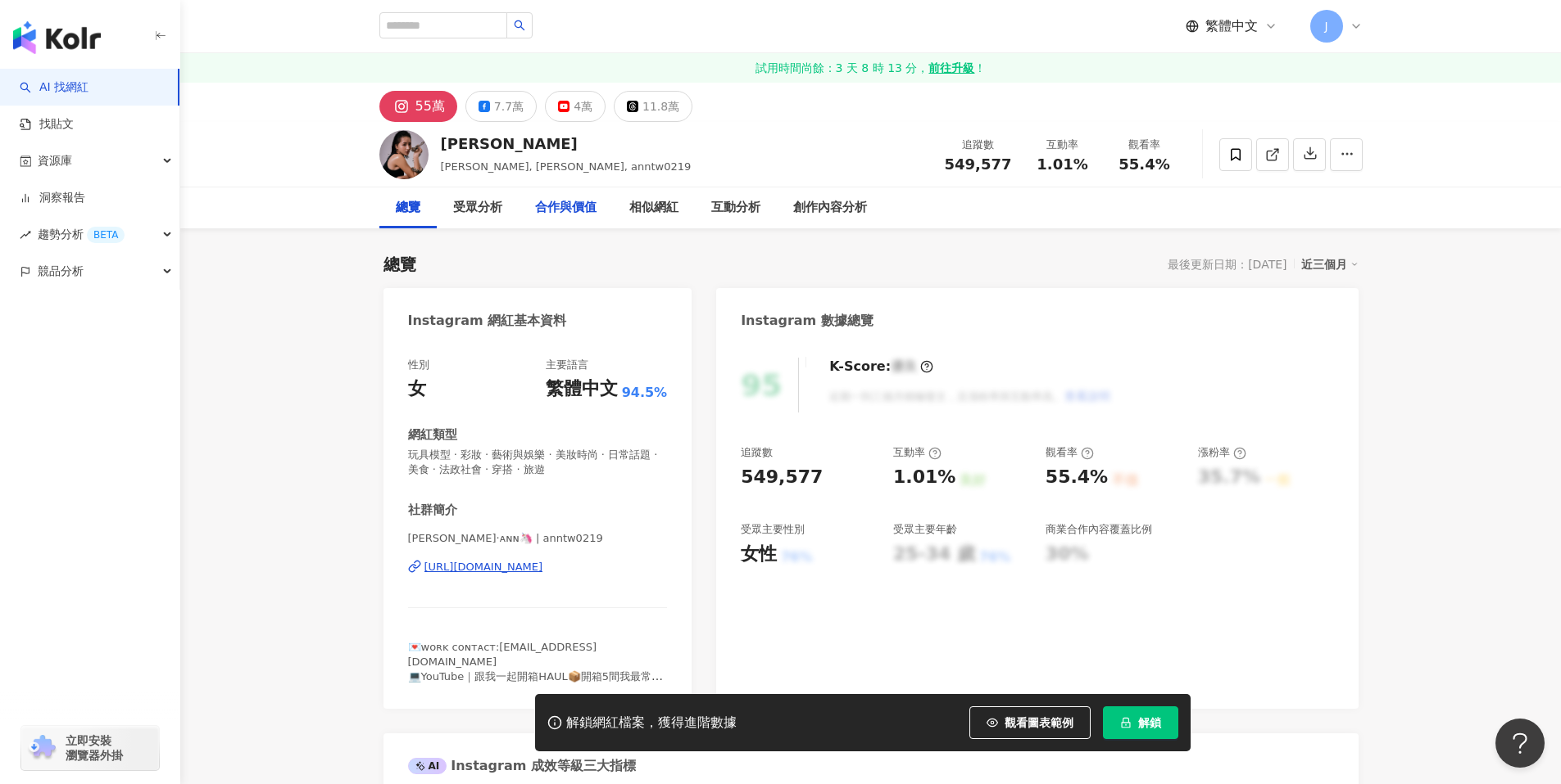
click at [550, 203] on div "合作與價值" at bounding box center [565, 208] width 61 height 20
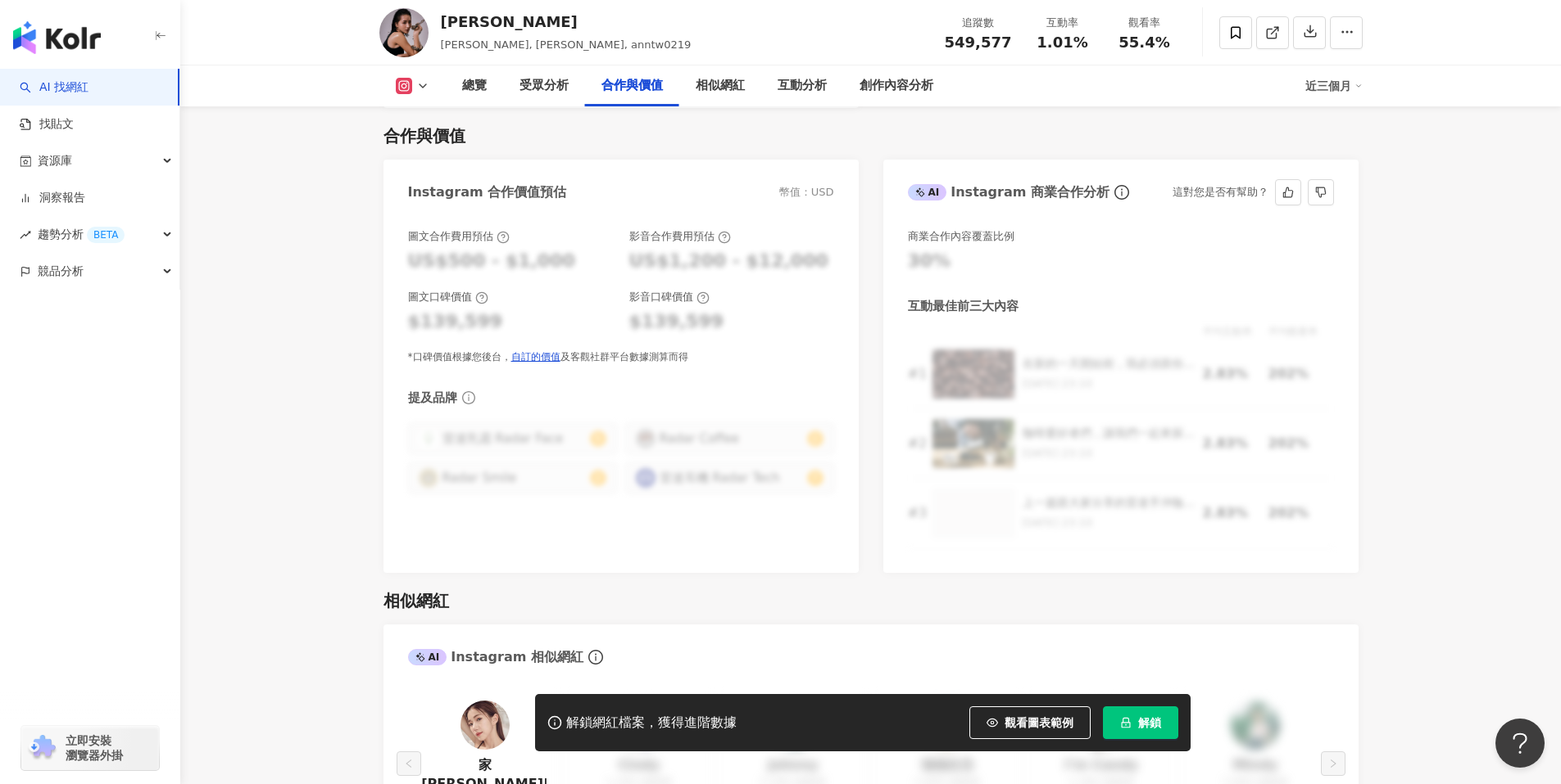
scroll to position [2271, 0]
click at [1131, 725] on button "解鎖" at bounding box center [1140, 723] width 75 height 33
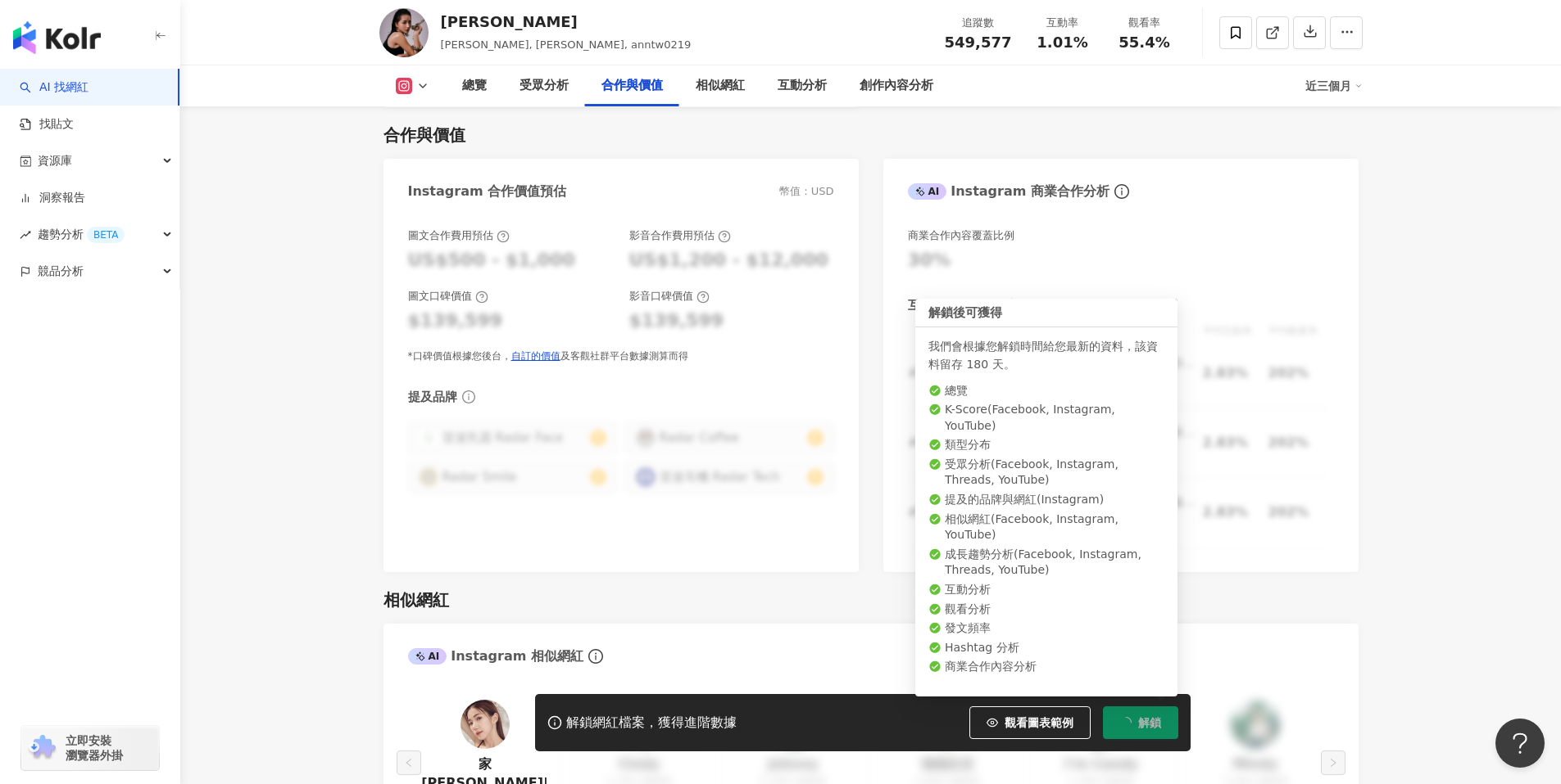
click at [1152, 723] on span "解鎖" at bounding box center [1149, 723] width 23 height 13
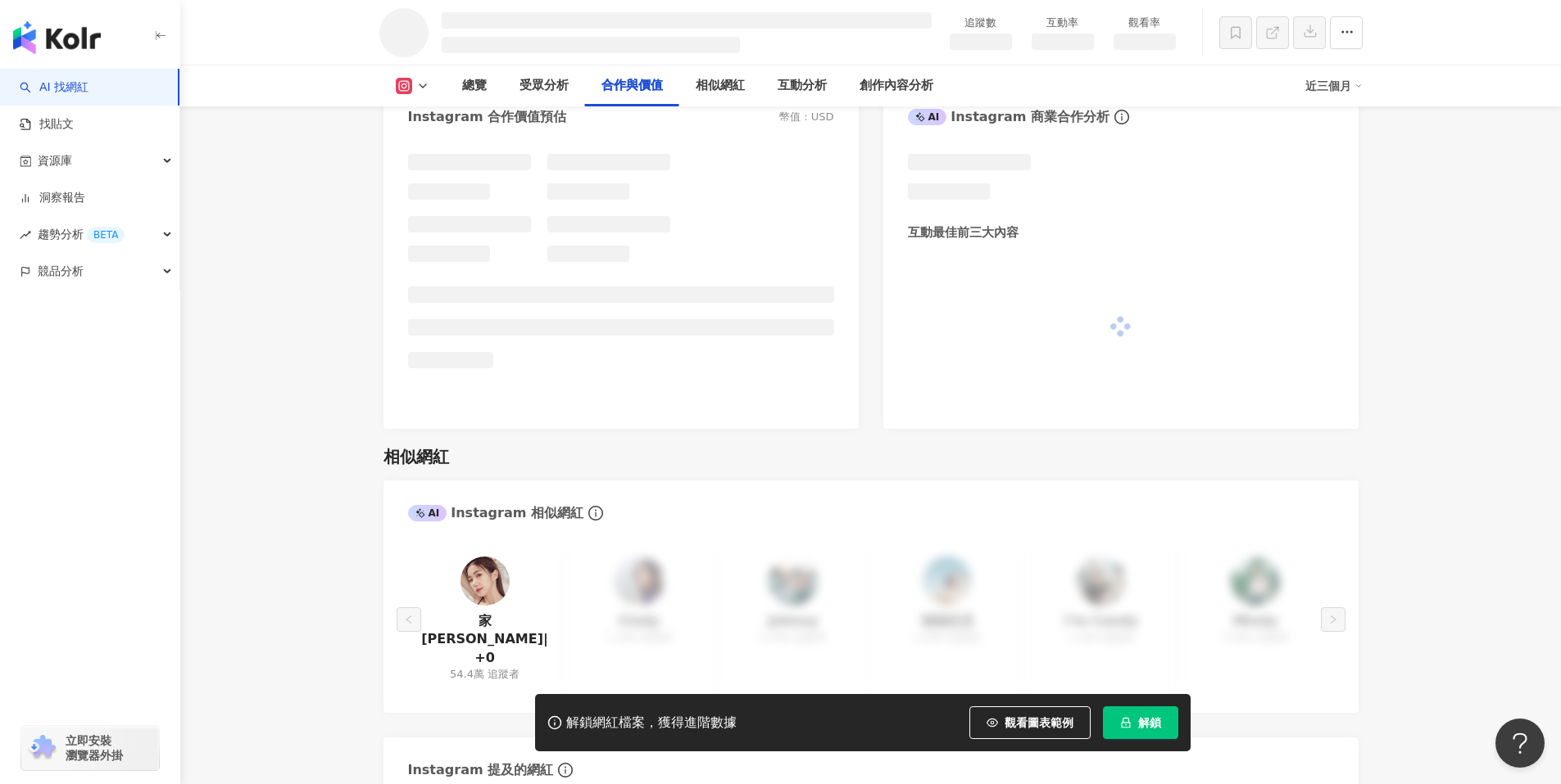
scroll to position [1952, 0]
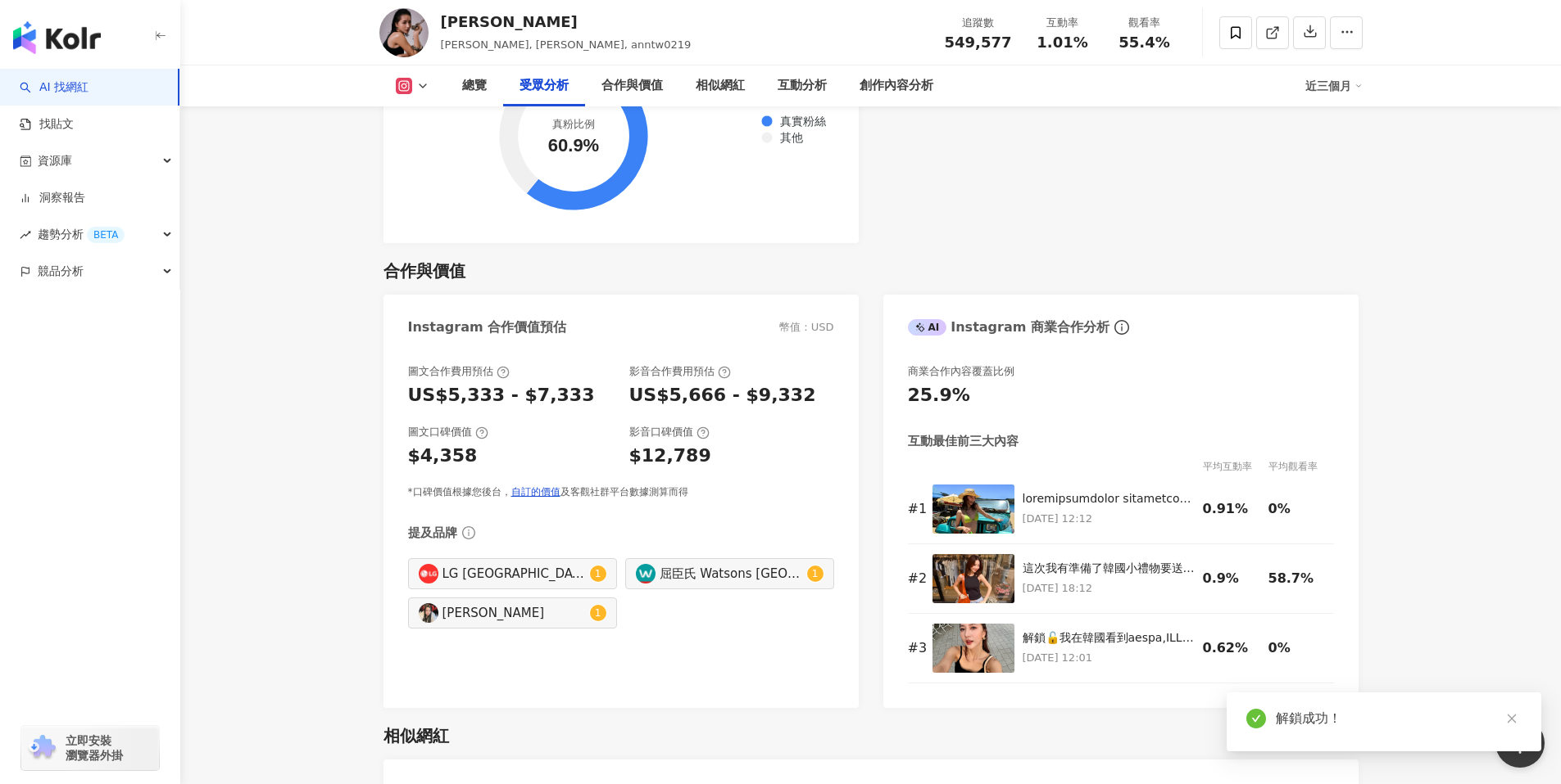
scroll to position [2227, 0]
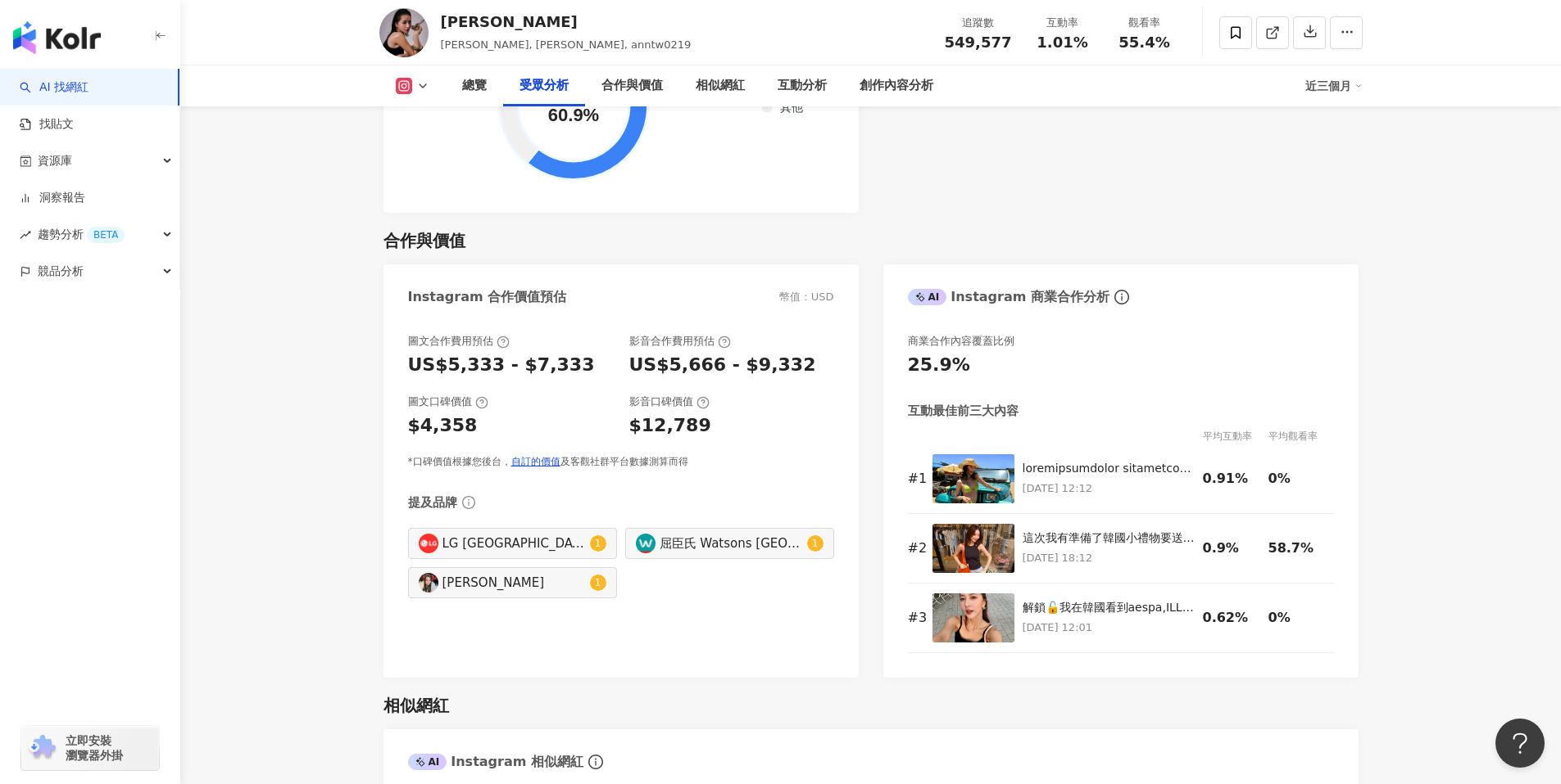
click at [830, 290] on div "幣值：USD" at bounding box center [806, 297] width 55 height 15
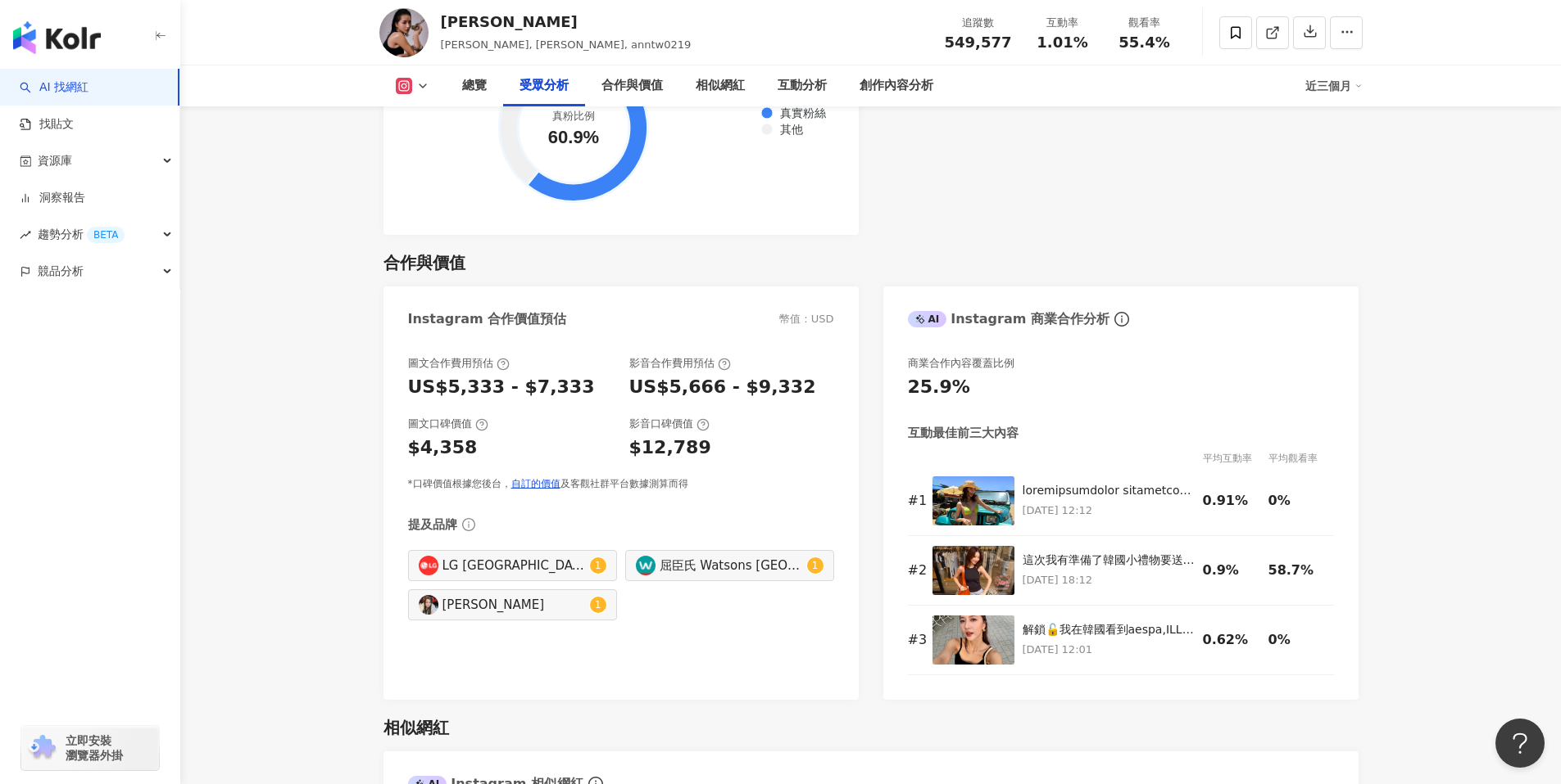
scroll to position [2209, 0]
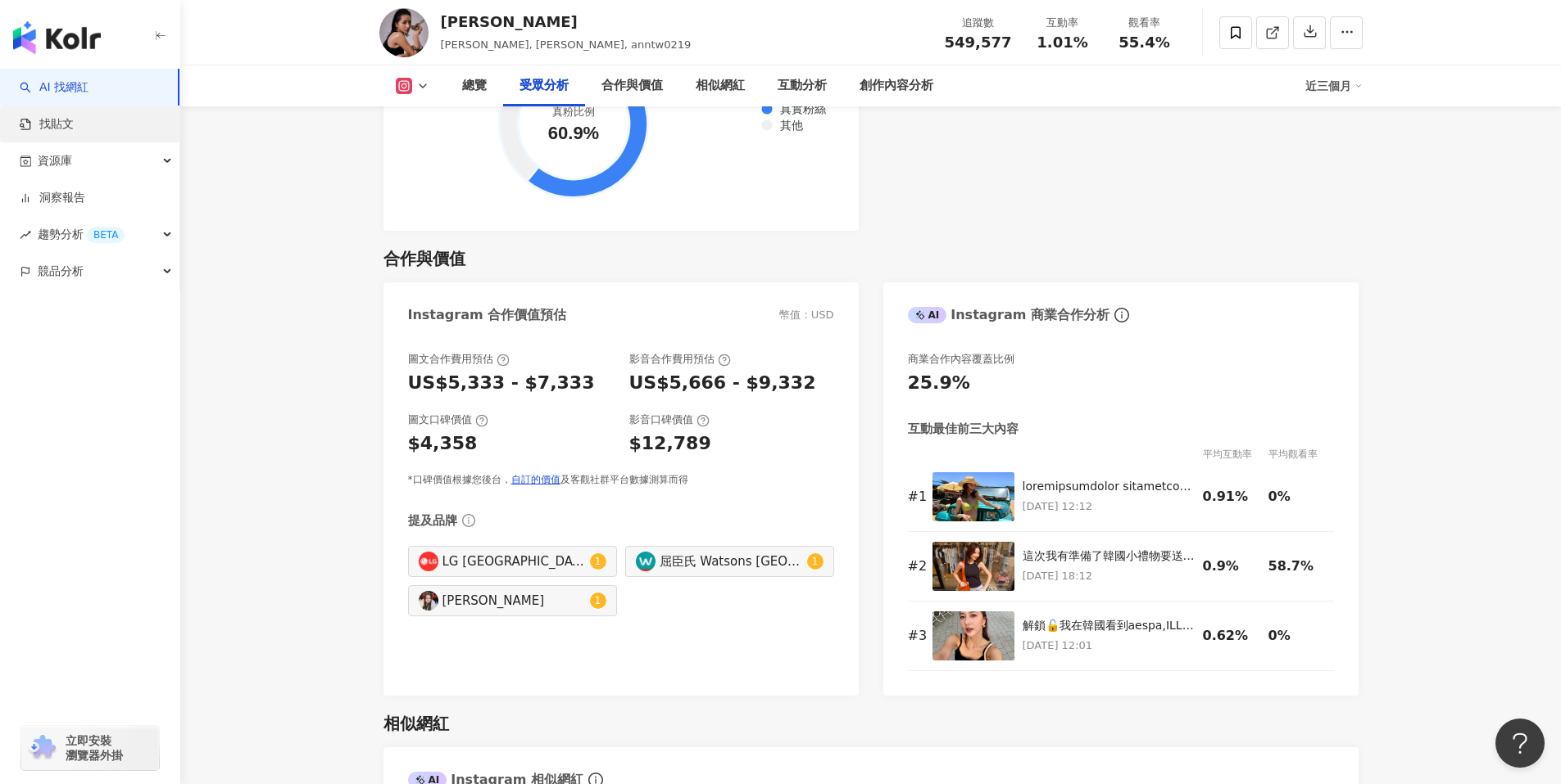
click at [74, 125] on link "找貼文" at bounding box center [47, 124] width 54 height 16
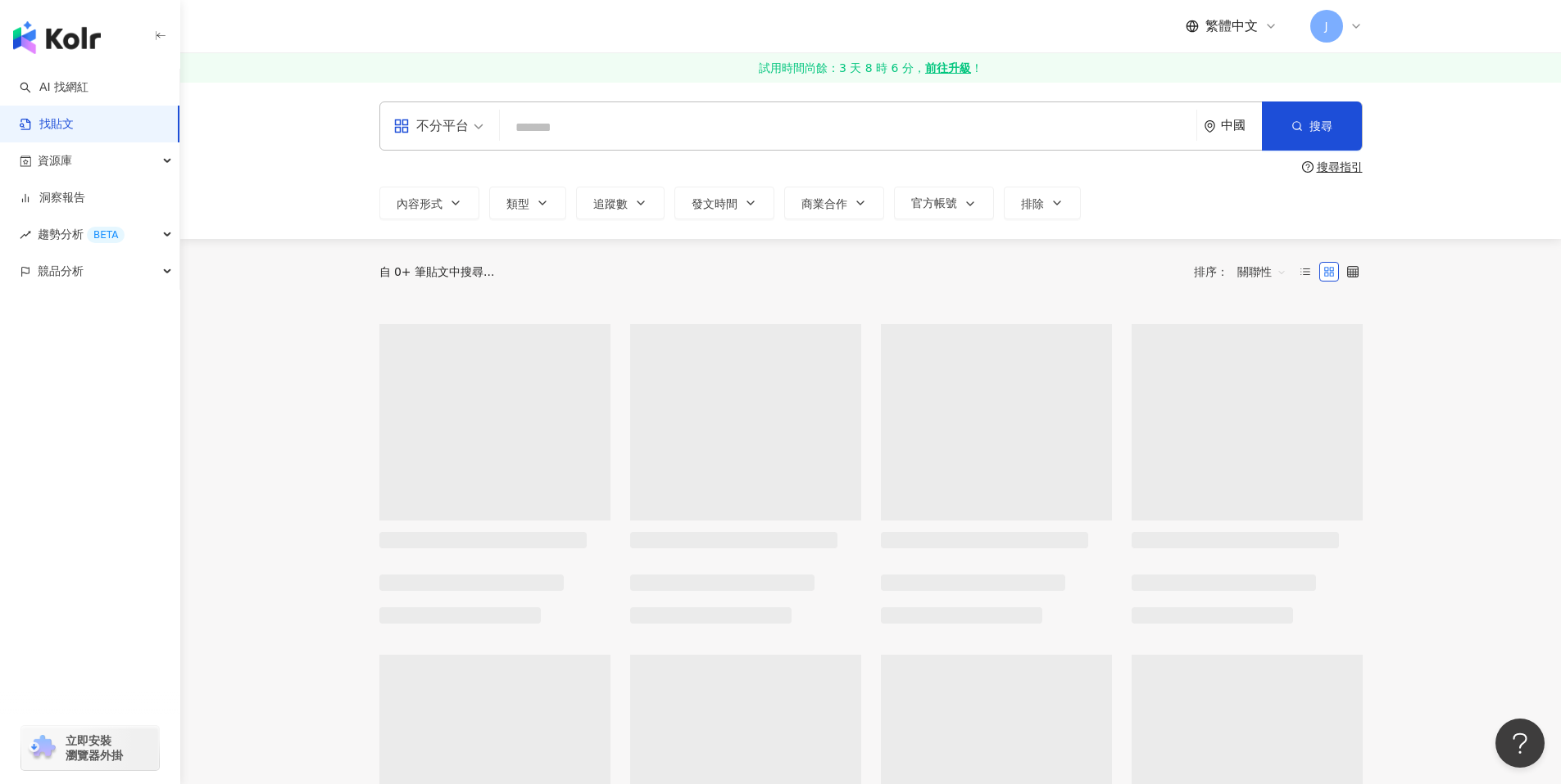
click at [88, 95] on link "AI 找網紅" at bounding box center [54, 87] width 68 height 16
